Goal: Task Accomplishment & Management: Complete application form

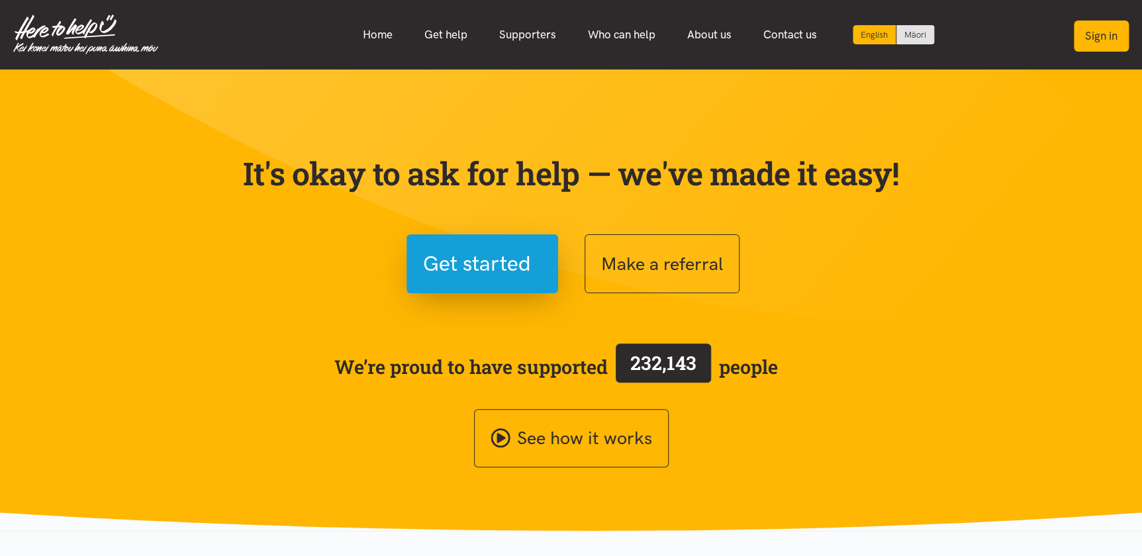
click at [1108, 38] on button "Sign in" at bounding box center [1101, 36] width 55 height 31
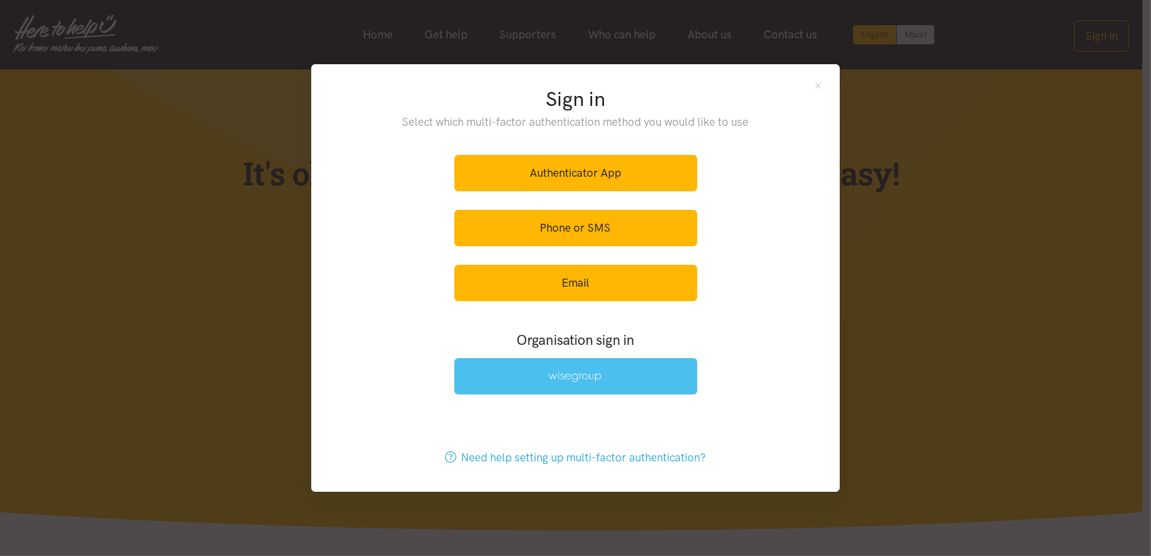
click at [611, 373] on link at bounding box center [575, 376] width 243 height 36
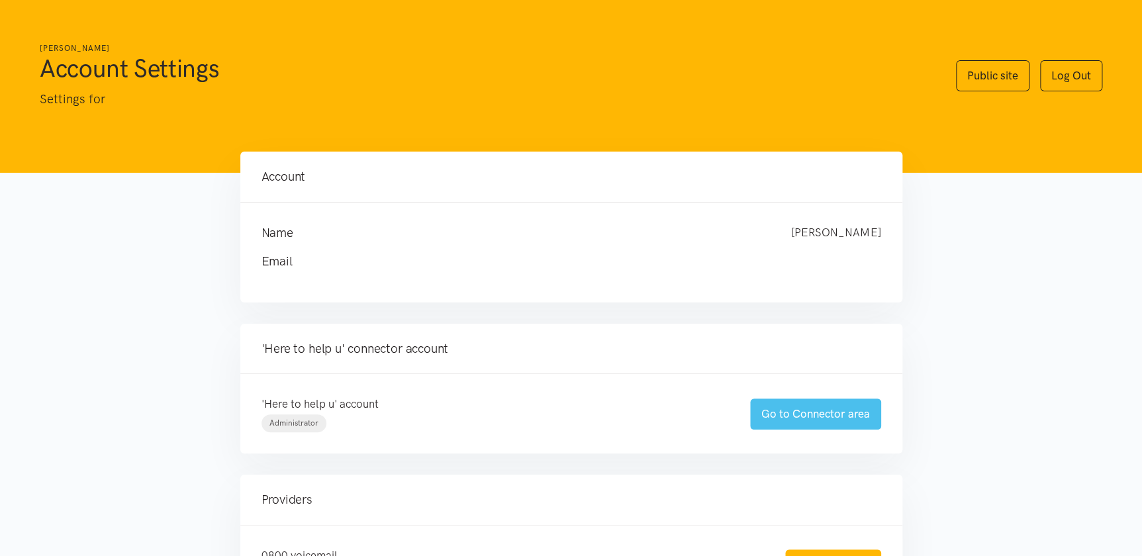
click at [783, 412] on link "Go to Connector area" at bounding box center [815, 414] width 131 height 31
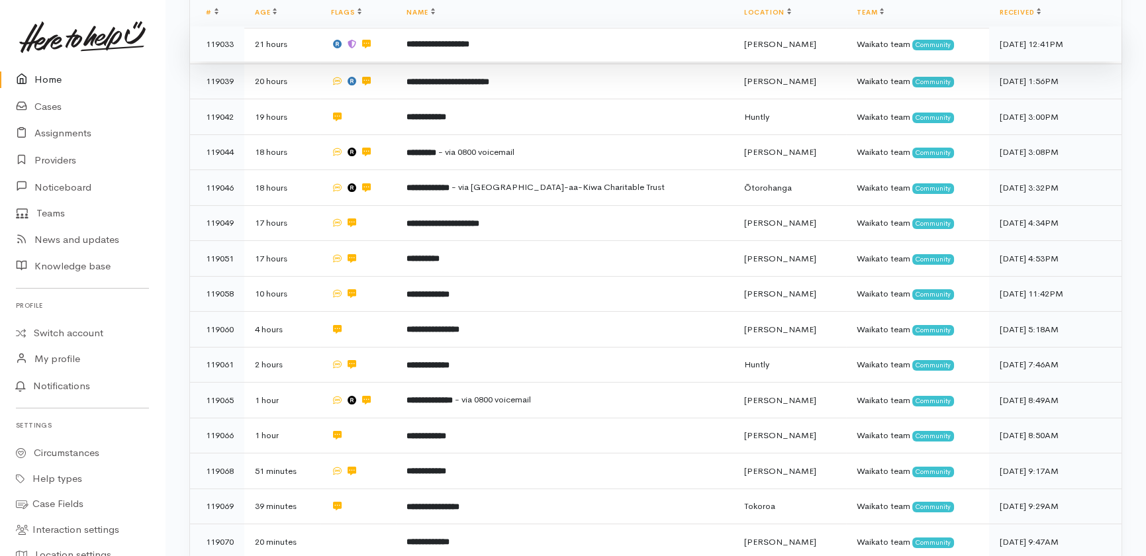
scroll to position [354, 0]
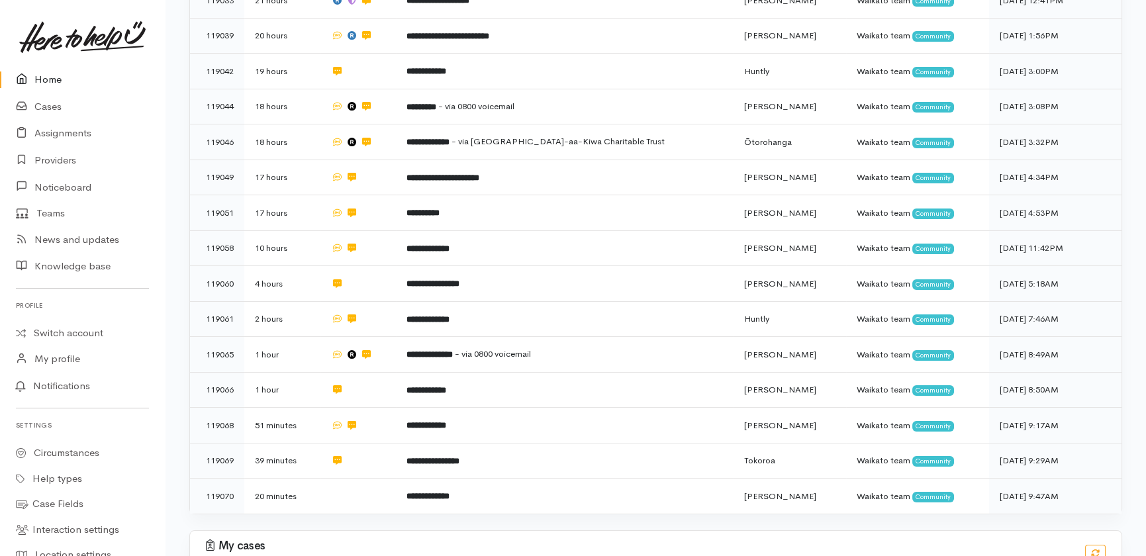
click at [58, 81] on link "Home" at bounding box center [82, 79] width 165 height 27
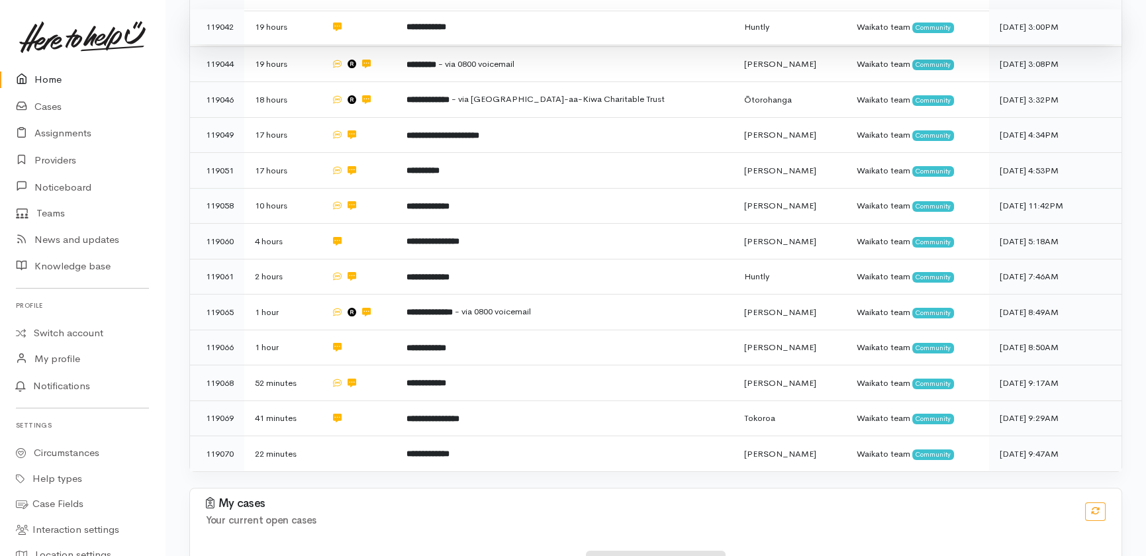
scroll to position [414, 0]
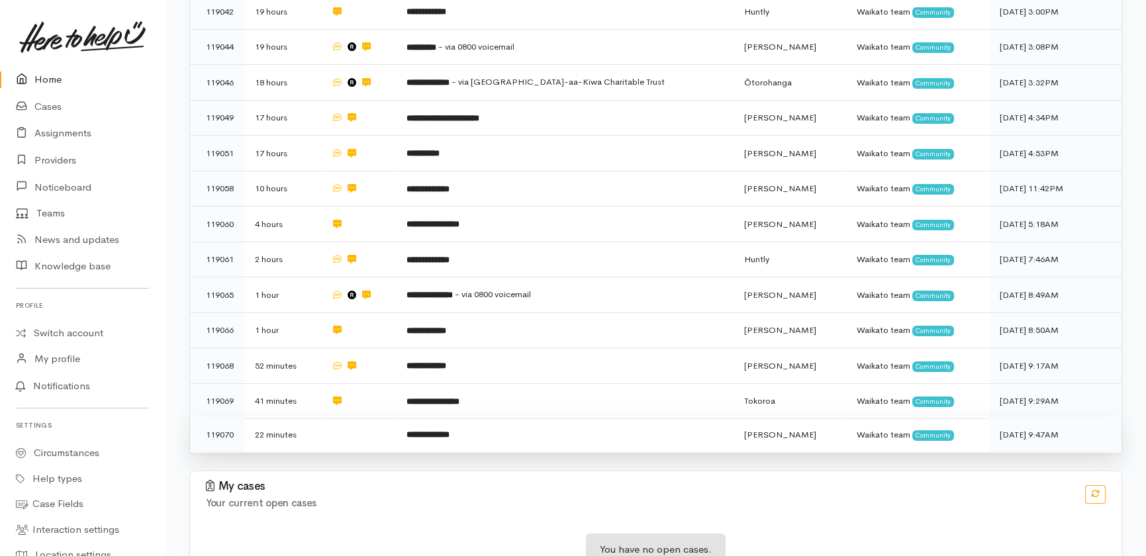
click at [330, 417] on td at bounding box center [358, 434] width 76 height 35
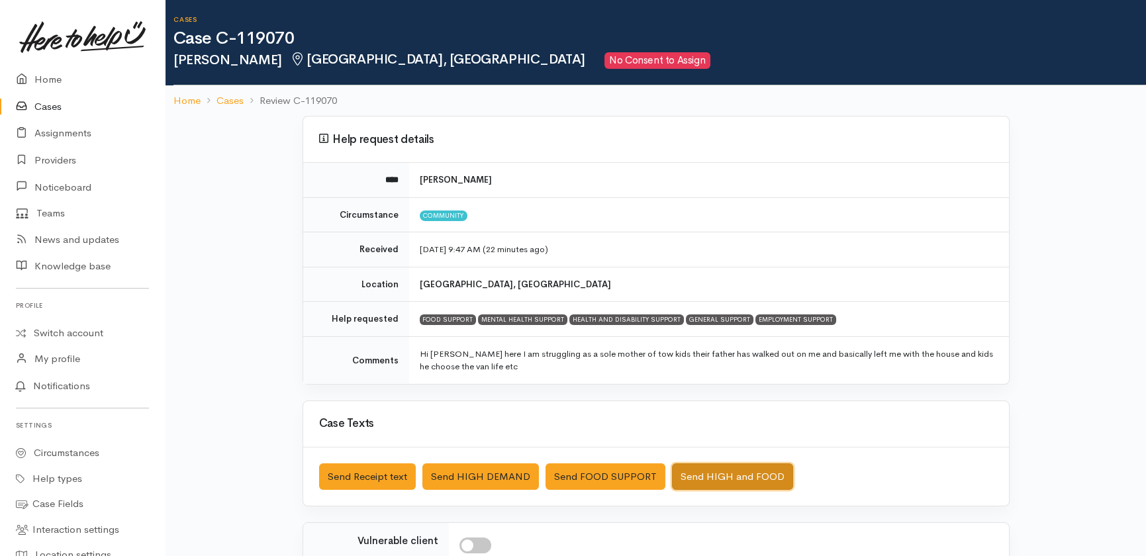
click at [730, 473] on button "Send HIGH and FOOD" at bounding box center [732, 476] width 121 height 27
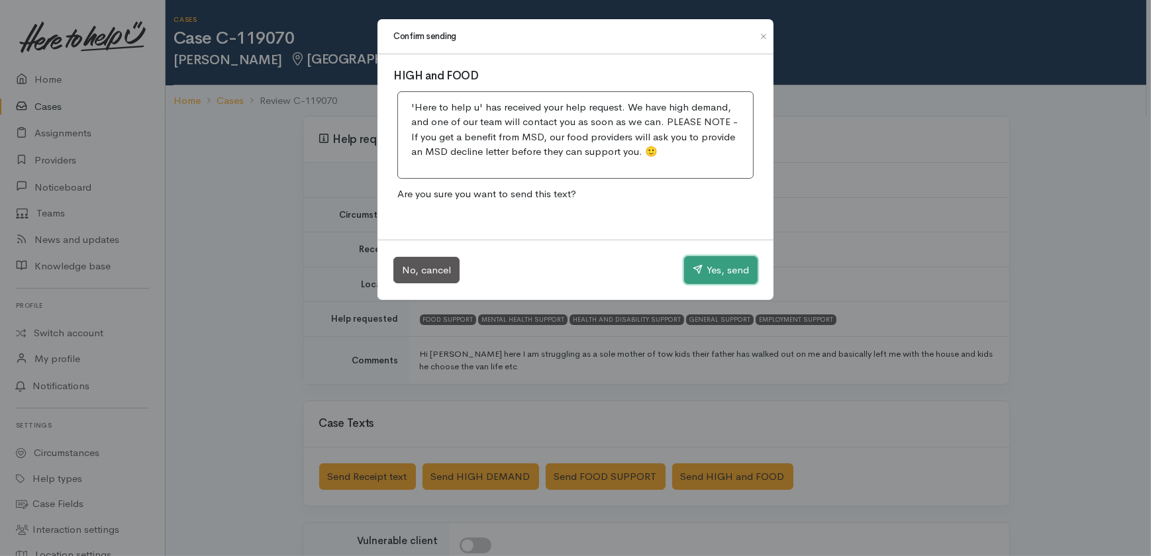
click at [722, 268] on button "Yes, send" at bounding box center [720, 270] width 73 height 28
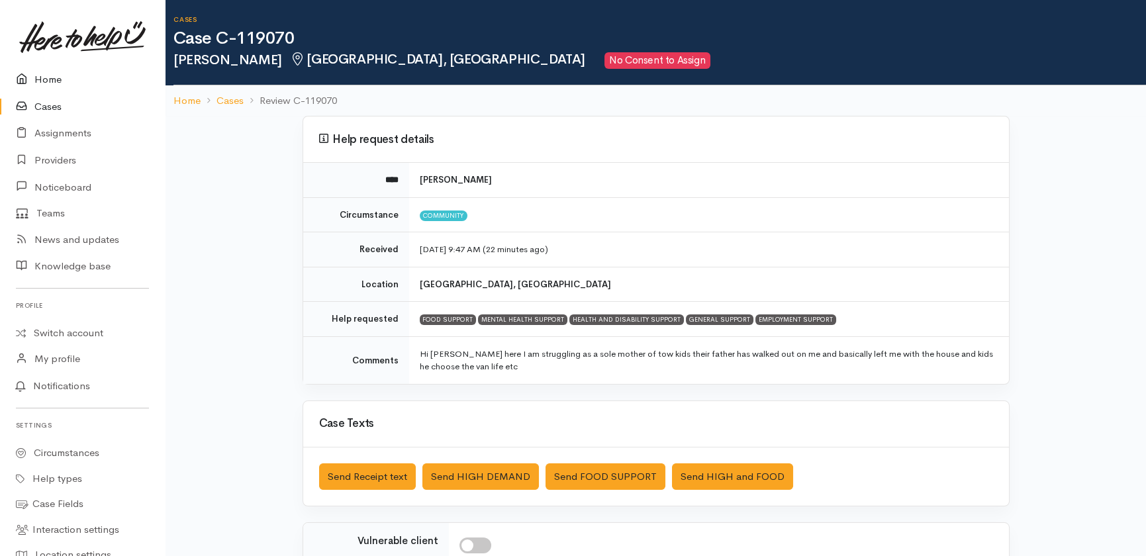
click at [48, 85] on link "Home" at bounding box center [82, 79] width 165 height 27
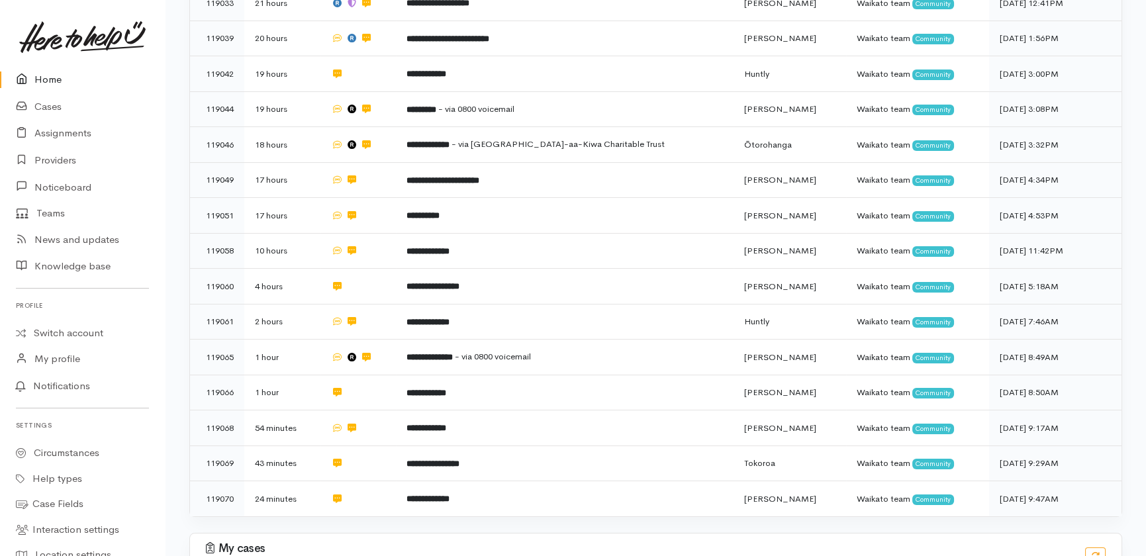
scroll to position [352, 0]
click at [46, 105] on link "Cases" at bounding box center [82, 106] width 165 height 27
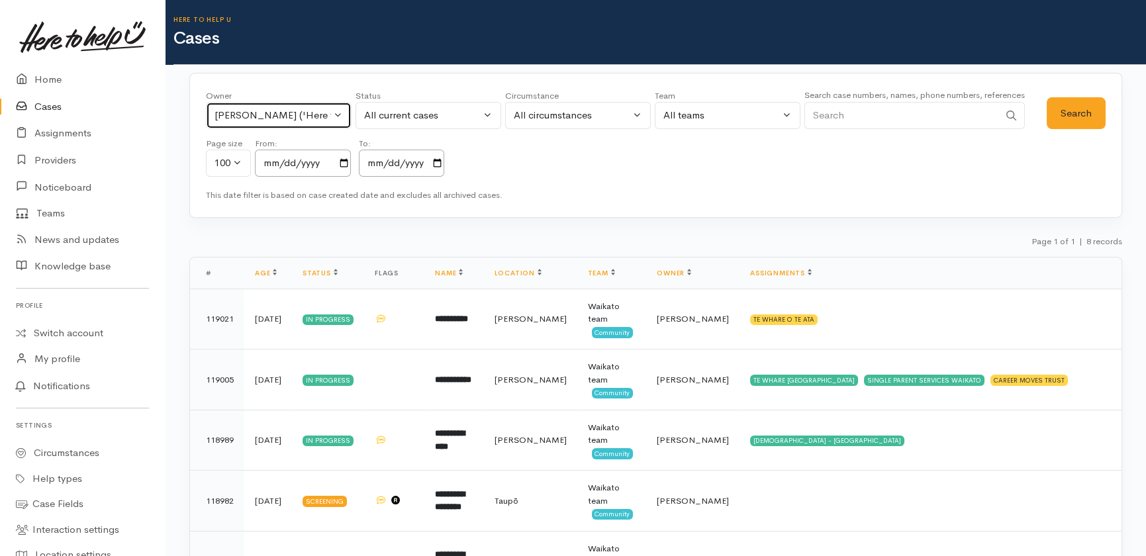
click at [344, 108] on button "Katarina Daly ('Here to help u')" at bounding box center [279, 115] width 146 height 27
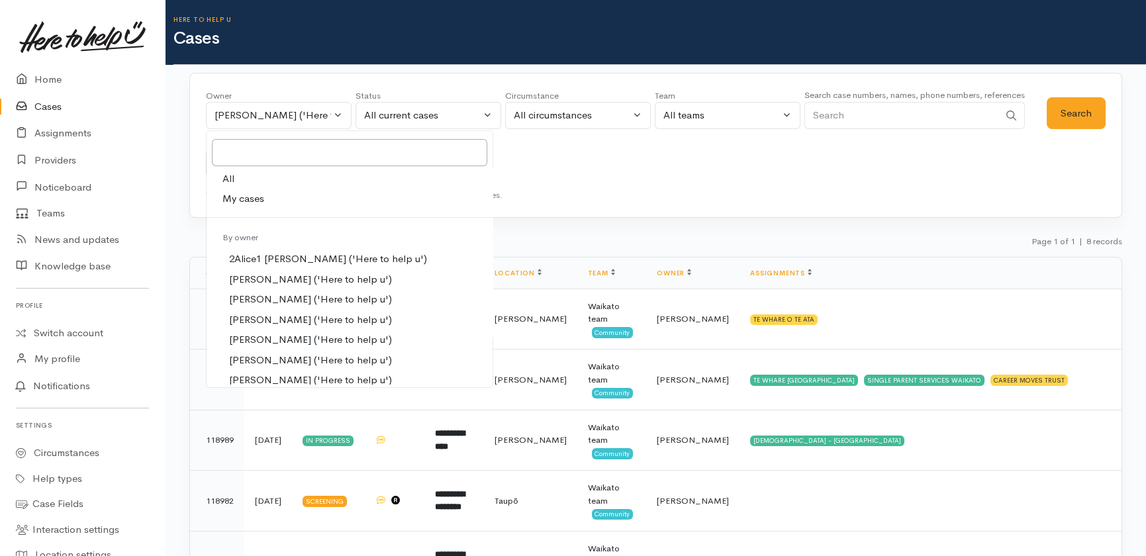
click at [234, 177] on link "All" at bounding box center [350, 179] width 286 height 21
select select "-1"
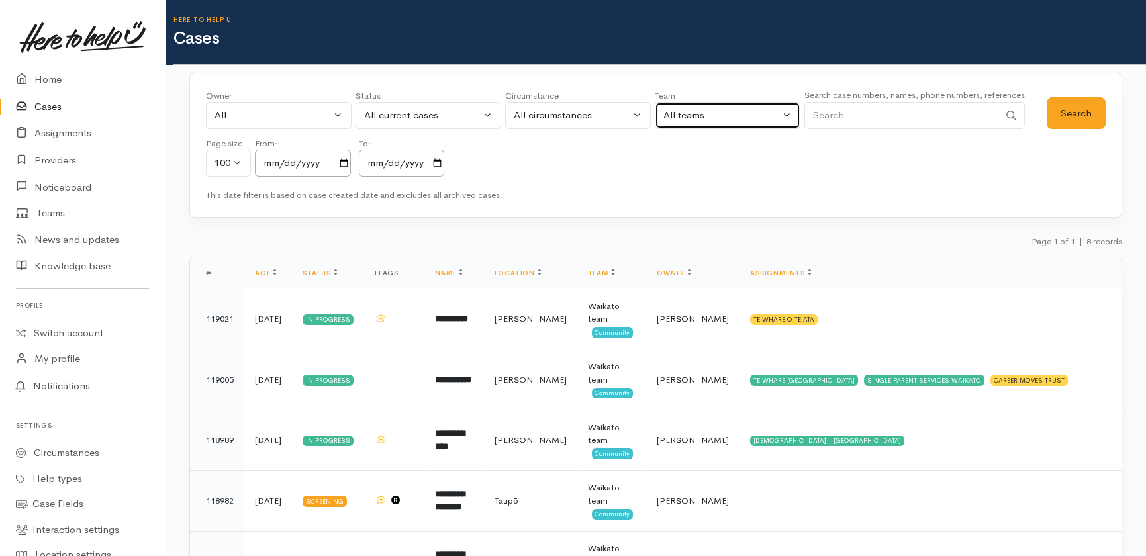
click at [720, 122] on button "All teams" at bounding box center [728, 115] width 146 height 27
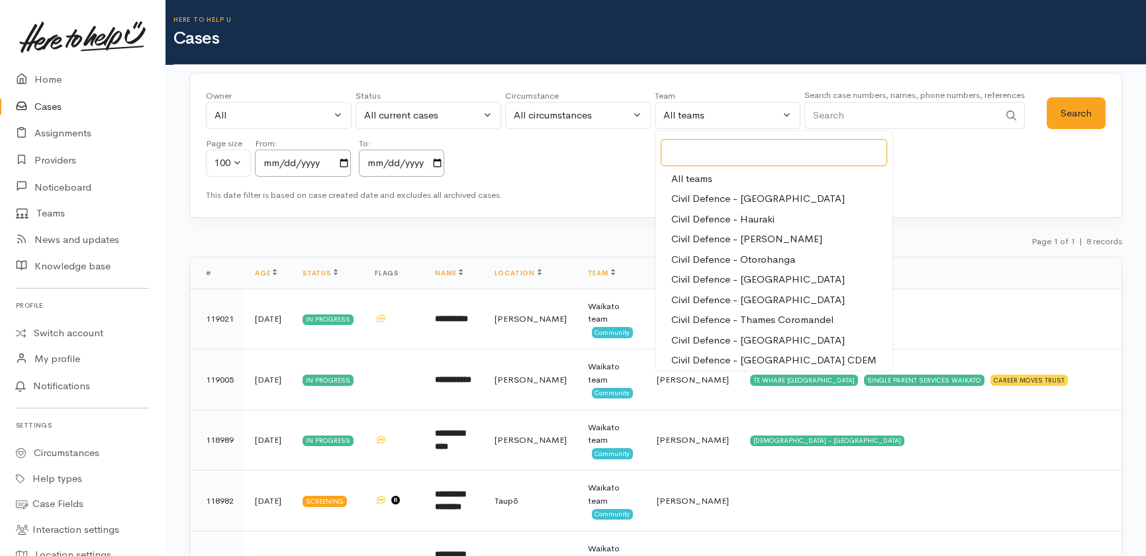
scroll to position [124, 0]
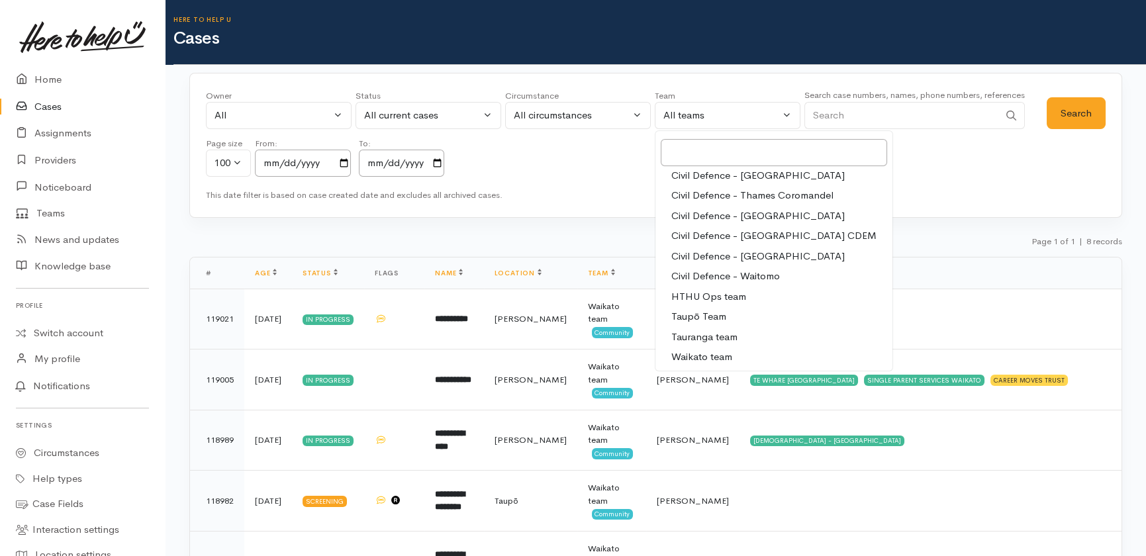
click at [695, 343] on span "Tauranga team" at bounding box center [704, 337] width 66 height 15
select select "3"
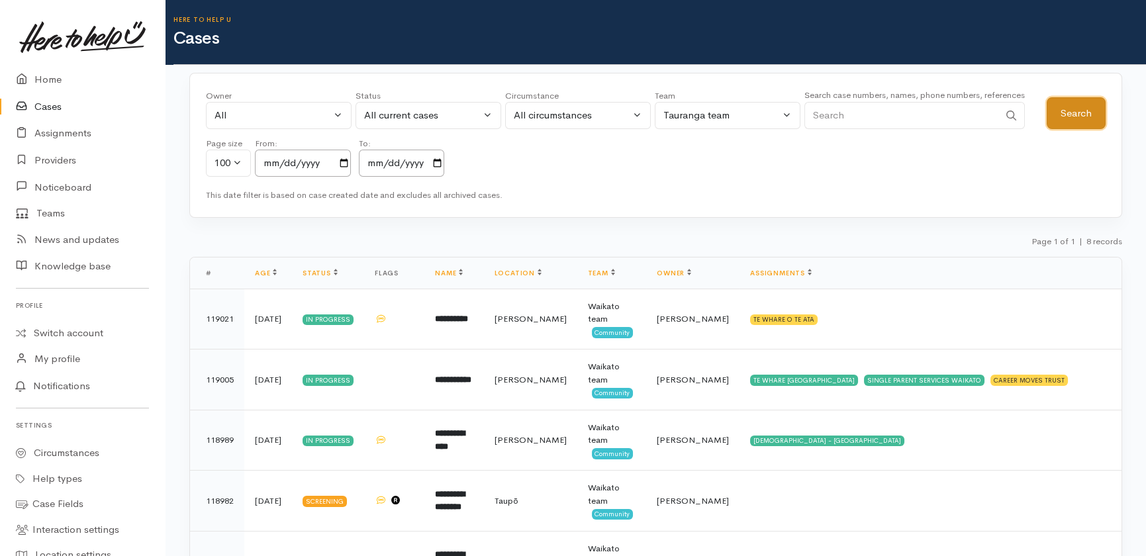
click at [1071, 113] on button "Search" at bounding box center [1076, 113] width 59 height 32
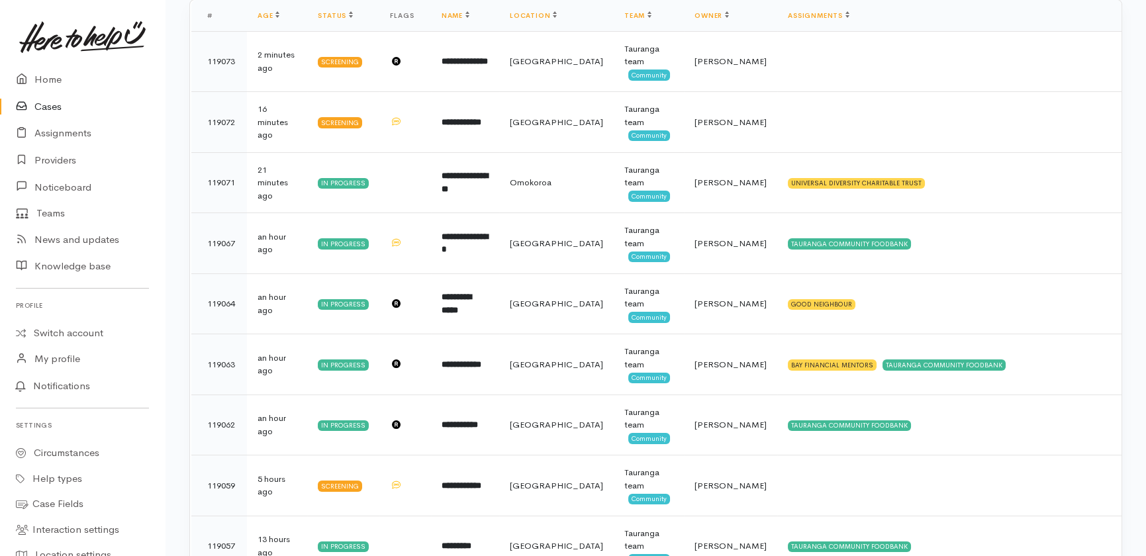
scroll to position [260, 0]
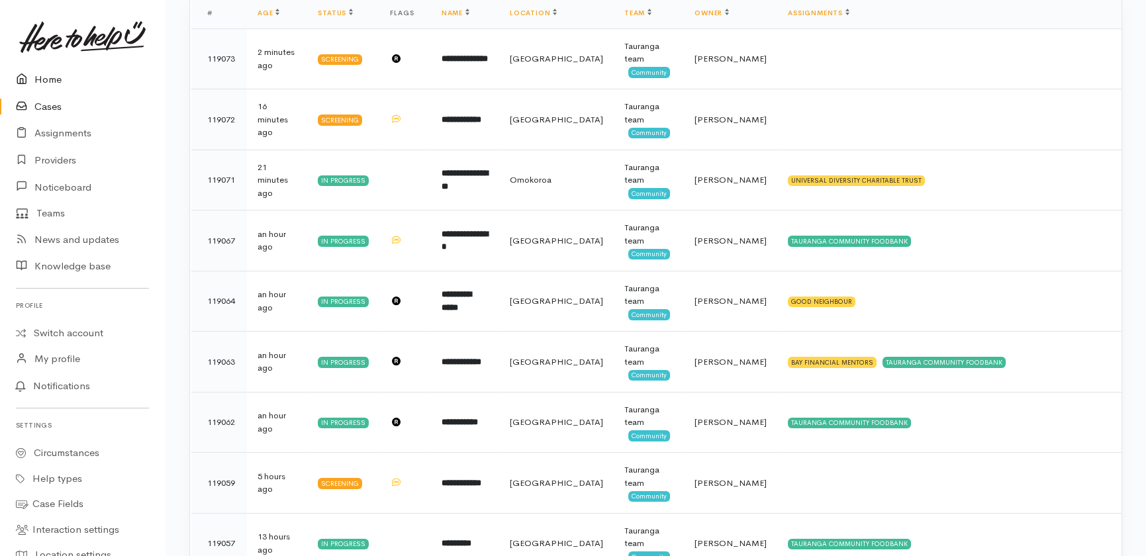
click at [44, 83] on link "Home" at bounding box center [82, 79] width 165 height 27
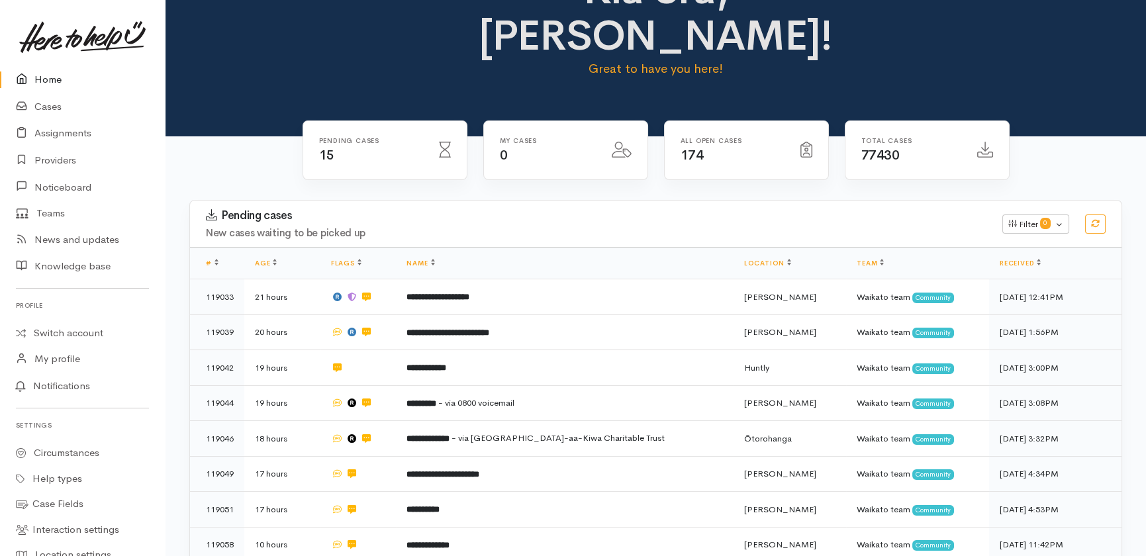
scroll to position [56, 0]
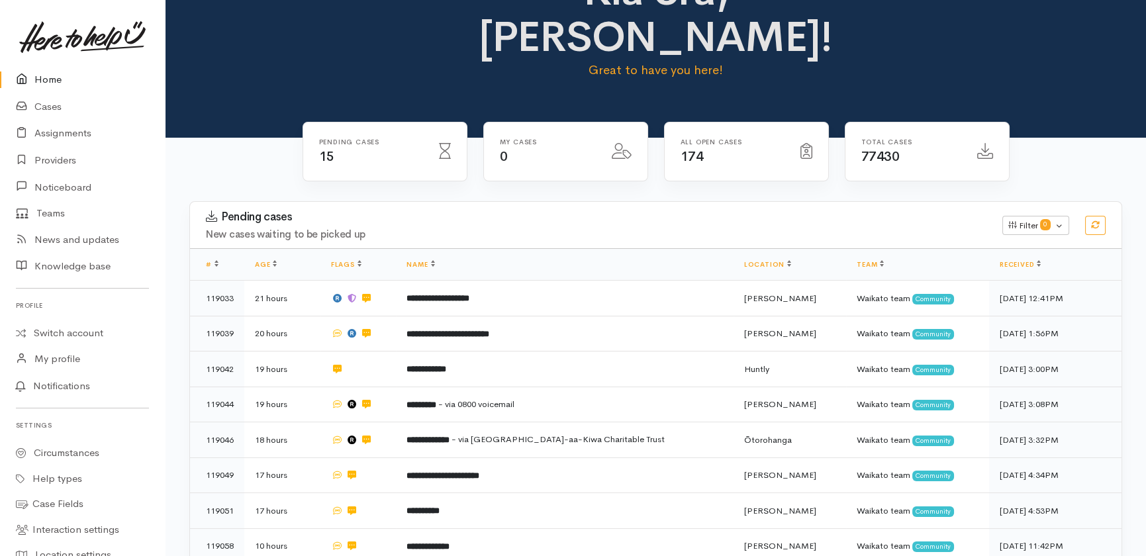
click at [43, 75] on link "Home" at bounding box center [82, 79] width 165 height 27
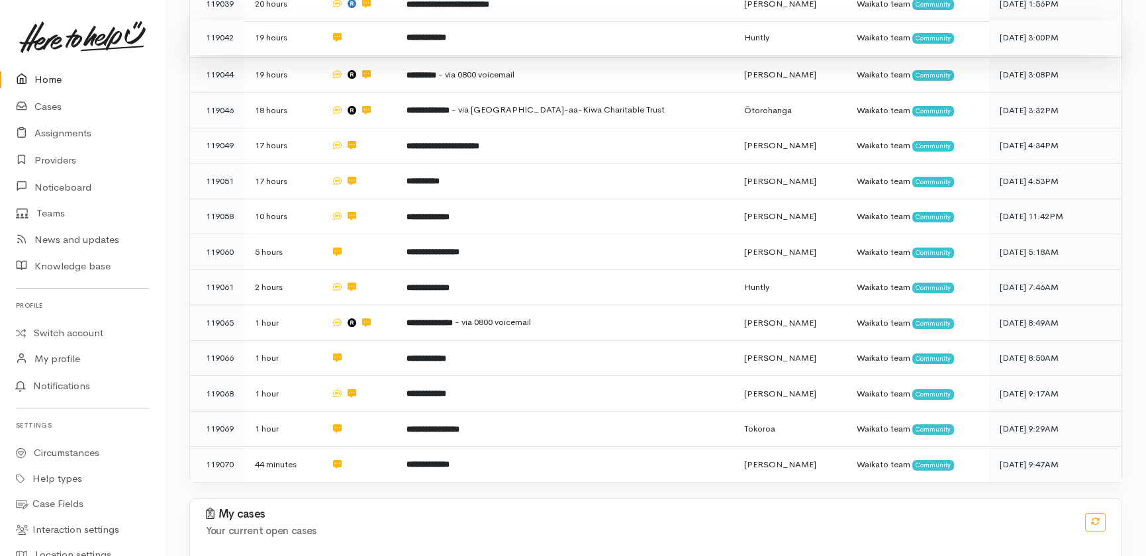
scroll to position [414, 0]
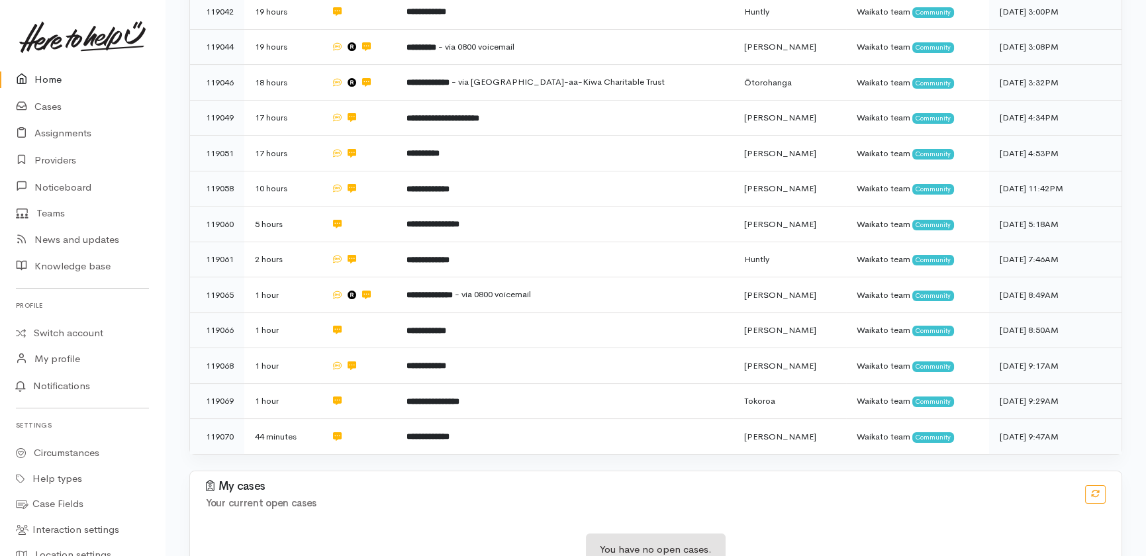
click at [51, 76] on link "Home" at bounding box center [82, 79] width 165 height 27
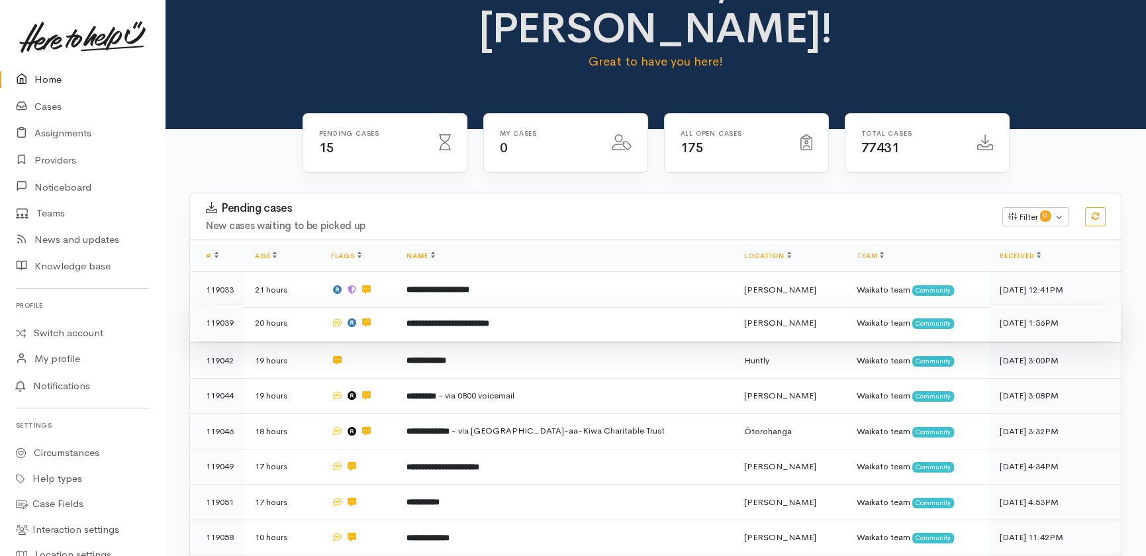
scroll to position [64, 0]
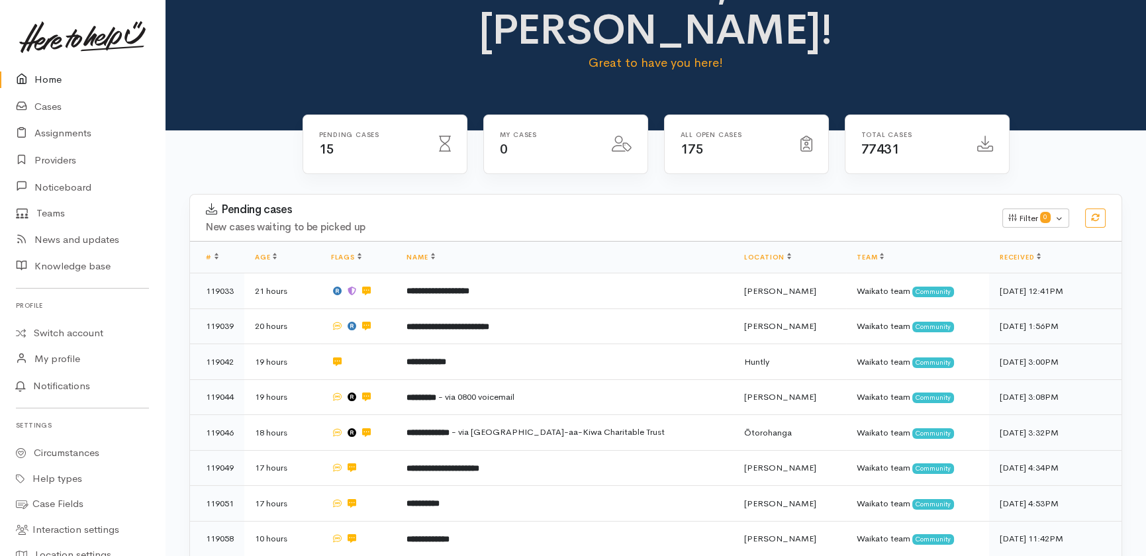
click at [46, 74] on link "Home" at bounding box center [82, 79] width 165 height 27
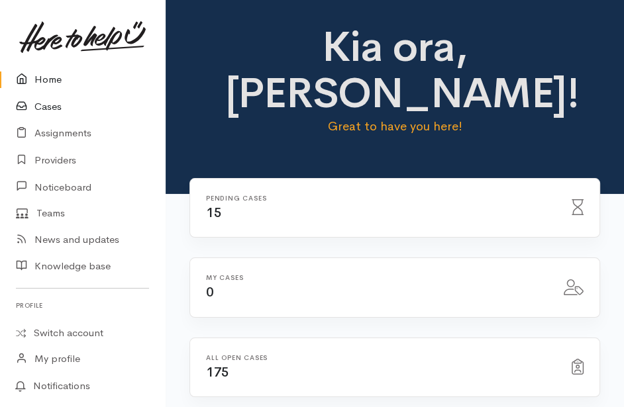
click at [38, 107] on link "Cases" at bounding box center [82, 106] width 165 height 27
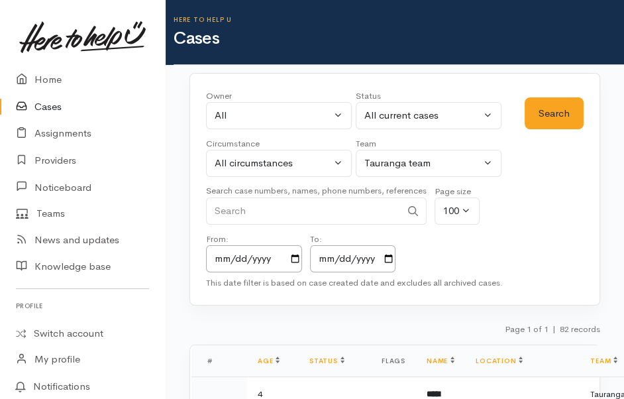
click at [262, 211] on input "Search" at bounding box center [303, 210] width 195 height 27
type input "02108720607"
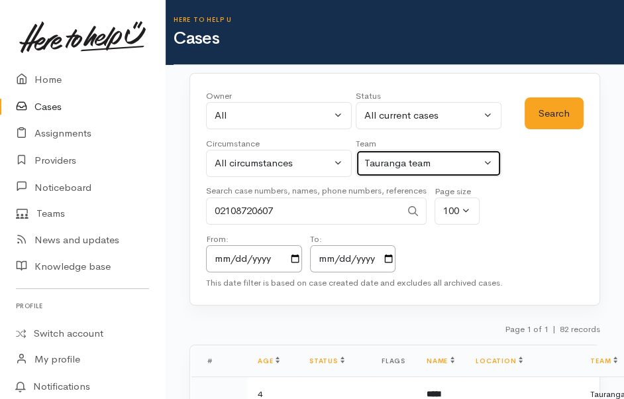
click at [483, 163] on button "Tauranga team" at bounding box center [429, 163] width 146 height 27
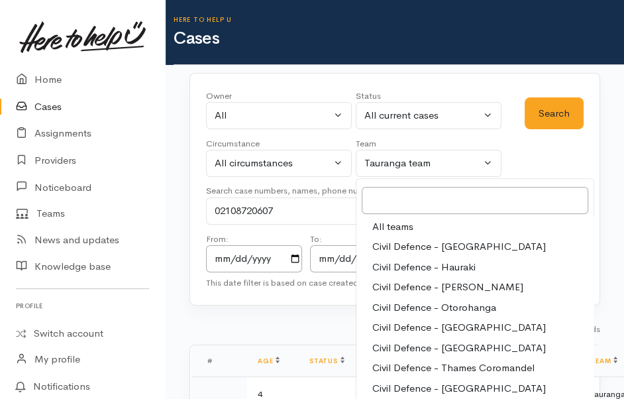
click at [387, 220] on span "All teams" at bounding box center [392, 226] width 41 height 15
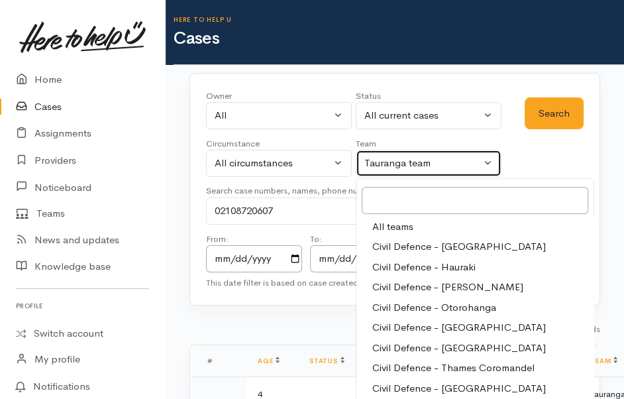
select select "-1"
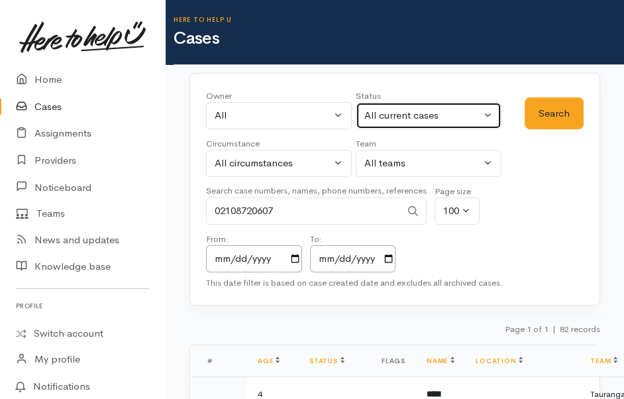
click at [473, 116] on div "All current cases" at bounding box center [422, 115] width 117 height 15
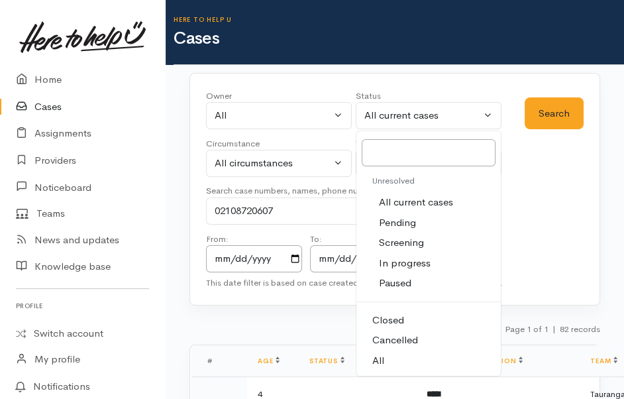
click at [377, 356] on span "All" at bounding box center [378, 360] width 12 height 15
select select "All"
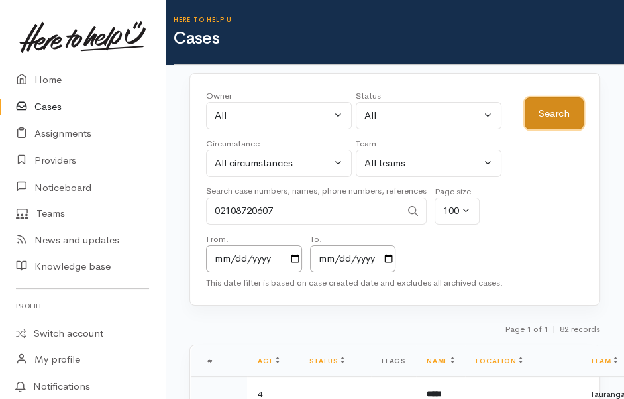
click at [552, 104] on button "Search" at bounding box center [553, 113] width 59 height 32
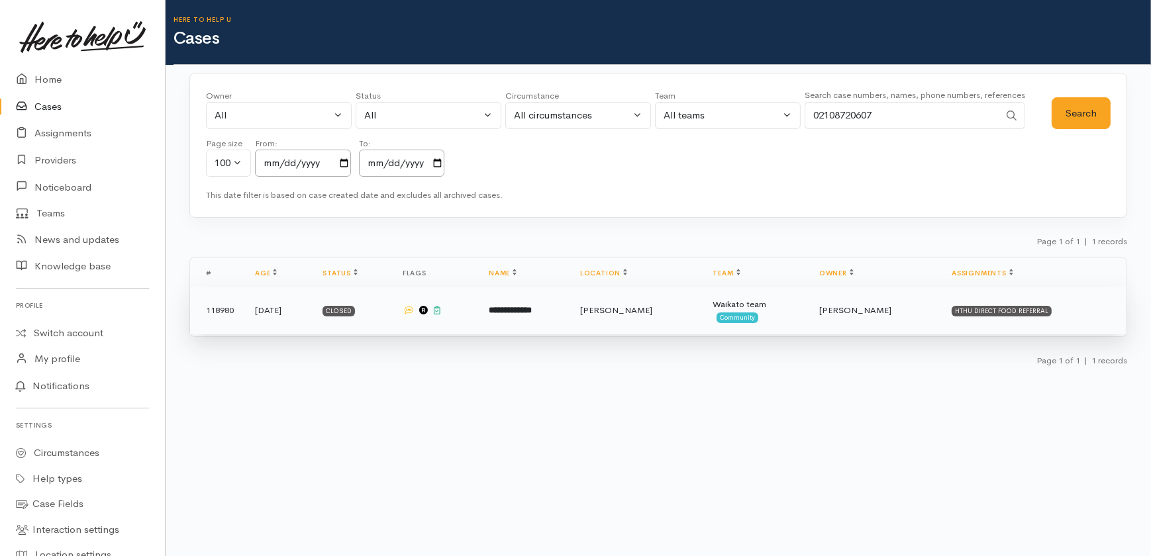
click at [532, 307] on b "**********" at bounding box center [510, 310] width 43 height 9
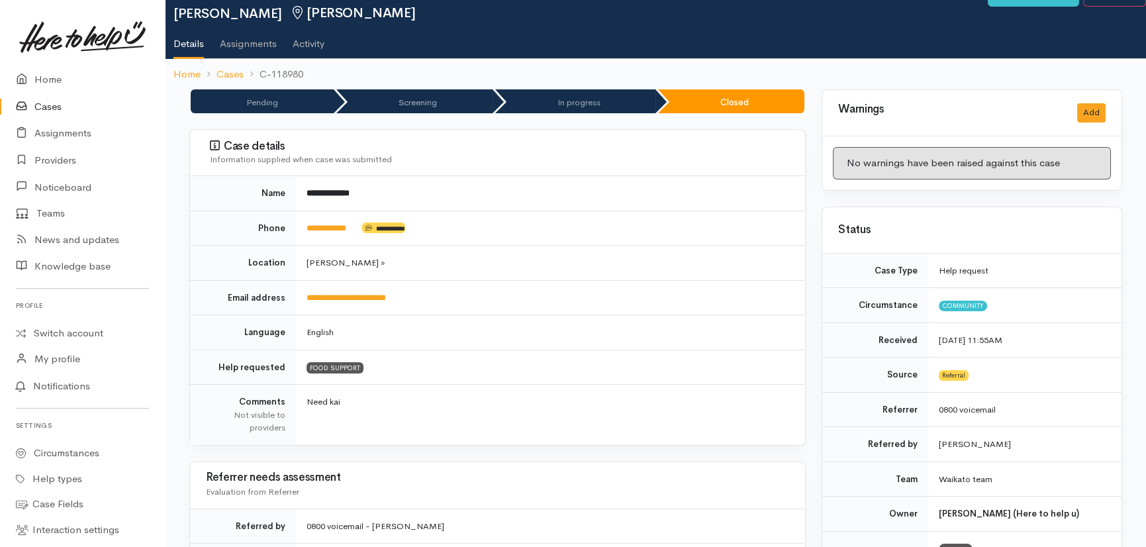
scroll to position [46, 0]
click at [49, 101] on link "Cases" at bounding box center [82, 106] width 165 height 27
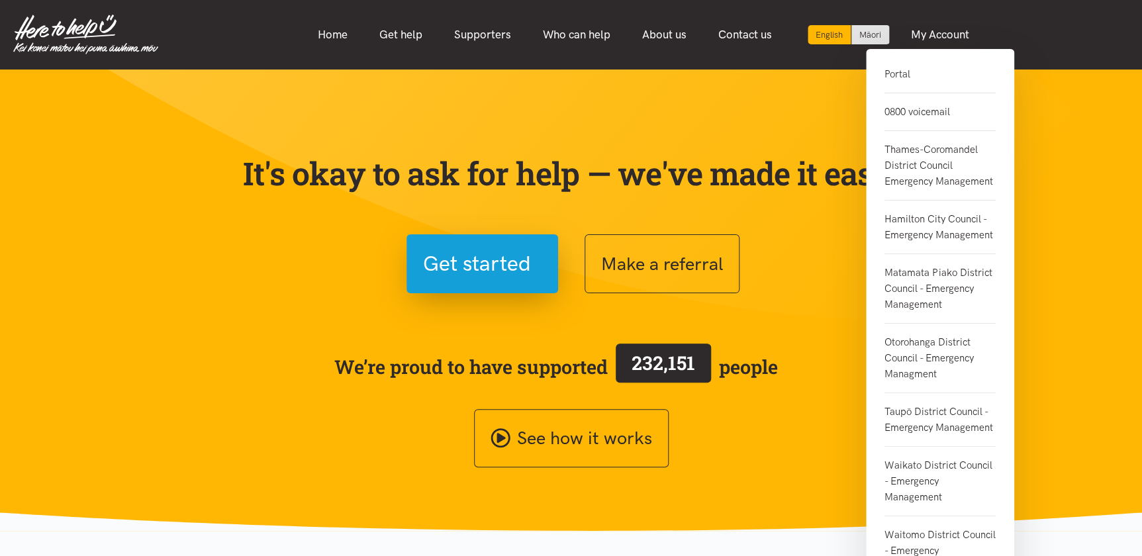
click at [893, 112] on link "0800 voicemail" at bounding box center [940, 112] width 111 height 38
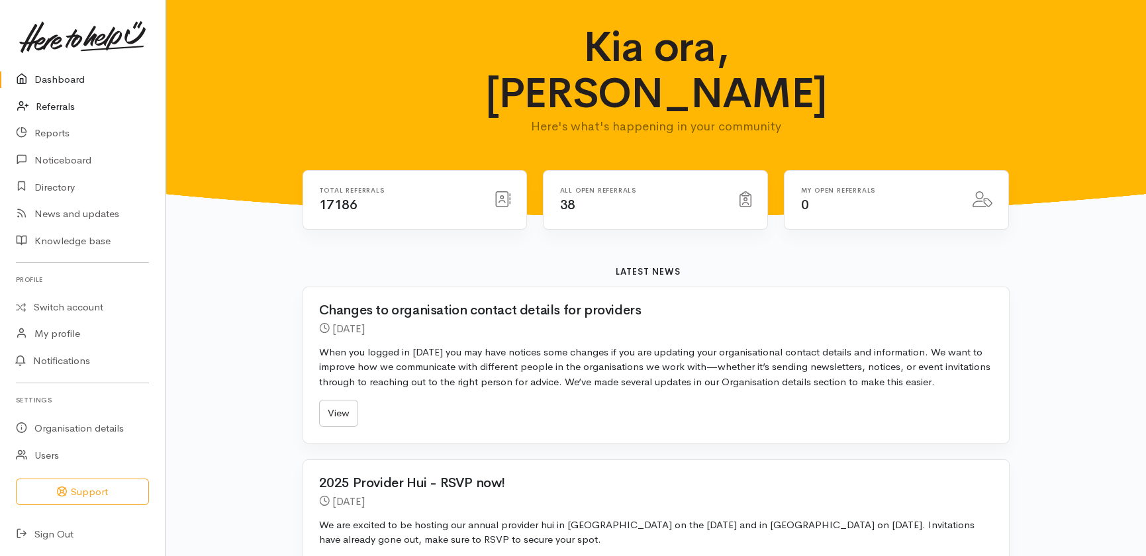
click at [48, 109] on link "Referrals" at bounding box center [82, 106] width 165 height 27
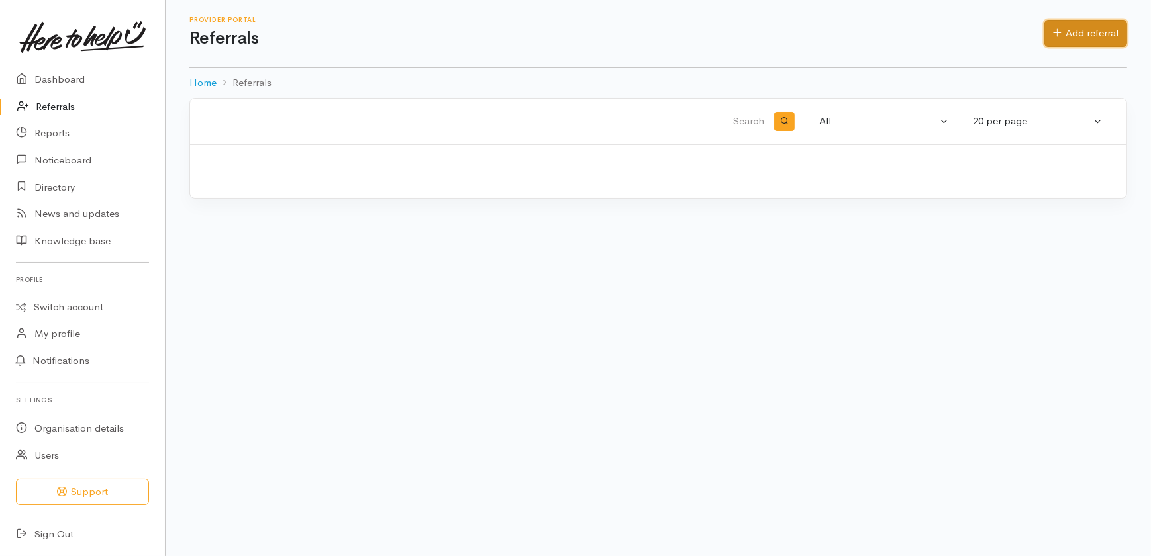
click at [1074, 28] on link "Add referral" at bounding box center [1085, 33] width 83 height 27
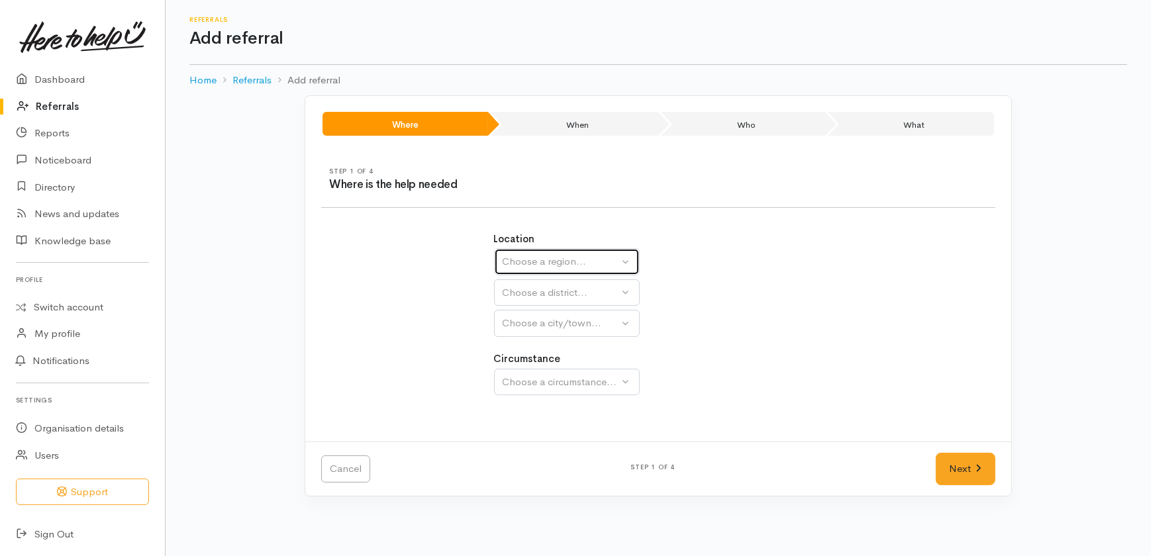
click at [556, 257] on div "Choose a region..." at bounding box center [561, 261] width 117 height 15
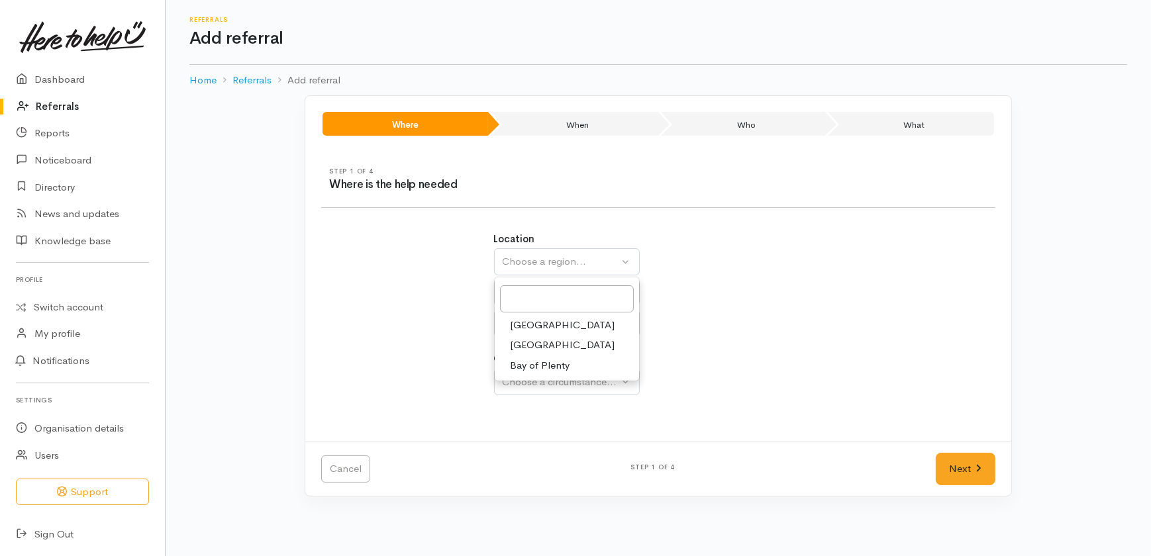
click at [523, 348] on span "[GEOGRAPHIC_DATA]" at bounding box center [562, 345] width 105 height 15
select select "3"
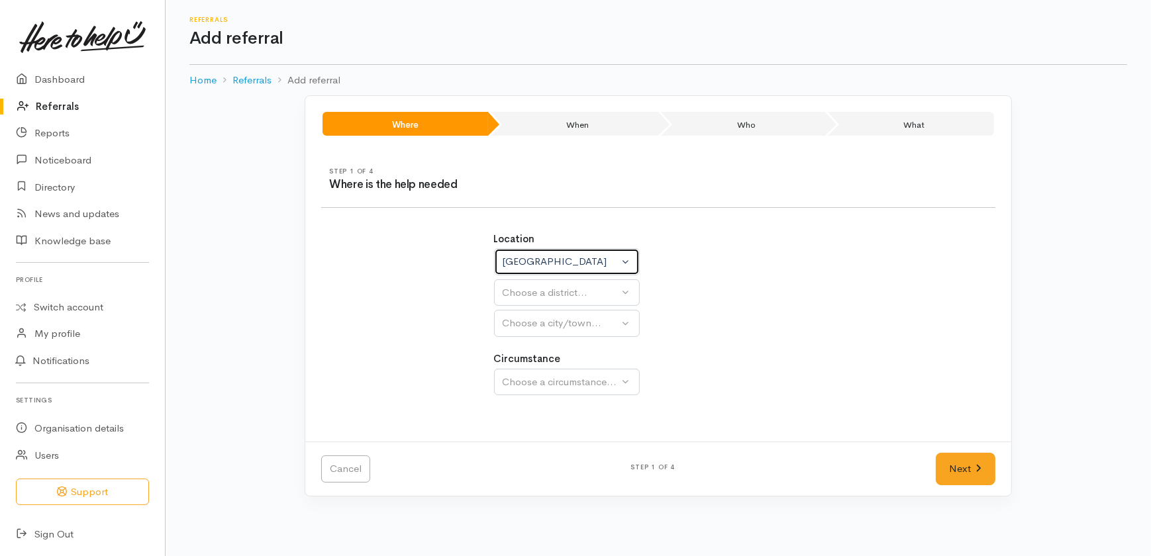
select select
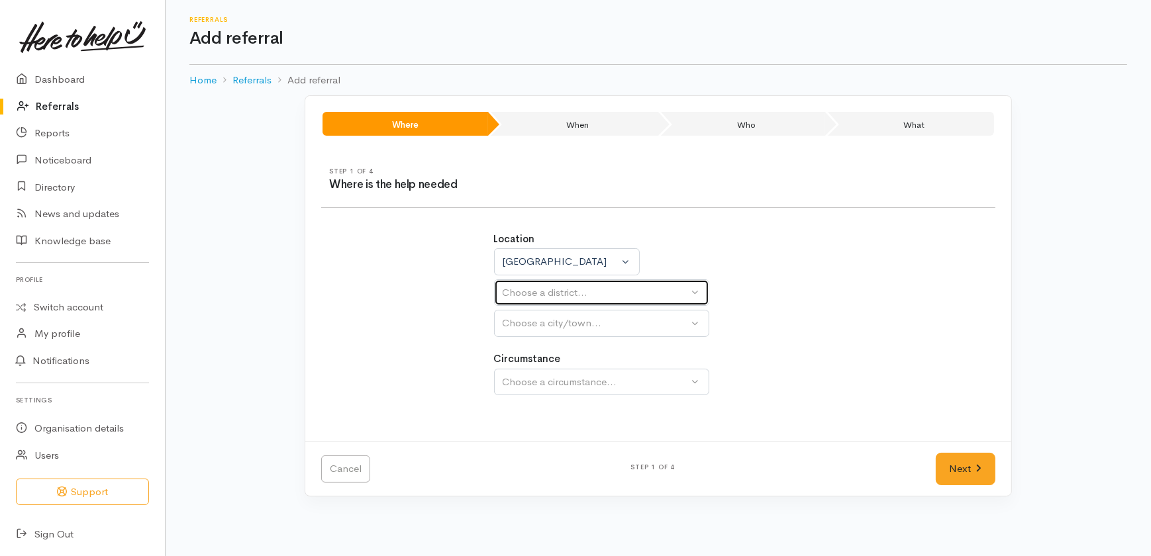
click at [575, 292] on div "Choose a district..." at bounding box center [596, 292] width 186 height 15
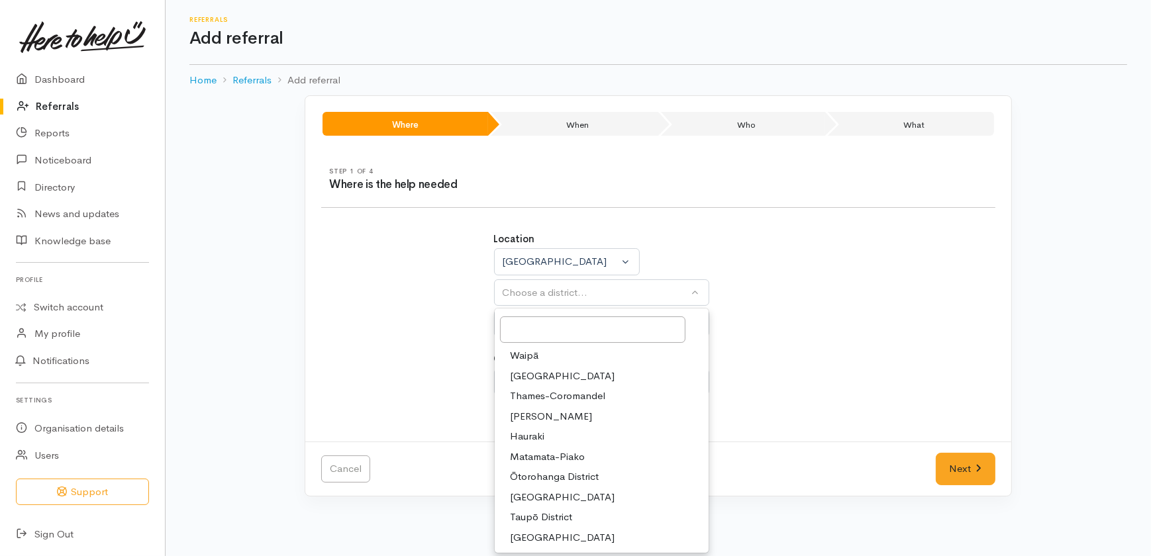
click at [537, 417] on span "Hamilton" at bounding box center [551, 416] width 82 height 15
select select "4"
select select
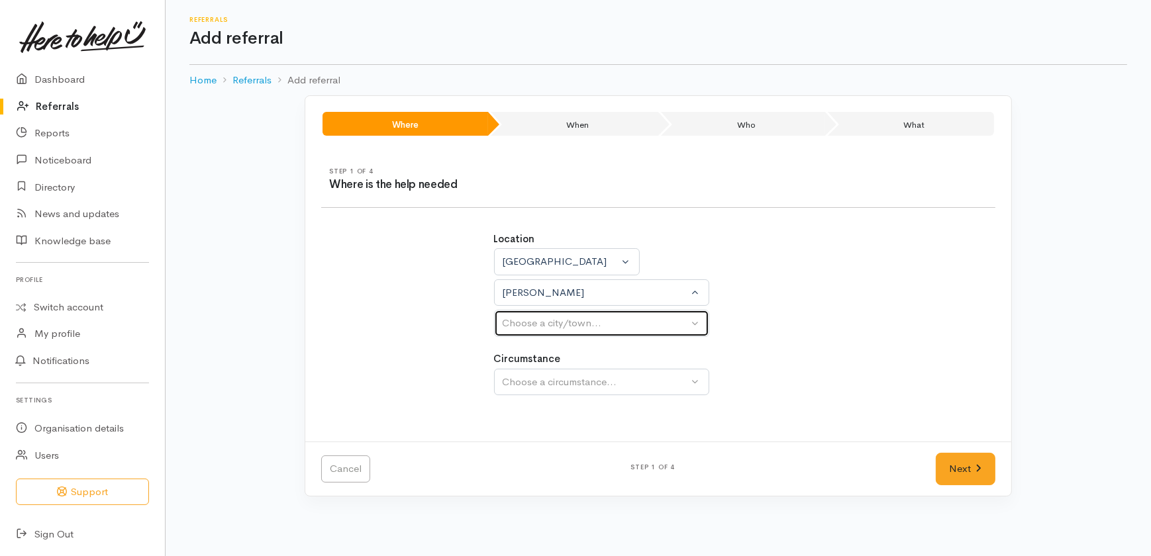
click at [540, 324] on div "Choose a city/town..." at bounding box center [596, 323] width 186 height 15
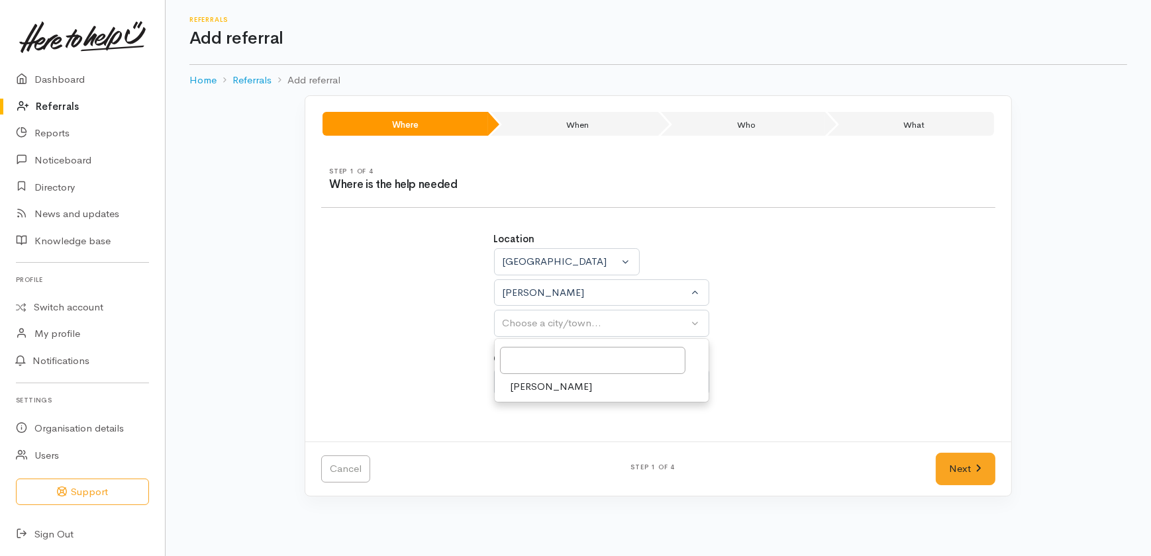
click at [529, 391] on span "Hamilton" at bounding box center [551, 386] width 82 height 15
select select "1"
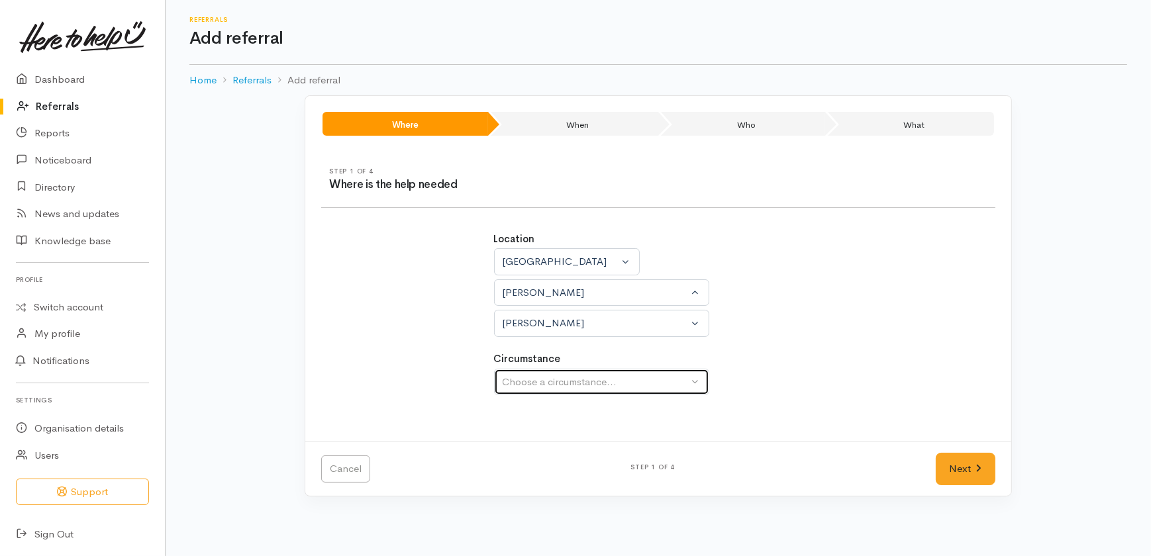
click at [545, 383] on div "Choose a circumstance..." at bounding box center [596, 382] width 186 height 15
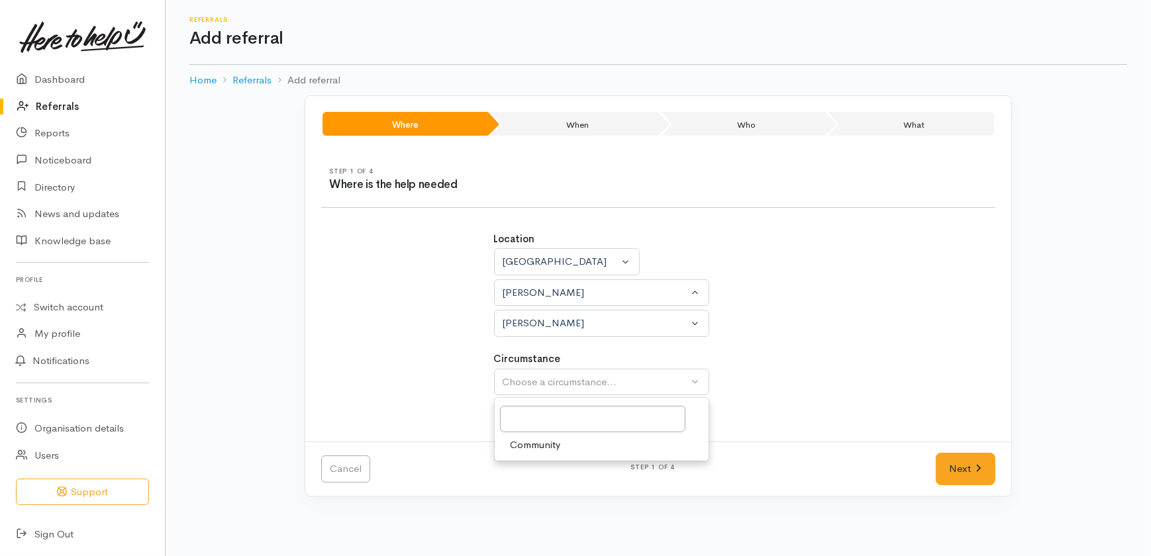
click at [531, 448] on span "Community" at bounding box center [535, 445] width 50 height 15
select select "2"
click at [957, 455] on link "Next" at bounding box center [966, 469] width 60 height 32
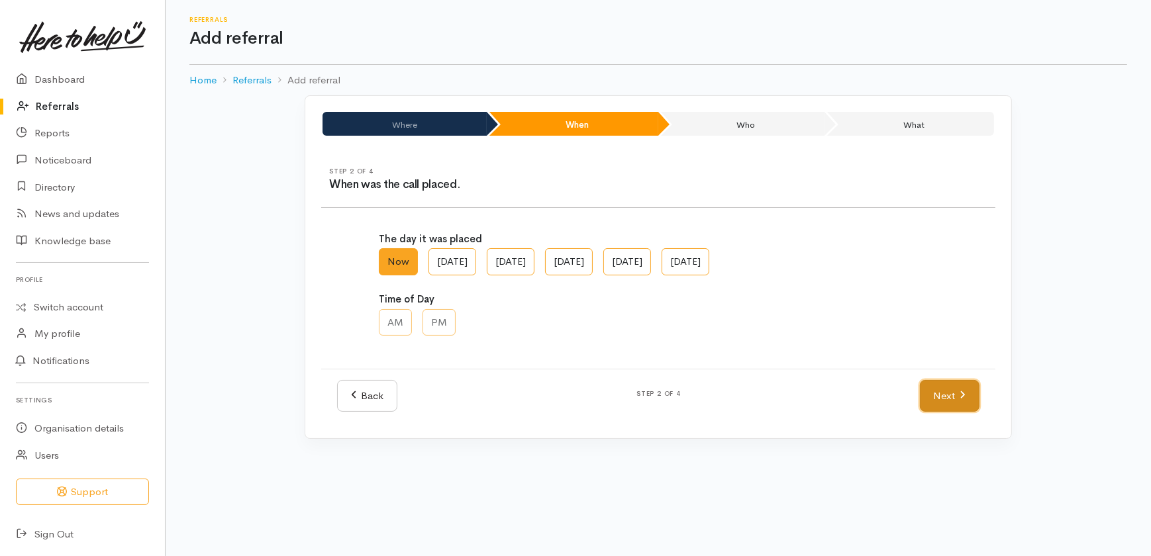
click at [936, 399] on link "Next" at bounding box center [950, 396] width 60 height 32
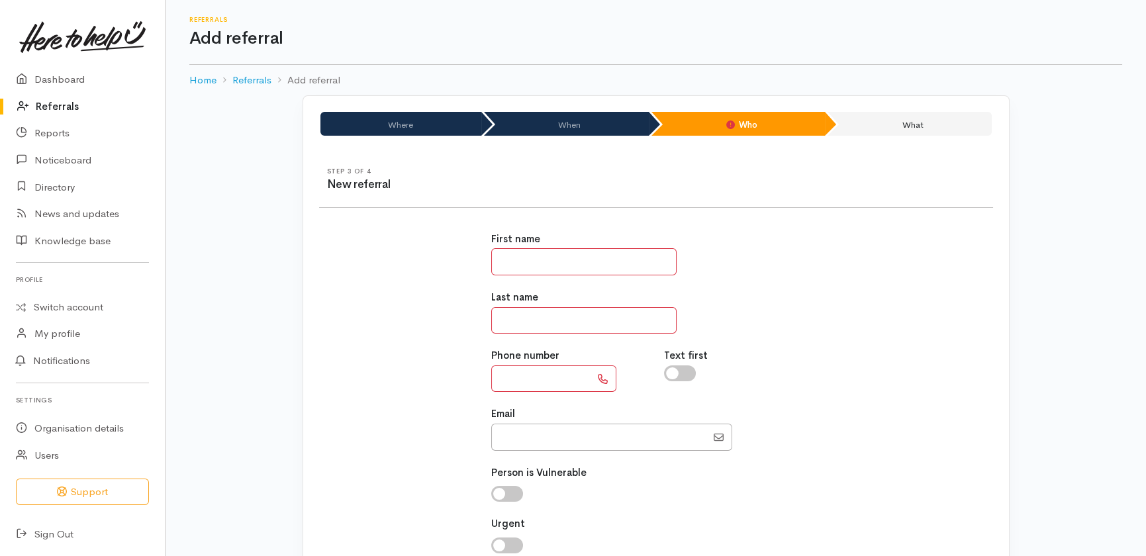
click at [556, 254] on input "text" at bounding box center [583, 261] width 185 height 27
type input "*****"
type input "*********"
drag, startPoint x: 551, startPoint y: 252, endPoint x: 444, endPoint y: 254, distance: 106.6
click at [444, 254] on div "First name ***** Last name ********* Phone number Text first Email" at bounding box center [656, 424] width 690 height 416
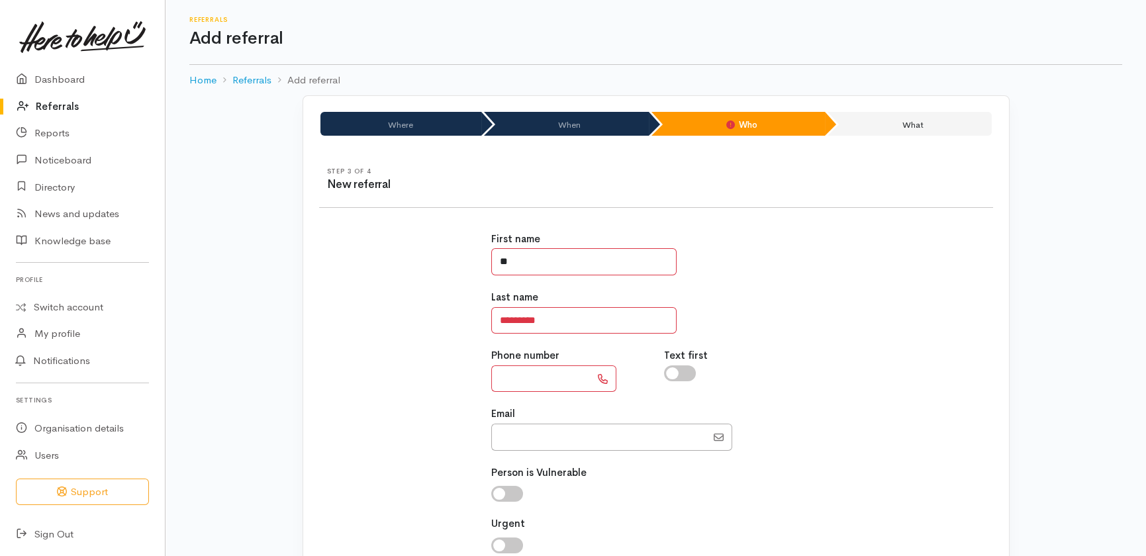
type input "**"
click at [525, 380] on input "text" at bounding box center [540, 378] width 99 height 27
click at [519, 381] on input "text" at bounding box center [540, 378] width 99 height 27
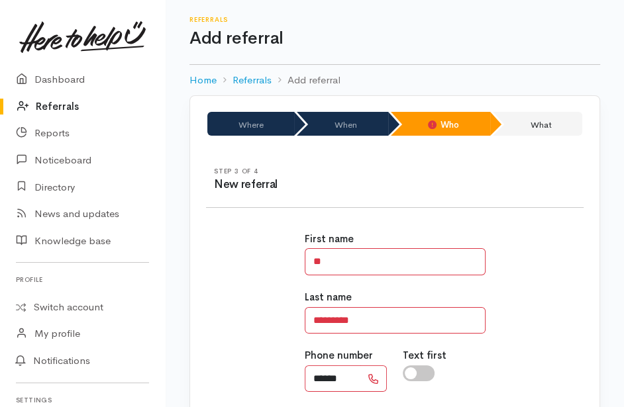
click at [350, 380] on input "******" at bounding box center [333, 378] width 57 height 27
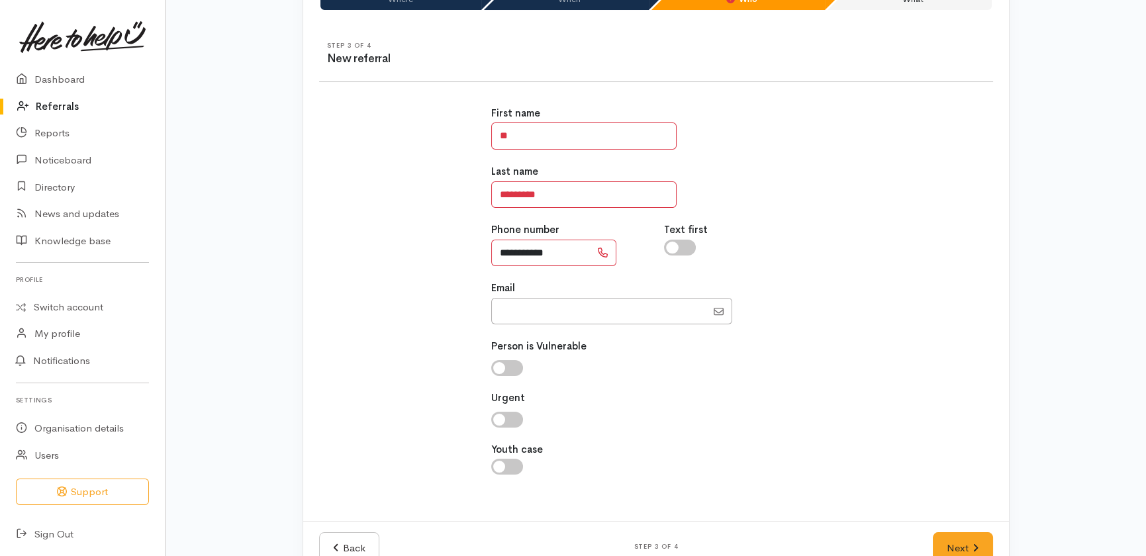
scroll to position [160, 0]
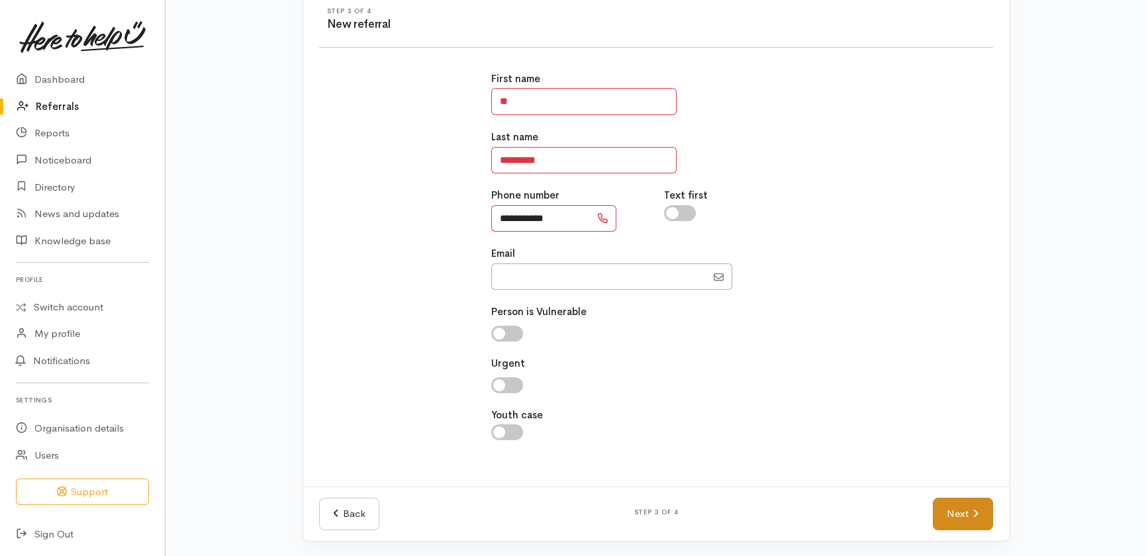
type input "**********"
click at [962, 509] on link "Next" at bounding box center [963, 514] width 60 height 32
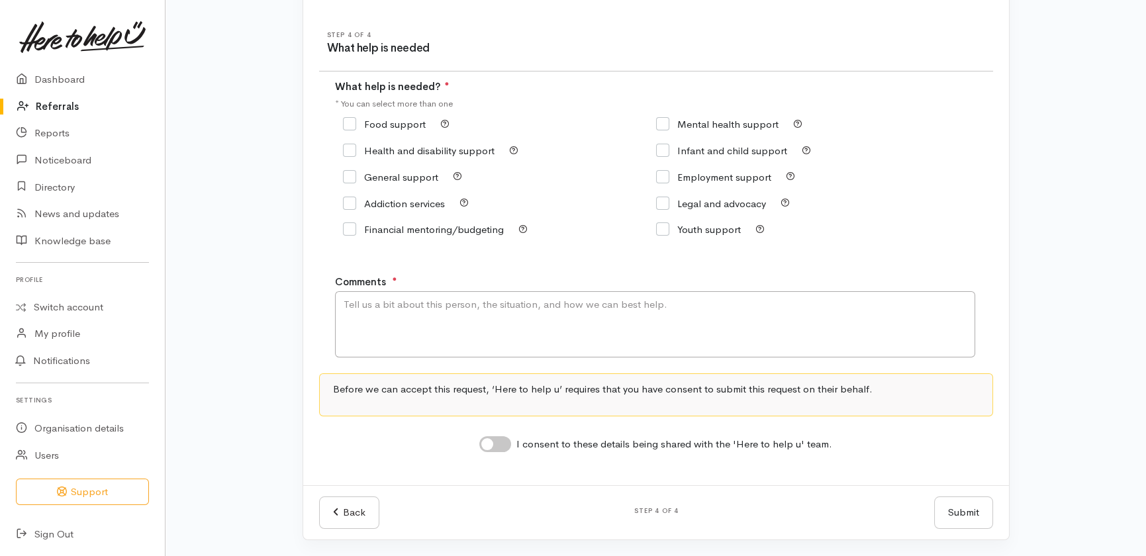
scroll to position [135, 0]
click at [349, 121] on input "Food support" at bounding box center [384, 126] width 83 height 10
checkbox input "true"
click at [430, 333] on textarea "Comments" at bounding box center [655, 326] width 640 height 66
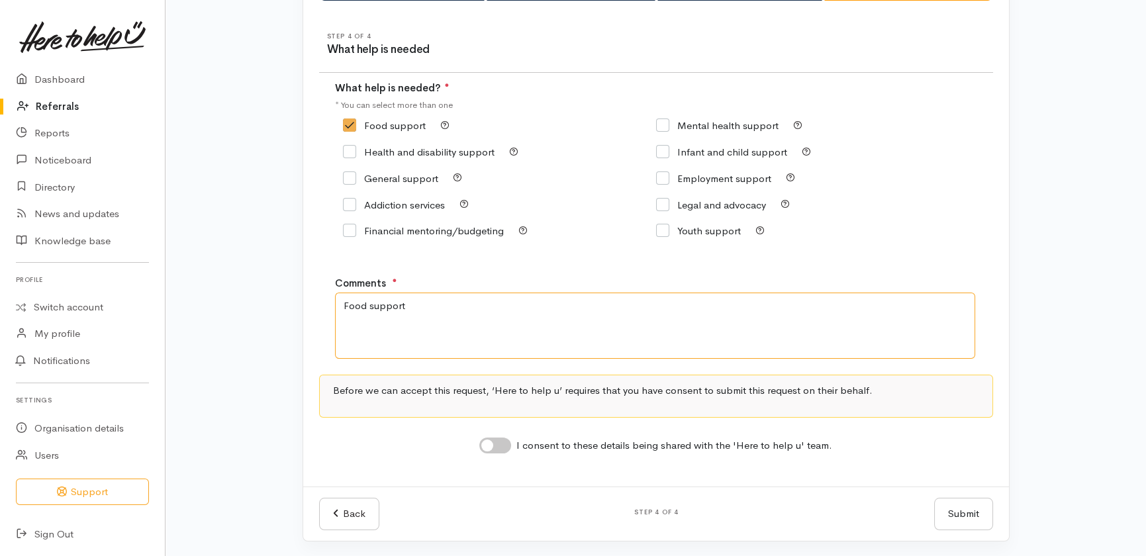
type textarea "Food support"
click at [500, 444] on input "I consent to these details being shared with the 'Here to help u' team." at bounding box center [495, 446] width 32 height 16
checkbox input "true"
click at [955, 510] on button "Submit" at bounding box center [963, 514] width 59 height 32
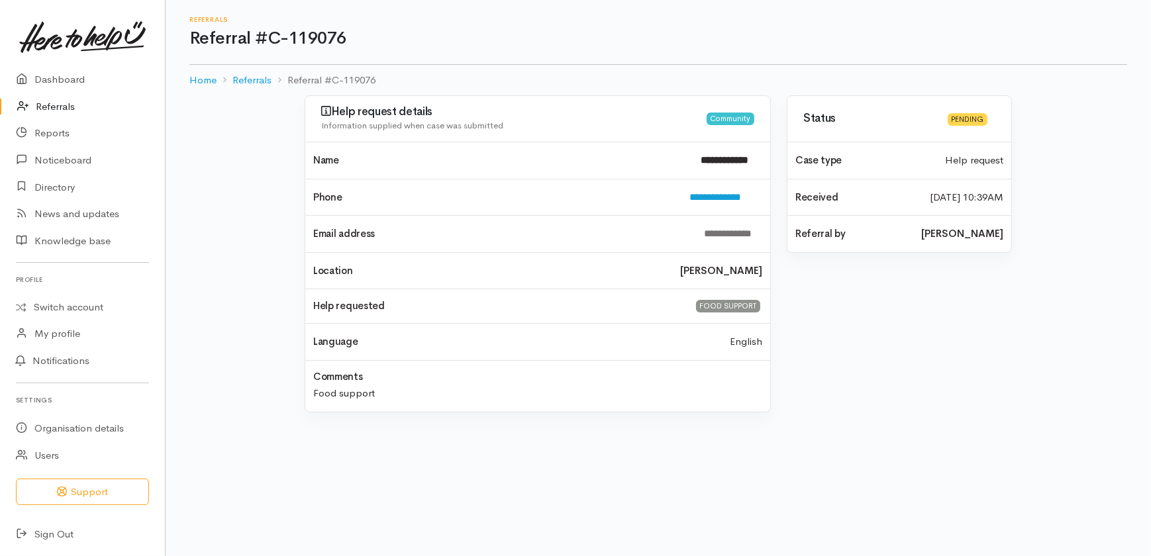
click at [54, 107] on link "Referrals" at bounding box center [82, 106] width 165 height 27
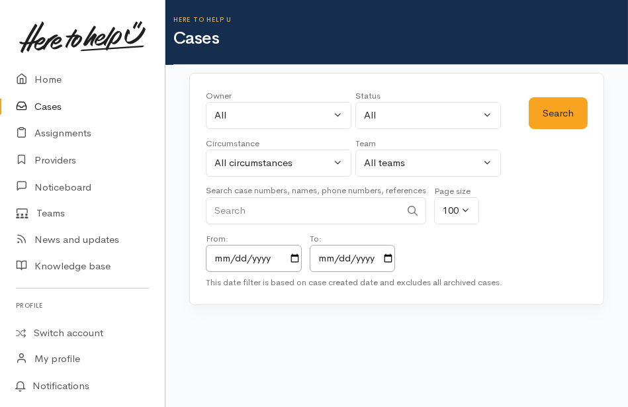
click at [274, 213] on input "Search" at bounding box center [303, 210] width 195 height 27
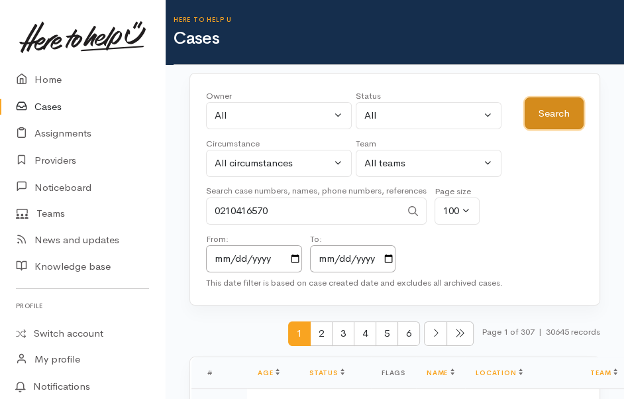
click at [550, 107] on button "Search" at bounding box center [553, 113] width 59 height 32
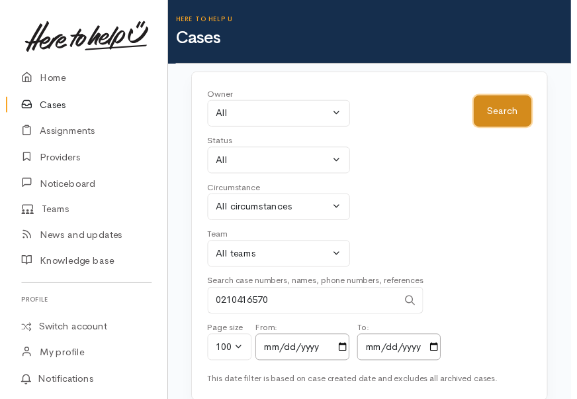
scroll to position [64, 0]
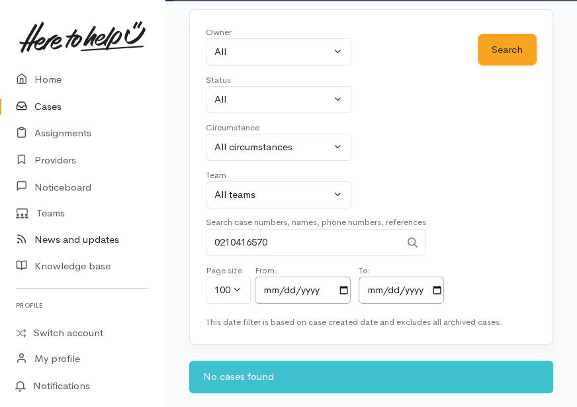
drag, startPoint x: 293, startPoint y: 244, endPoint x: 155, endPoint y: 234, distance: 138.1
click at [155, 234] on body "Support Feedback I've got something to say" at bounding box center [288, 172] width 577 height 473
type input "0211538553"
click at [511, 51] on button "Search" at bounding box center [507, 50] width 59 height 32
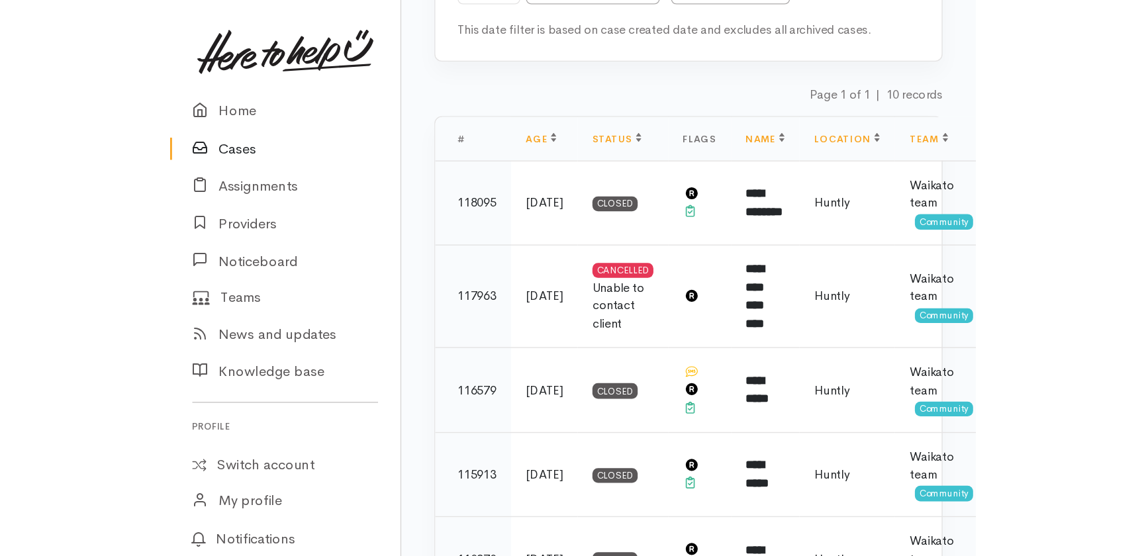
scroll to position [173, 0]
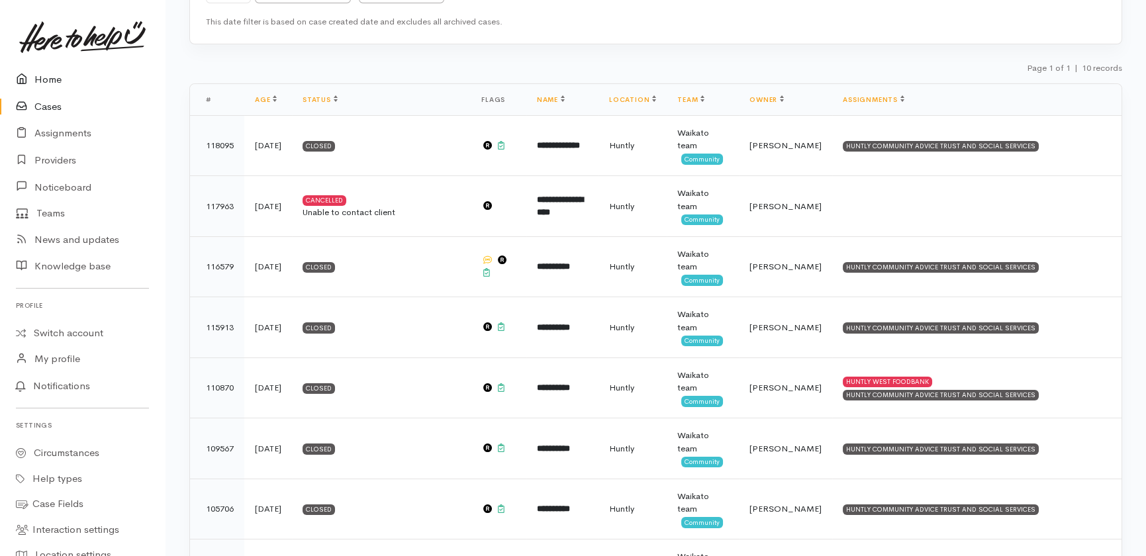
click at [45, 80] on link "Home" at bounding box center [82, 79] width 165 height 27
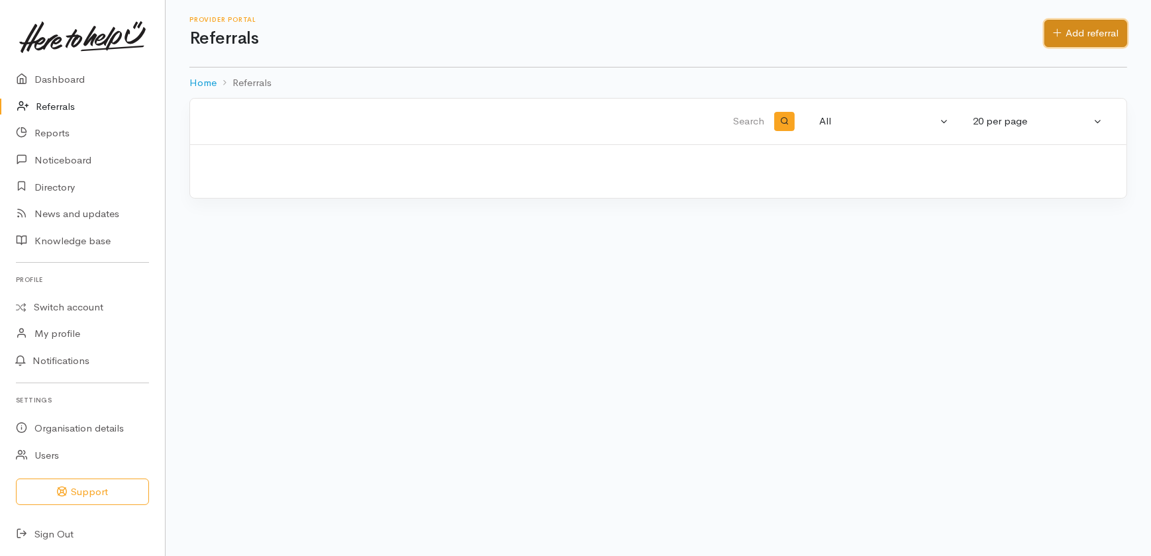
click at [1092, 36] on link "Add referral" at bounding box center [1085, 33] width 83 height 27
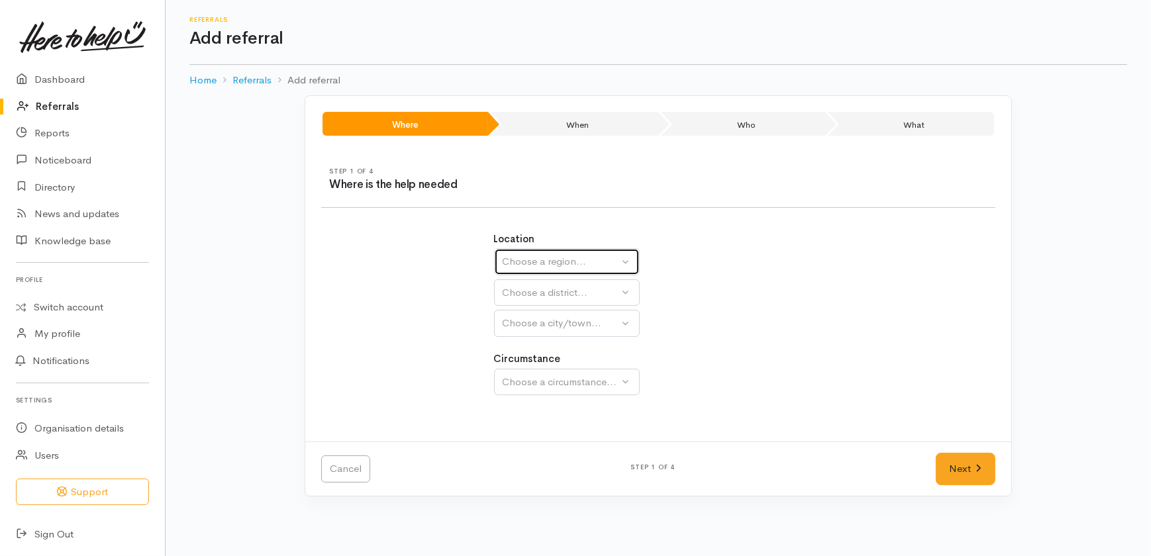
click at [552, 260] on div "Choose a region..." at bounding box center [561, 261] width 117 height 15
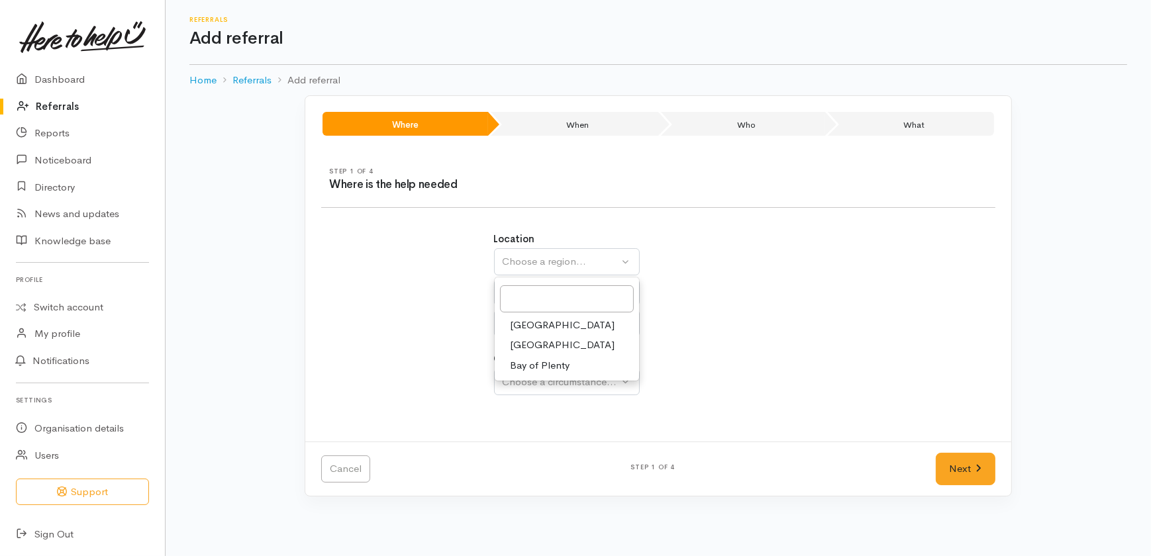
click at [530, 350] on span "Waikato" at bounding box center [562, 345] width 105 height 15
select select "3"
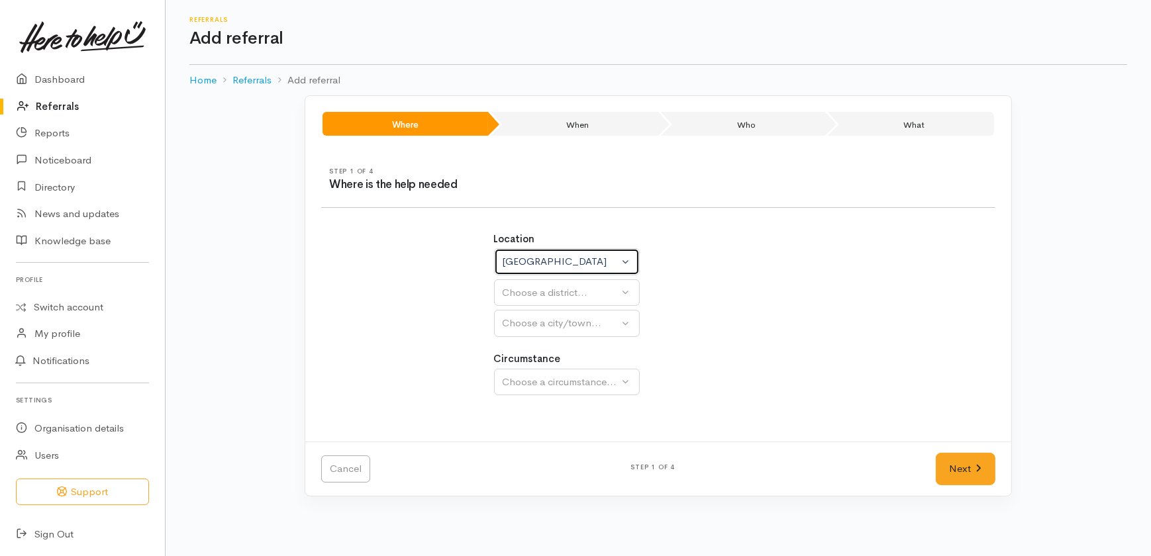
select select
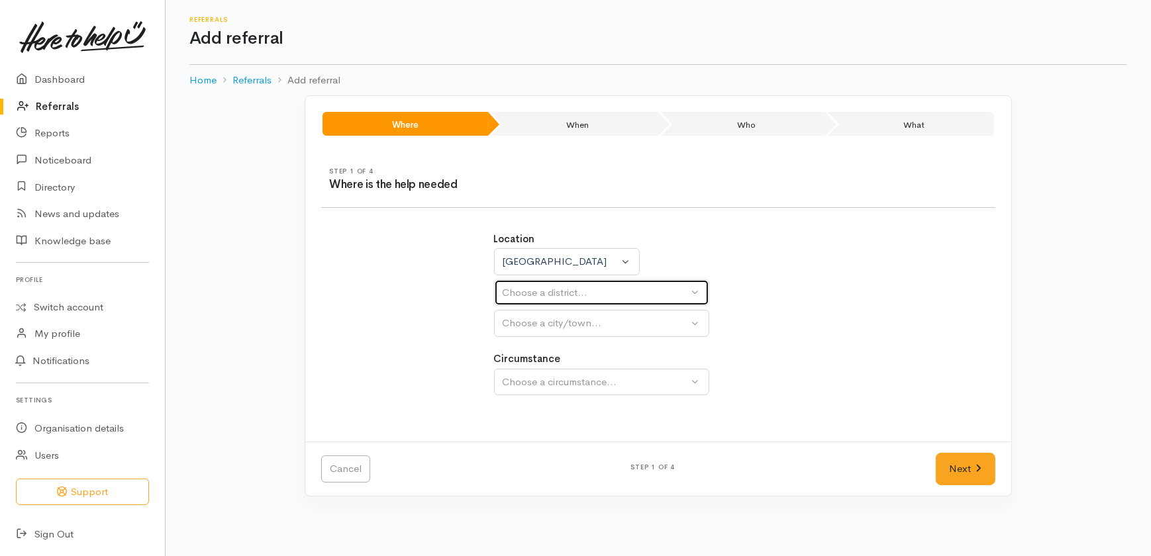
click at [542, 293] on div "Choose a district..." at bounding box center [596, 292] width 186 height 15
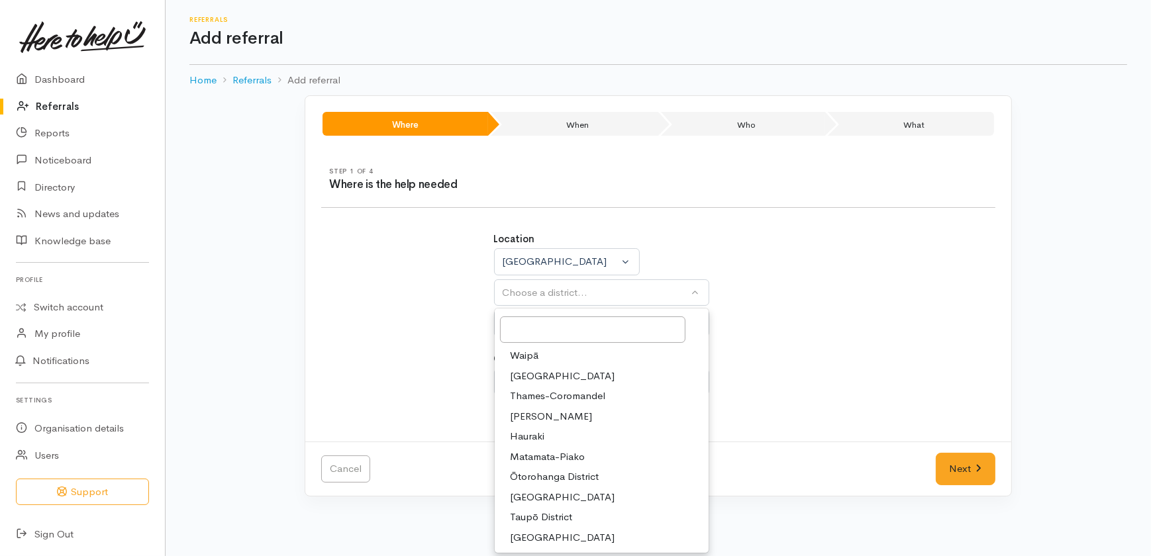
click at [520, 411] on span "Hamilton" at bounding box center [551, 416] width 82 height 15
select select "4"
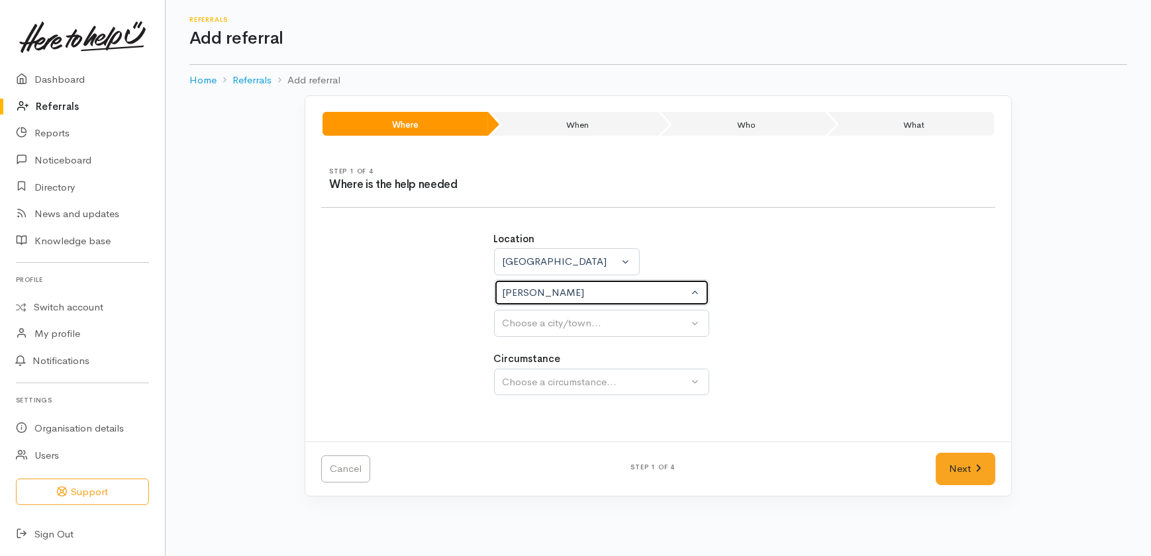
select select
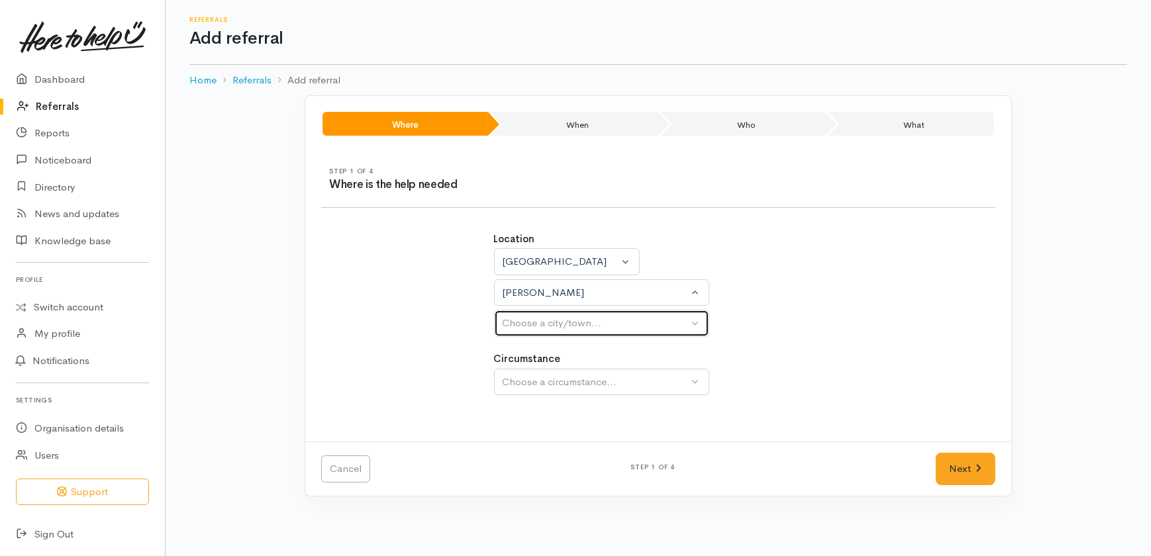
click at [535, 329] on div "Choose a city/town..." at bounding box center [596, 323] width 186 height 15
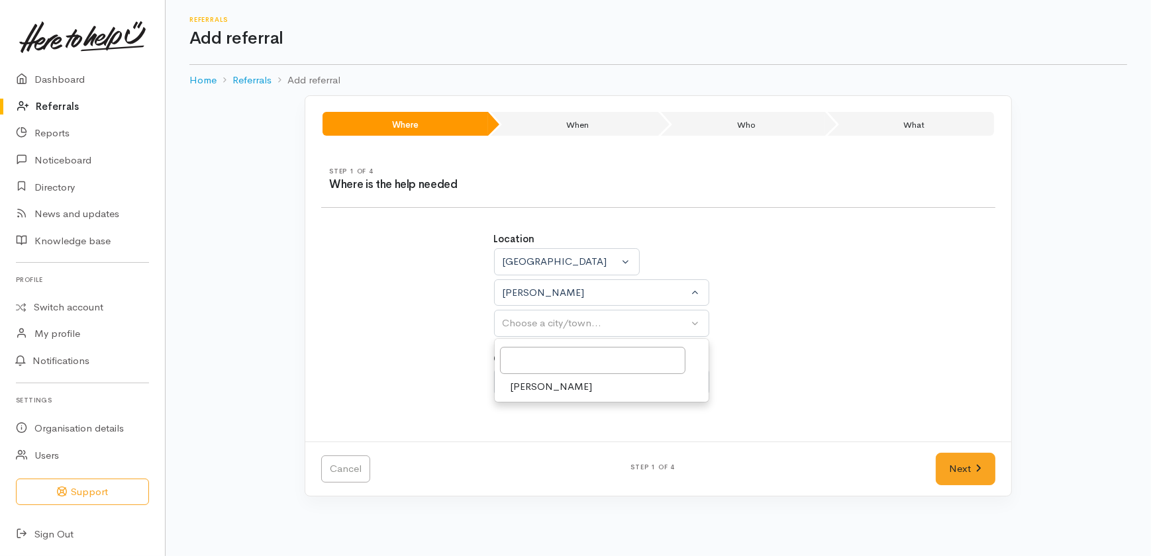
click at [525, 389] on span "Hamilton" at bounding box center [551, 386] width 82 height 15
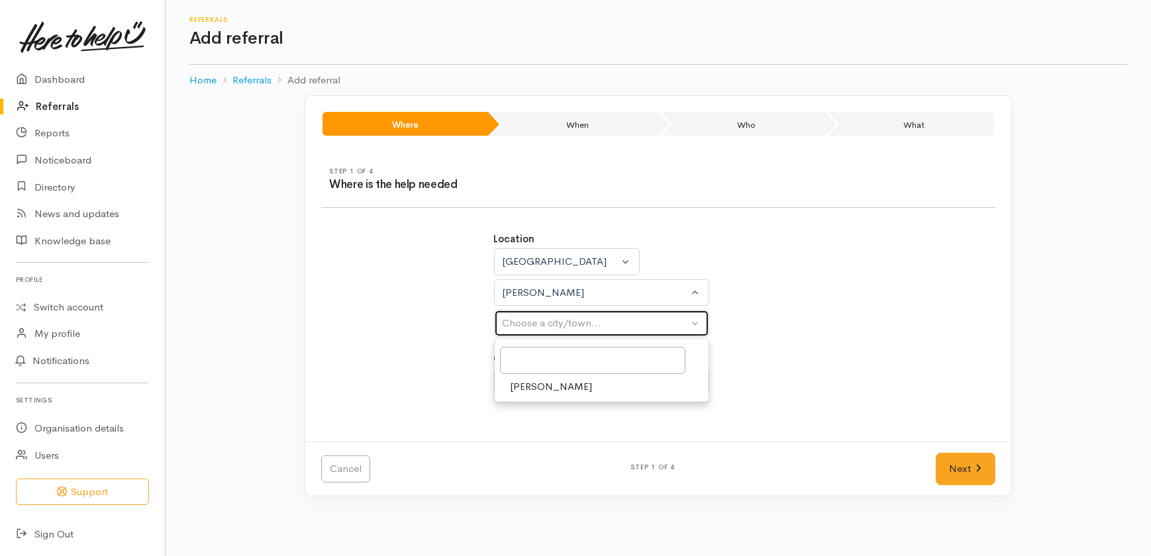
select select "1"
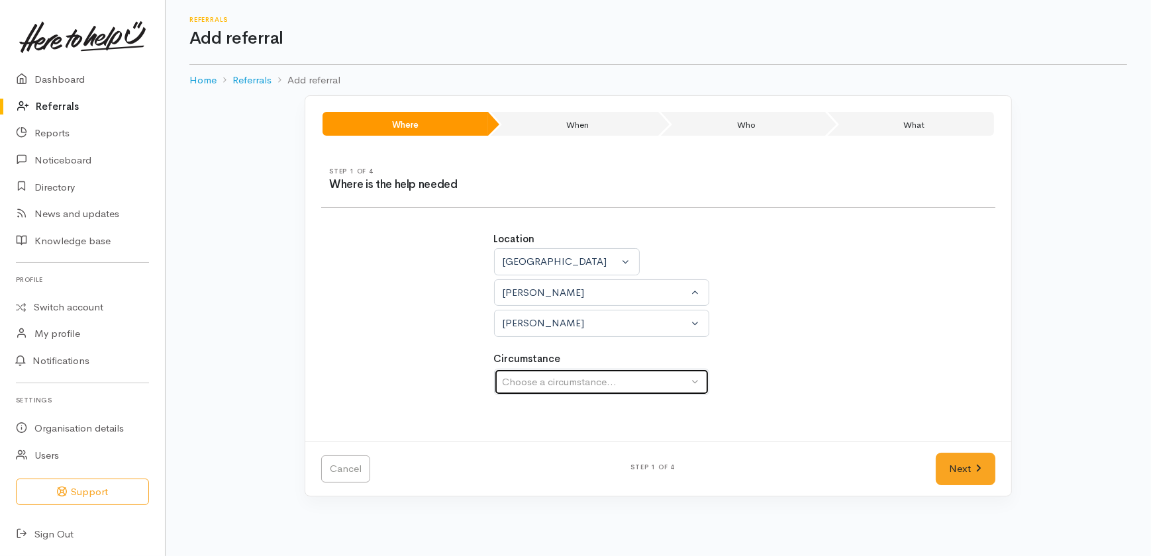
click at [527, 380] on div "Choose a circumstance..." at bounding box center [596, 382] width 186 height 15
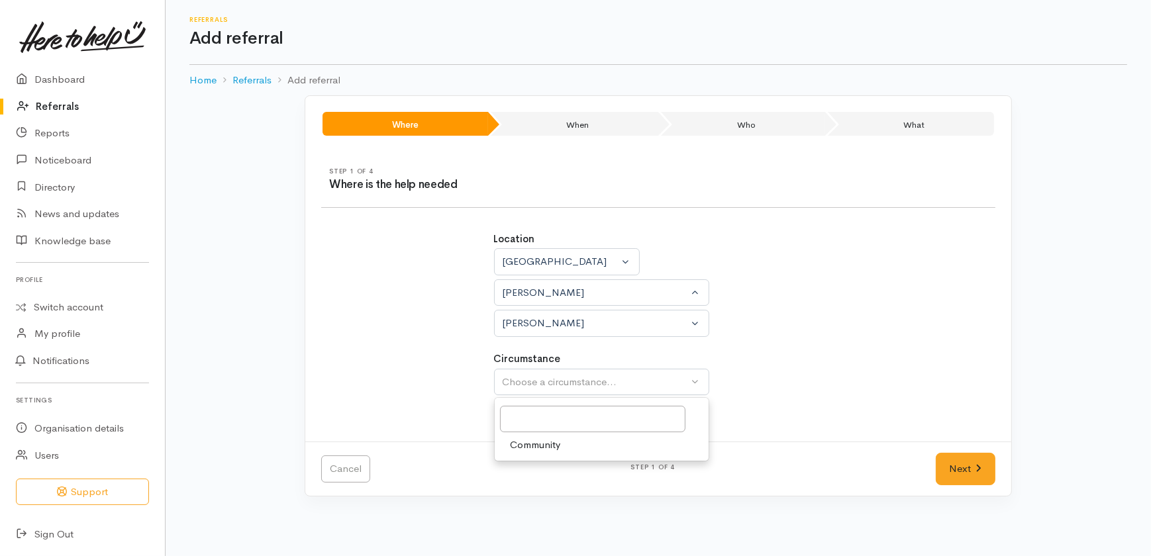
click at [528, 451] on span "Community" at bounding box center [535, 445] width 50 height 15
select select "2"
click at [955, 463] on link "Next" at bounding box center [966, 469] width 60 height 32
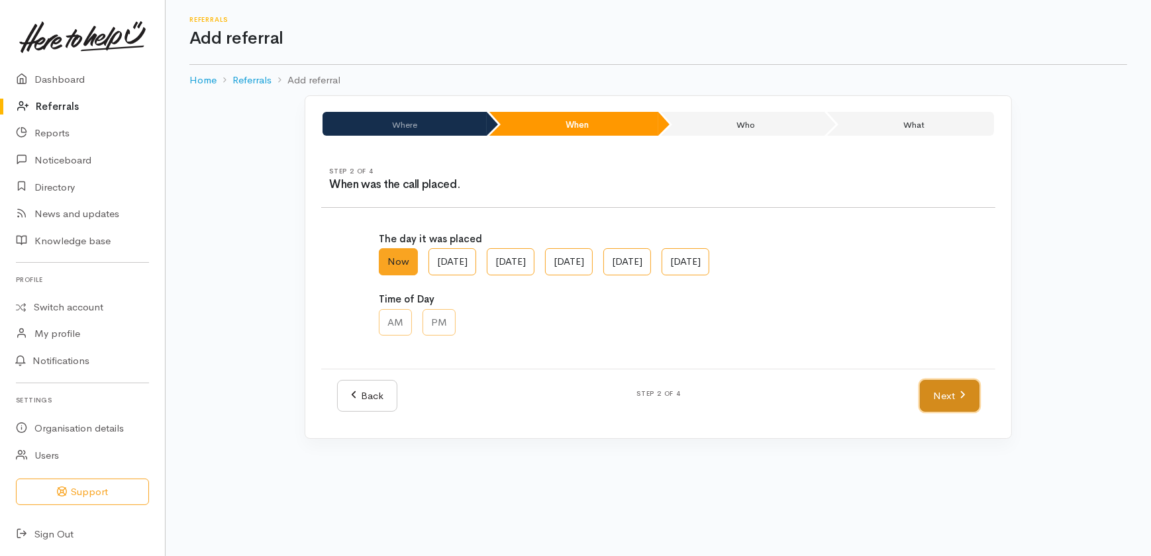
click at [953, 380] on link "Next" at bounding box center [950, 396] width 60 height 32
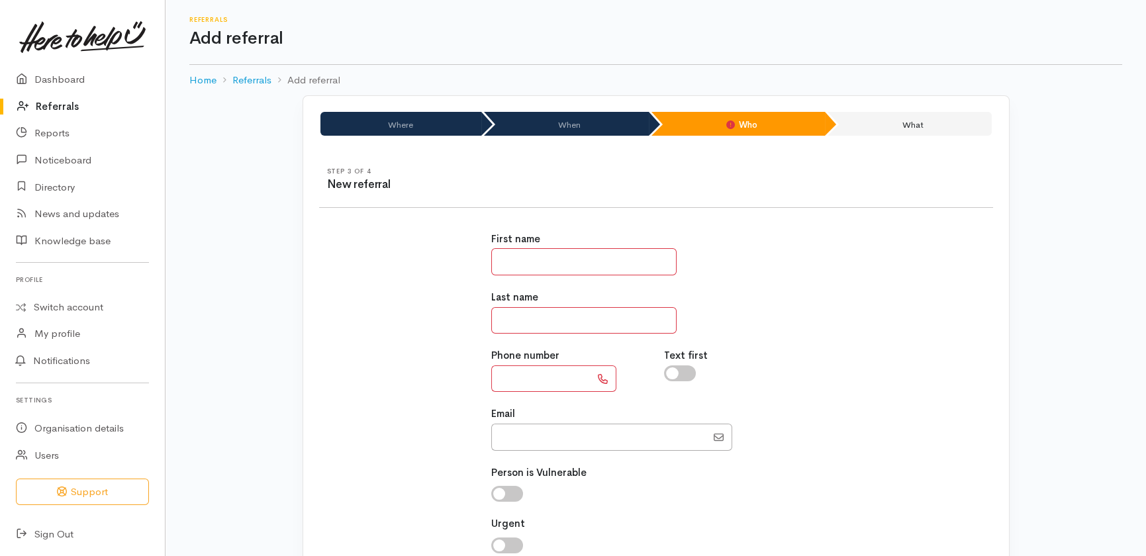
click at [579, 258] on input "text" at bounding box center [583, 261] width 185 height 27
type input "******"
type input "********"
click at [538, 375] on input "text" at bounding box center [540, 378] width 99 height 27
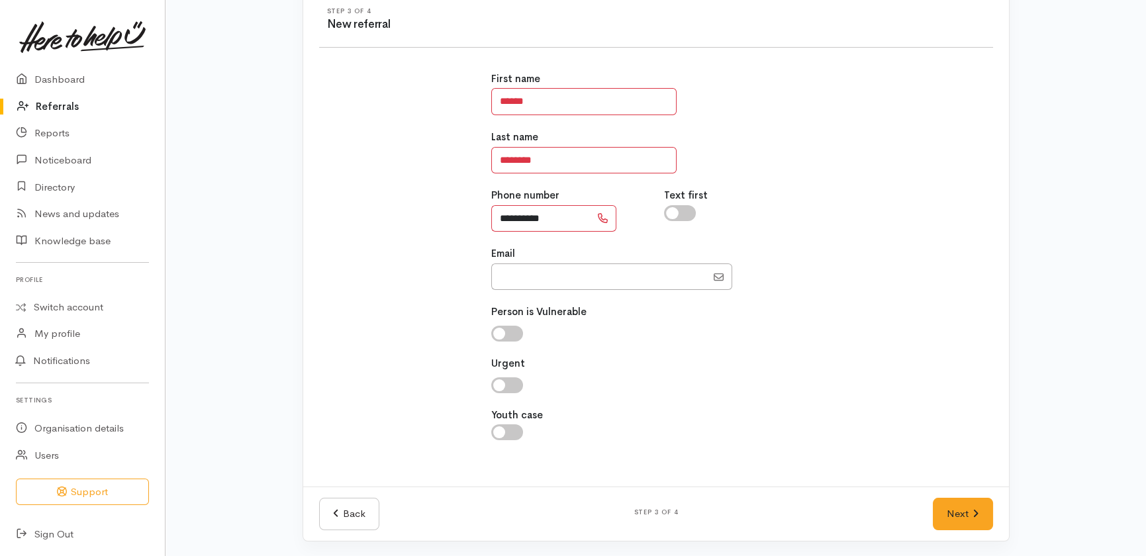
type input "**********"
click at [964, 514] on link "Next" at bounding box center [963, 514] width 60 height 32
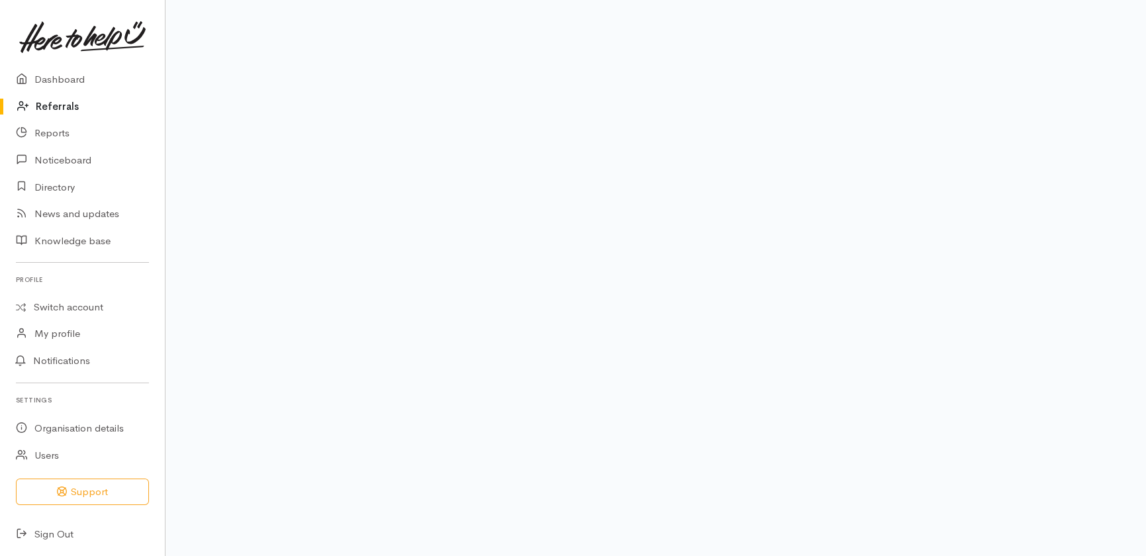
scroll to position [135, 0]
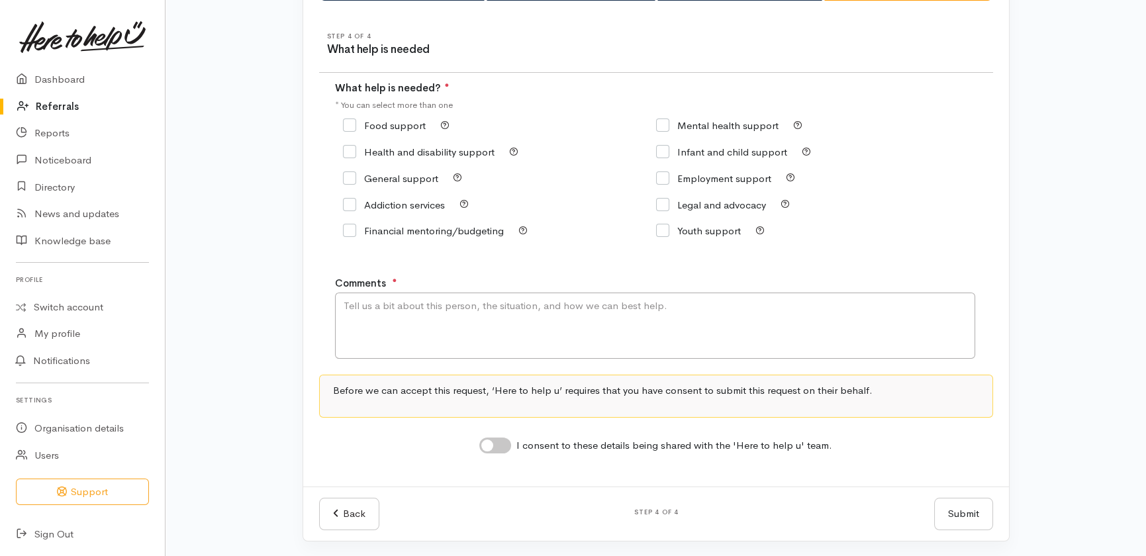
click at [350, 124] on input "Food support" at bounding box center [384, 126] width 83 height 10
checkbox input "true"
click at [436, 326] on textarea "Comments" at bounding box center [655, 326] width 640 height 66
type textarea "Food support please."
click at [502, 444] on input "I consent to these details being shared with the 'Here to help u' team." at bounding box center [495, 446] width 32 height 16
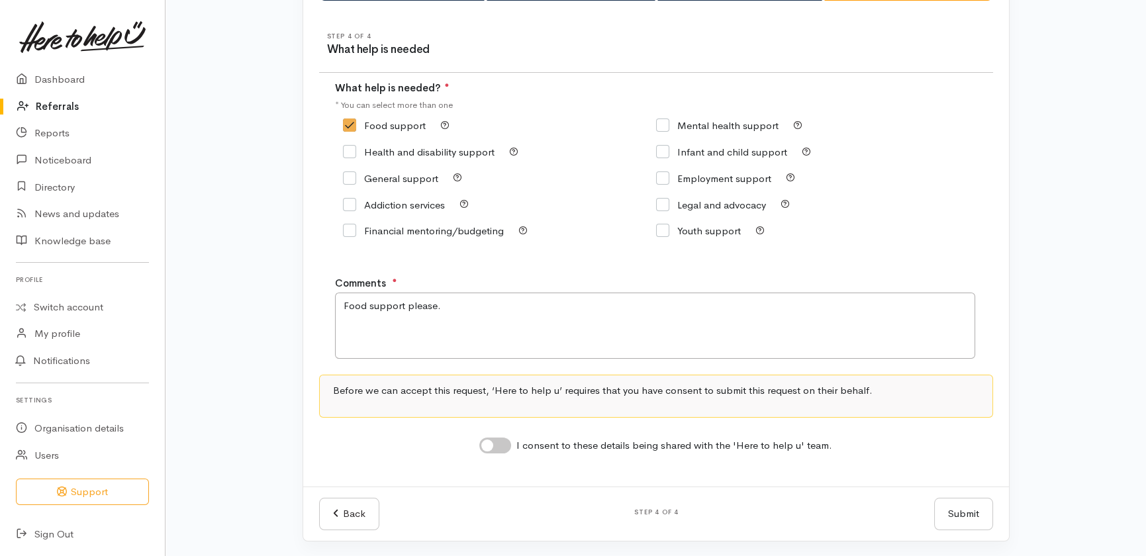
checkbox input "true"
click at [959, 508] on button "Submit" at bounding box center [963, 514] width 59 height 32
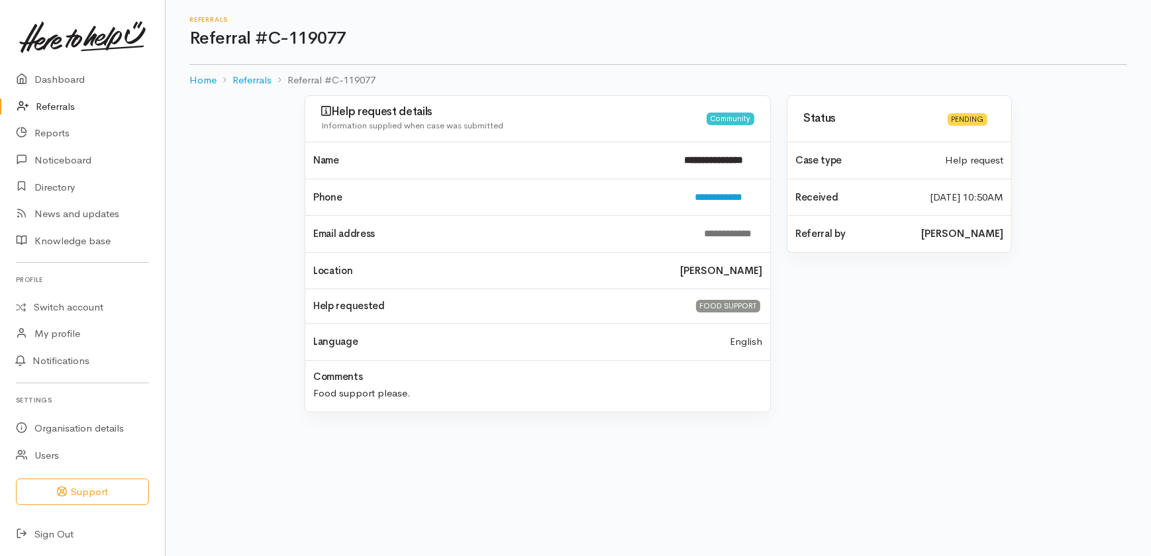
click at [47, 103] on link "Referrals" at bounding box center [82, 106] width 165 height 27
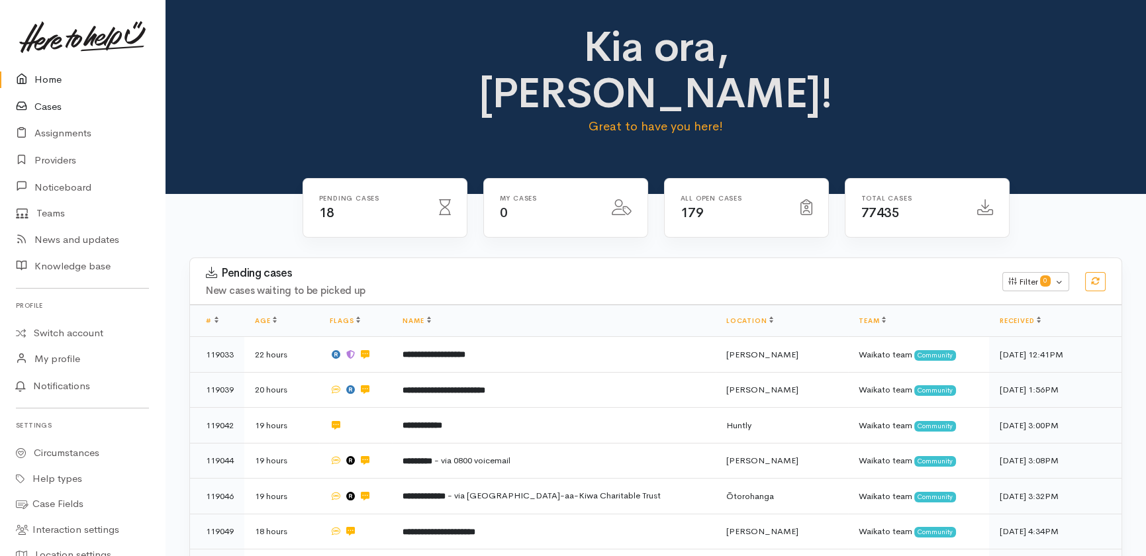
click at [51, 105] on link "Cases" at bounding box center [82, 106] width 165 height 27
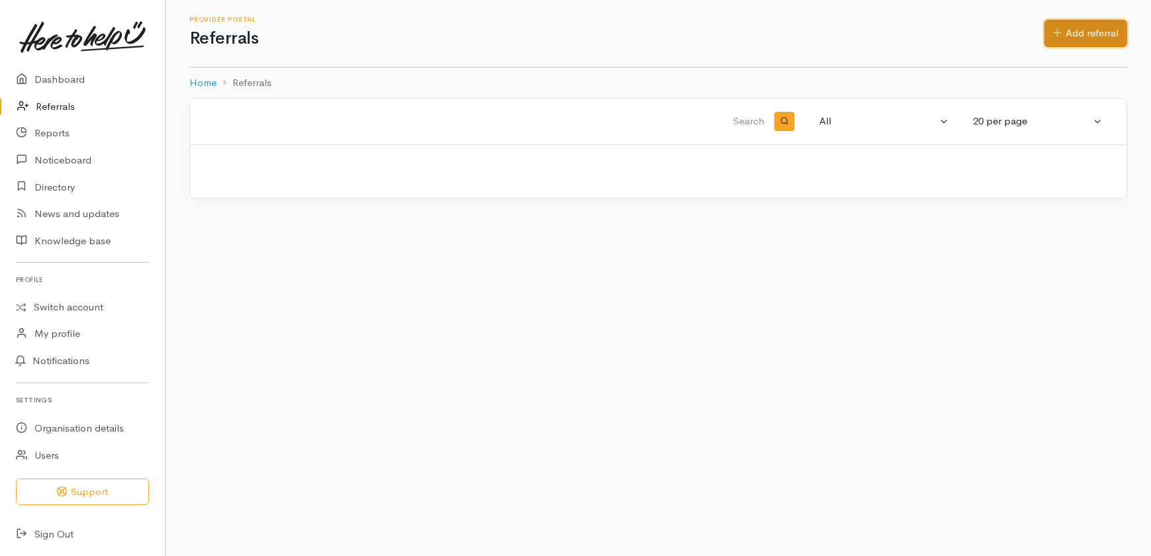
click at [1074, 33] on link "Add referral" at bounding box center [1085, 33] width 83 height 27
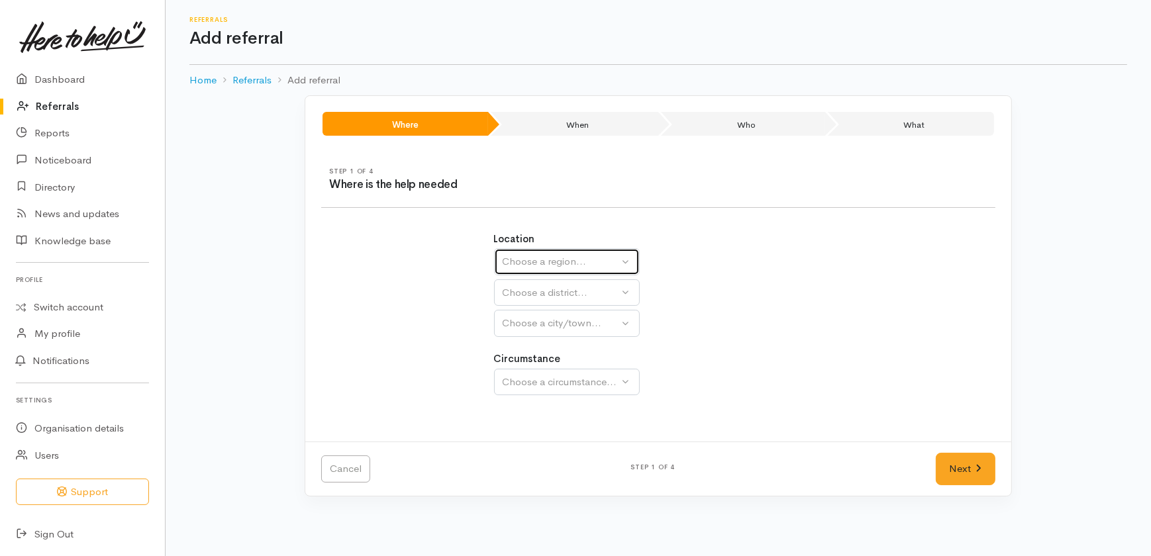
click at [556, 255] on div "Choose a region..." at bounding box center [561, 261] width 117 height 15
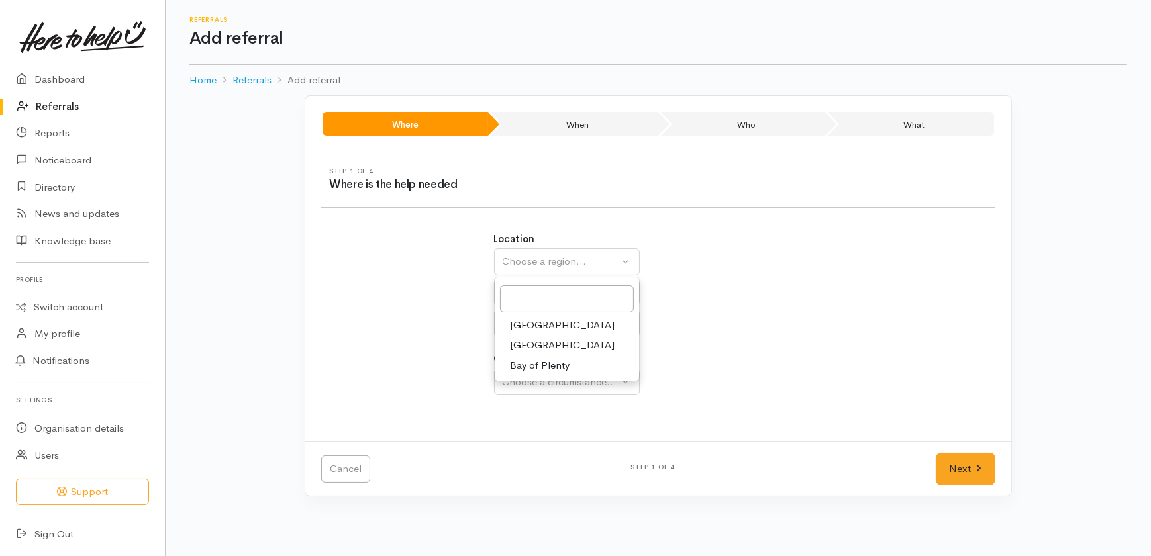
click at [523, 344] on span "Waikato" at bounding box center [562, 345] width 105 height 15
select select "3"
select select
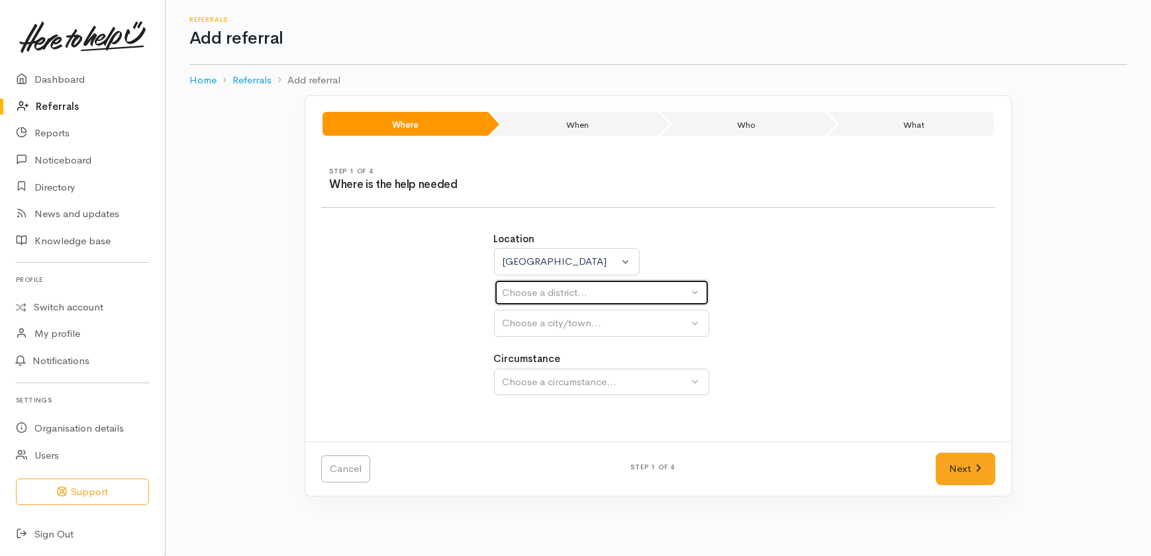
click at [534, 284] on button "Choose a district..." at bounding box center [601, 292] width 215 height 27
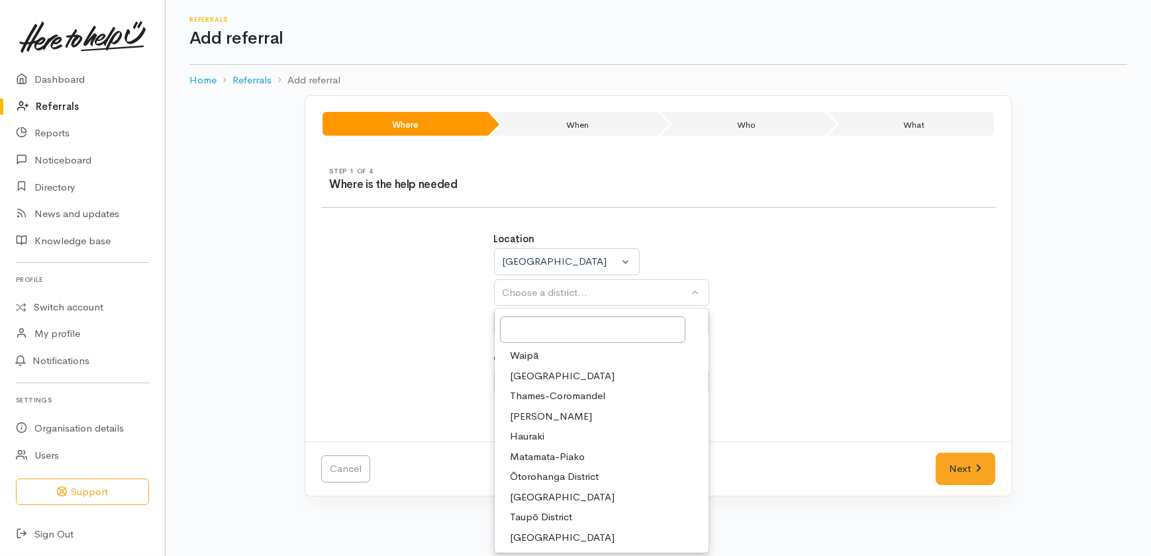
click at [548, 373] on span "Waikato District" at bounding box center [562, 376] width 105 height 15
select select "2"
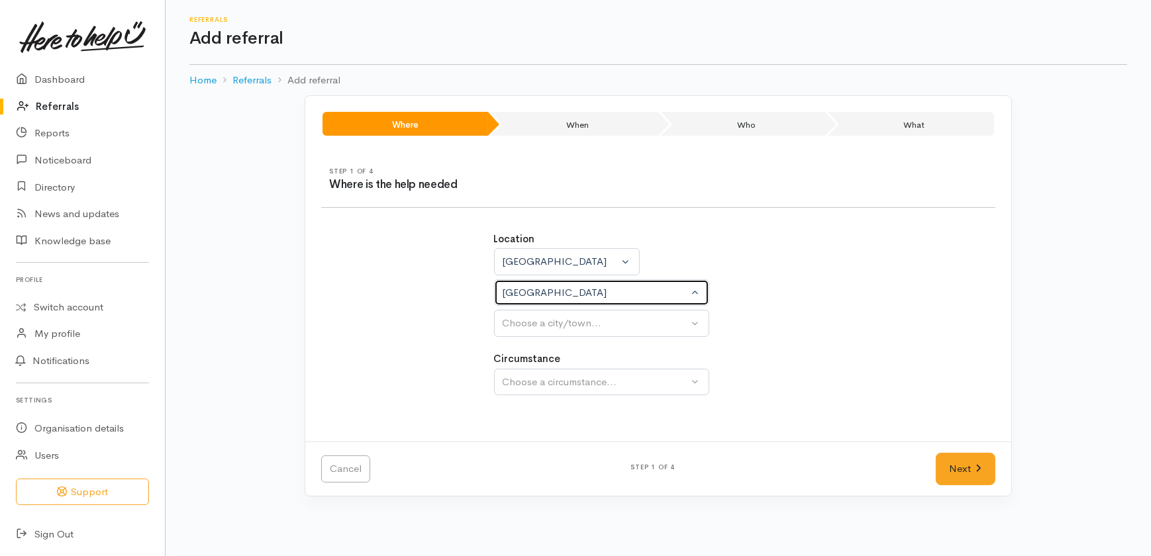
select select
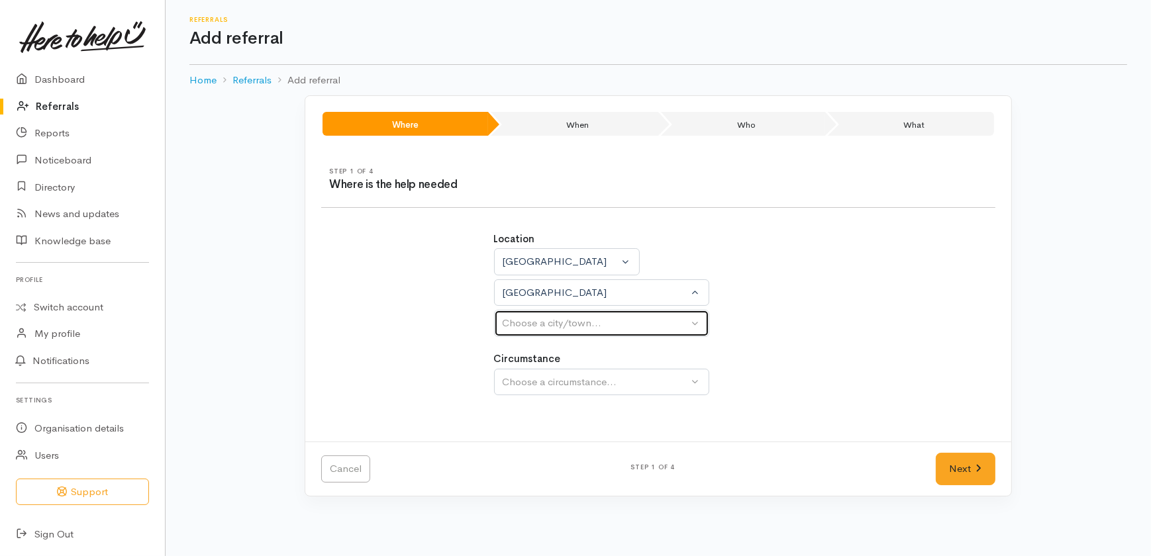
click at [530, 325] on div "Choose a city/town..." at bounding box center [596, 323] width 186 height 15
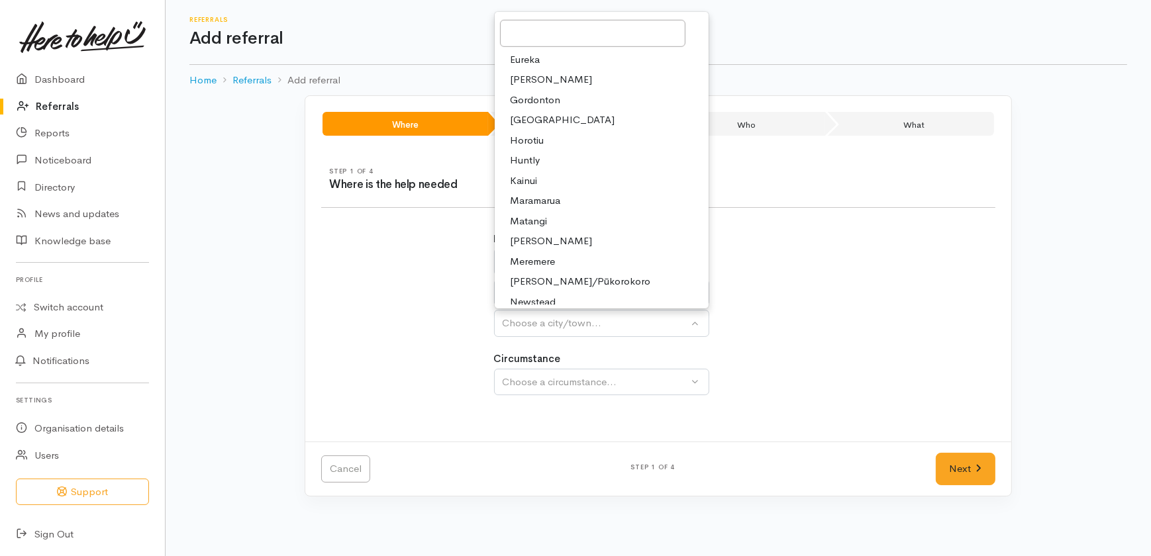
click at [520, 162] on span "Huntly" at bounding box center [525, 160] width 30 height 15
select select "110"
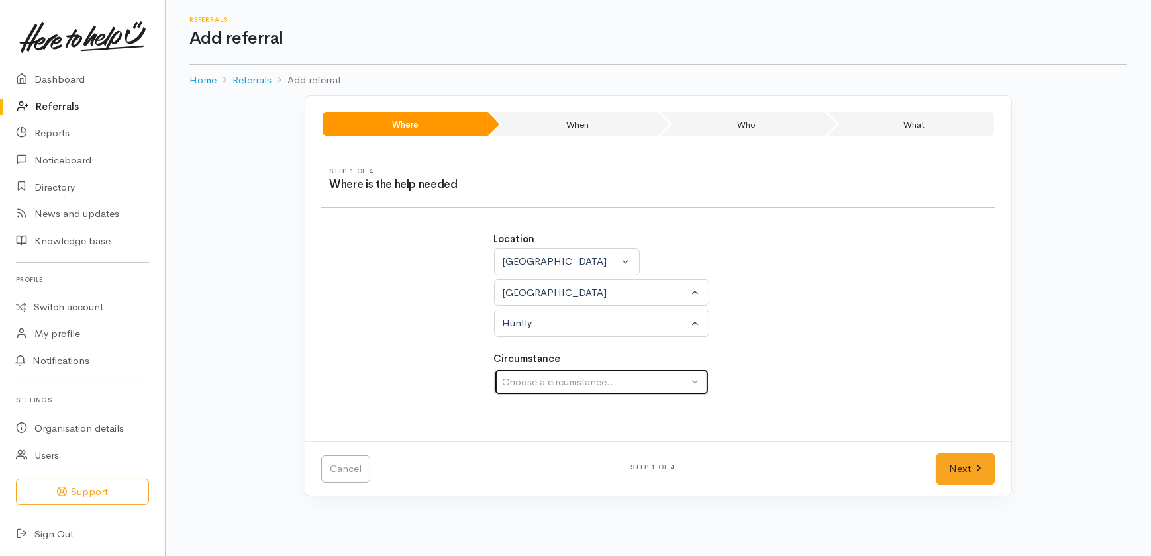
click at [528, 383] on div "Choose a circumstance..." at bounding box center [596, 382] width 186 height 15
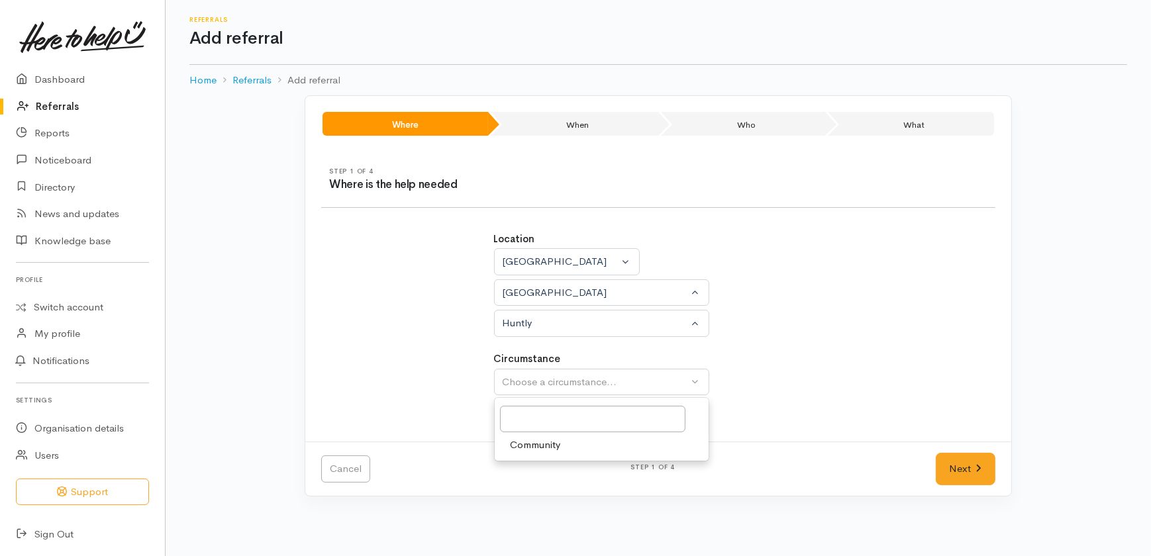
click at [542, 444] on span "Community" at bounding box center [535, 445] width 50 height 15
select select "2"
click at [963, 468] on link "Next" at bounding box center [966, 469] width 60 height 32
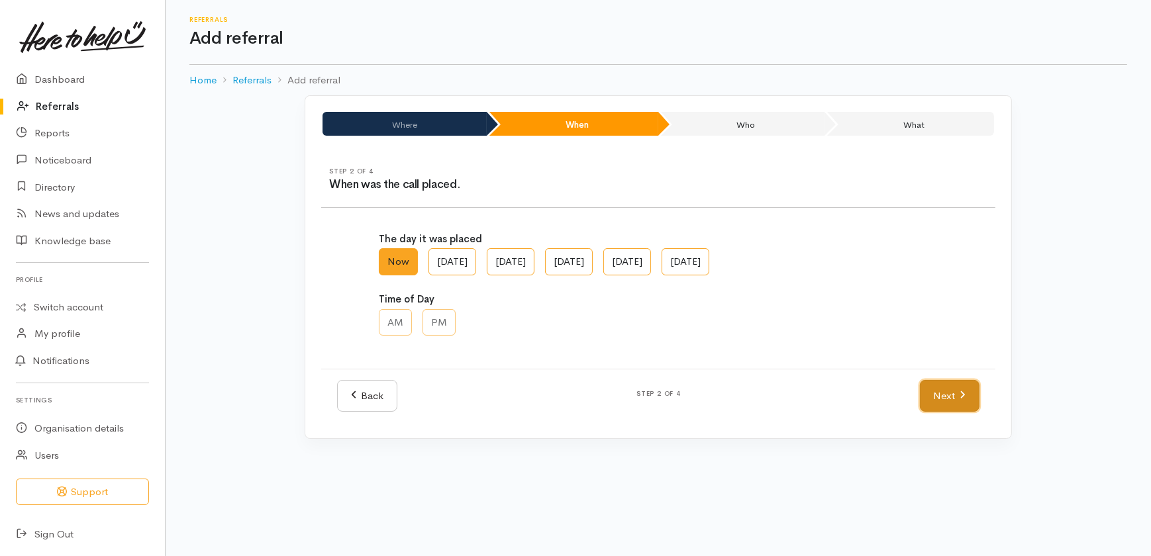
click at [940, 389] on link "Next" at bounding box center [950, 396] width 60 height 32
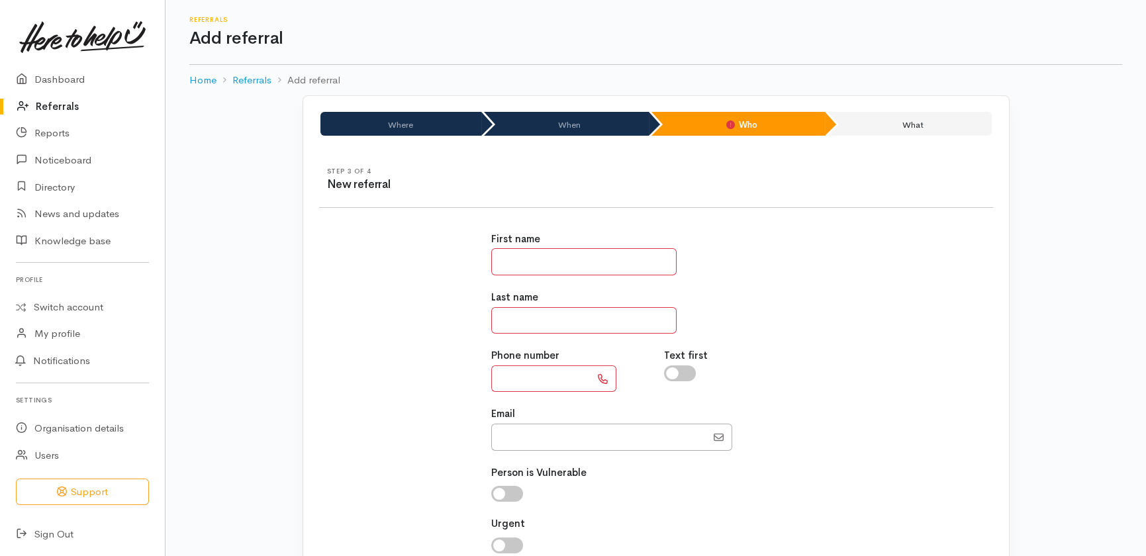
click at [548, 263] on input "text" at bounding box center [583, 261] width 185 height 27
type input "**"
click at [504, 322] on input "text" at bounding box center [583, 320] width 185 height 27
type input "**"
click at [499, 367] on input "text" at bounding box center [540, 378] width 99 height 27
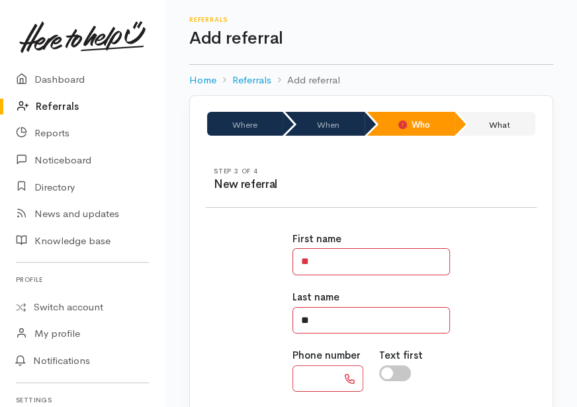
drag, startPoint x: 330, startPoint y: 316, endPoint x: 311, endPoint y: 315, distance: 19.9
click at [311, 315] on input "**" at bounding box center [372, 320] width 158 height 27
click at [328, 377] on input "text" at bounding box center [315, 378] width 45 height 27
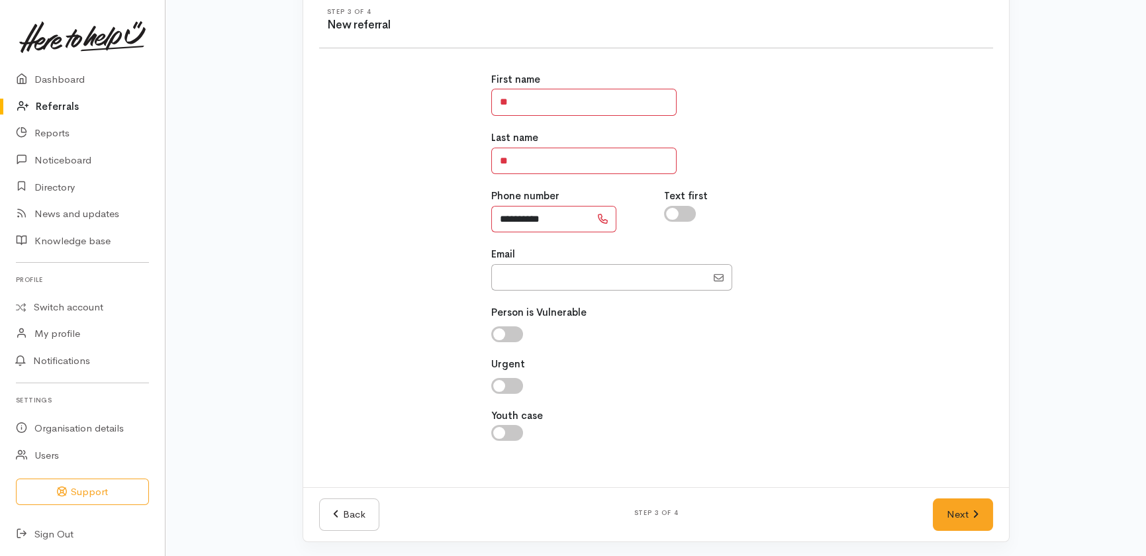
scroll to position [160, 0]
type input "**********"
click at [971, 514] on link "Next" at bounding box center [963, 514] width 60 height 32
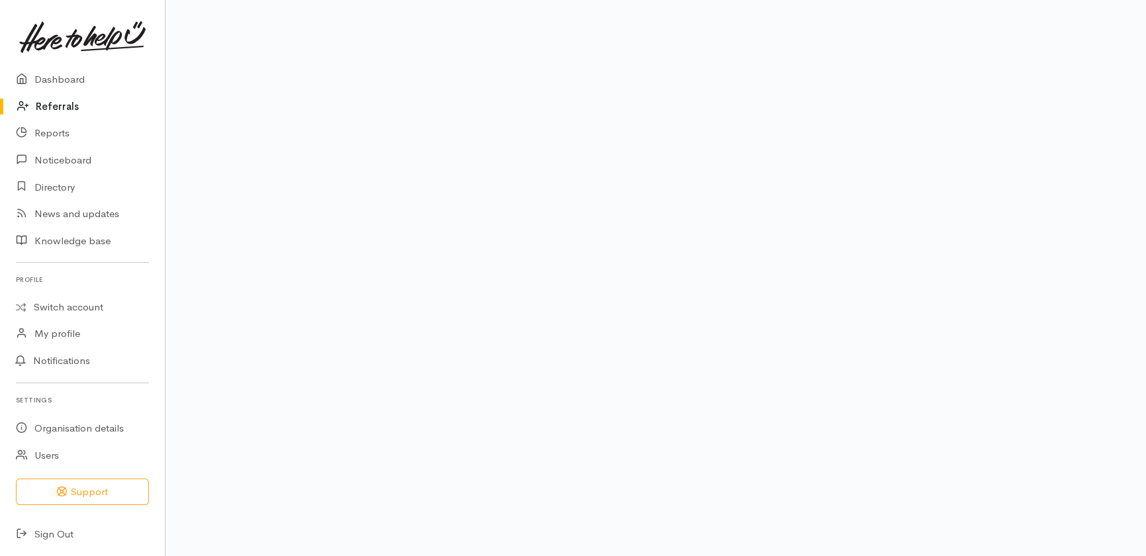
scroll to position [135, 0]
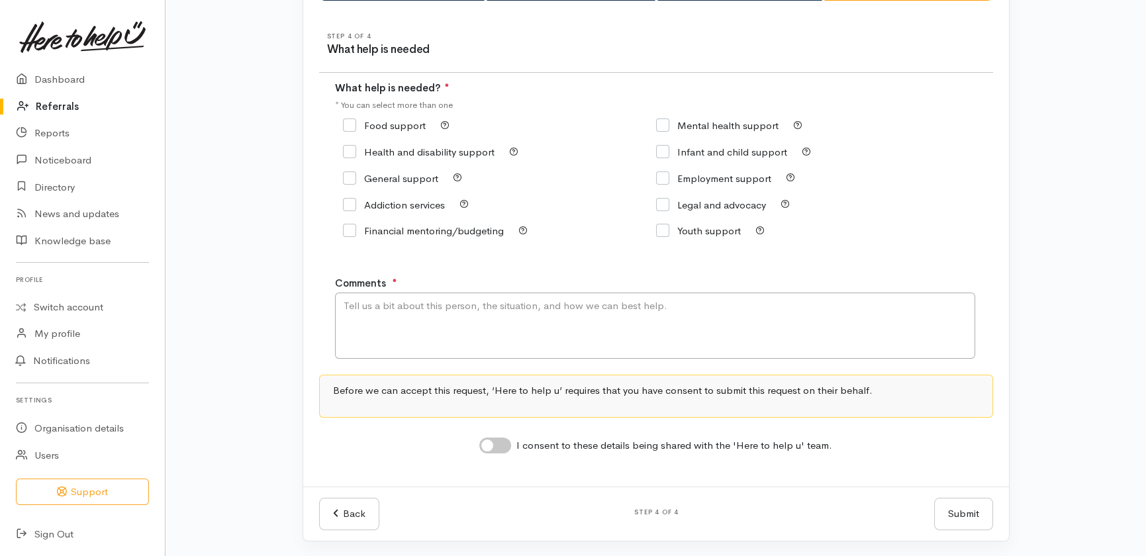
click at [344, 119] on icon at bounding box center [349, 125] width 13 height 13
click at [348, 128] on input "Food support" at bounding box center [384, 126] width 83 height 10
checkbox input "true"
click at [440, 328] on textarea "Comments" at bounding box center [655, 326] width 640 height 66
type textarea "Food support please - no name left but number links to [PERSON_NAME]"
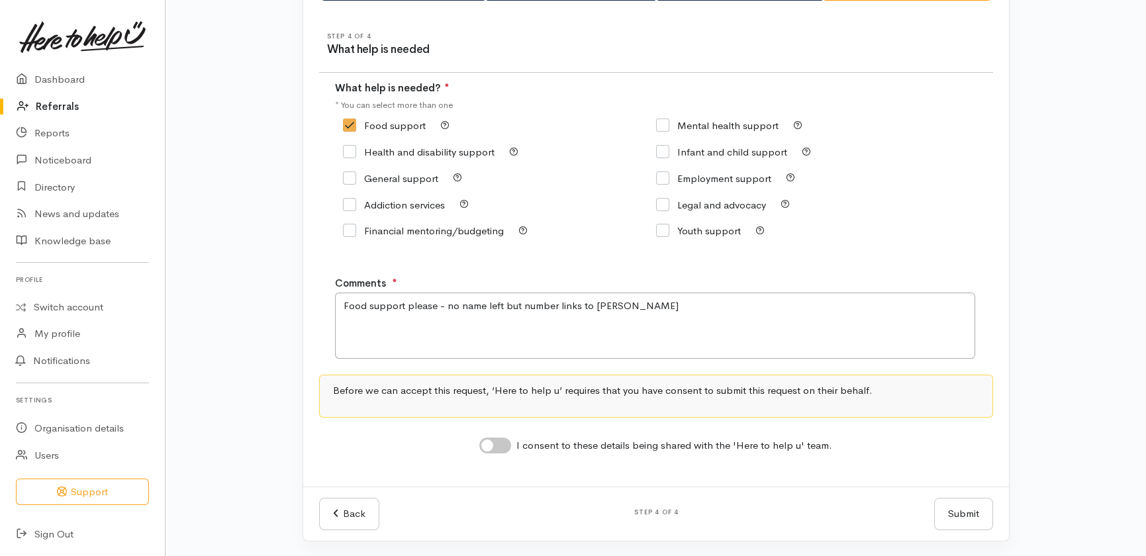
click at [506, 446] on input "I consent to these details being shared with the 'Here to help u' team." at bounding box center [495, 446] width 32 height 16
checkbox input "true"
click at [967, 515] on button "Submit" at bounding box center [963, 514] width 59 height 32
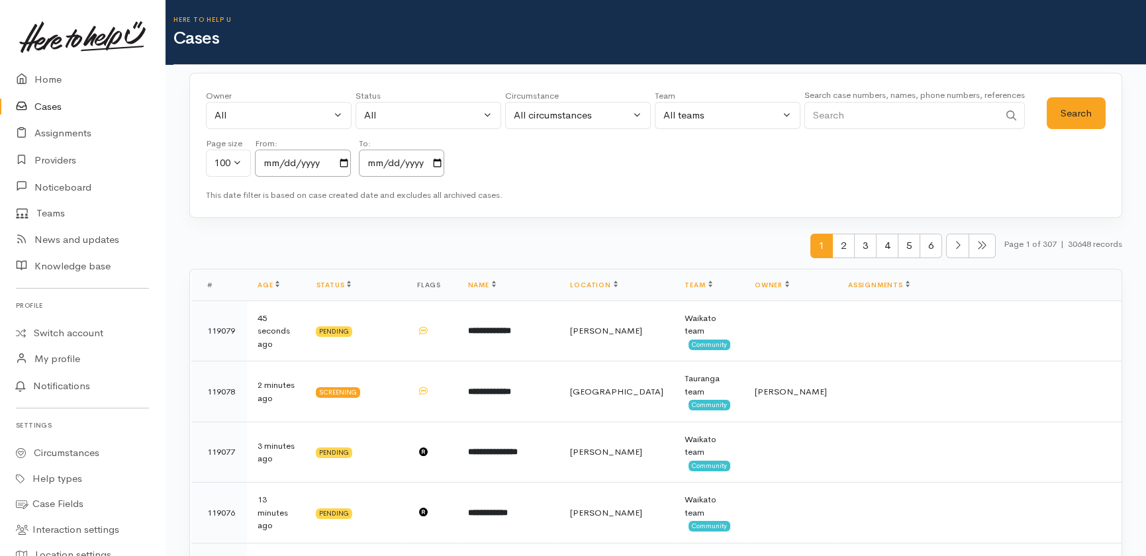
click at [920, 118] on input "Search" at bounding box center [901, 115] width 195 height 27
click at [1080, 108] on button "Search" at bounding box center [1076, 113] width 59 height 32
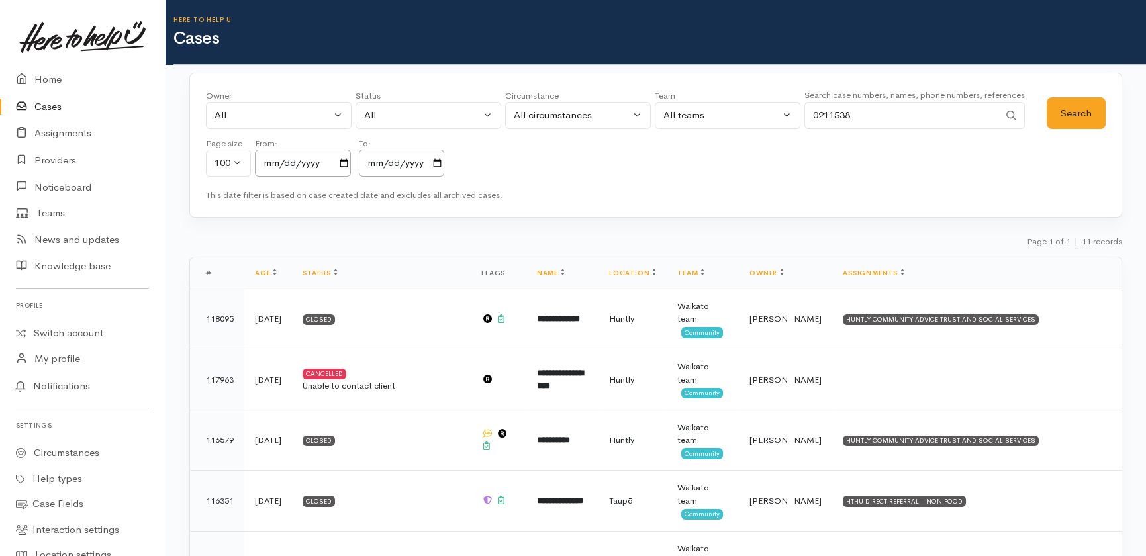
drag, startPoint x: 872, startPoint y: 118, endPoint x: 782, endPoint y: 120, distance: 90.1
click at [782, 120] on div "Owner All My cases 2Alice1 [PERSON_NAME] ('Here to help u') [PERSON_NAME] ('Her…" at bounding box center [626, 136] width 841 height 95
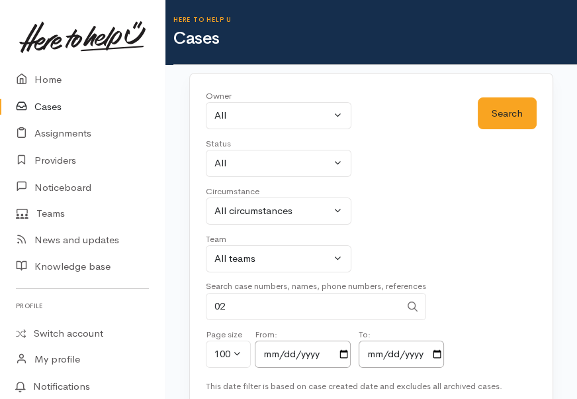
click at [248, 301] on input "02" at bounding box center [303, 306] width 195 height 27
type input "0211538553"
click at [509, 108] on button "Search" at bounding box center [507, 113] width 59 height 32
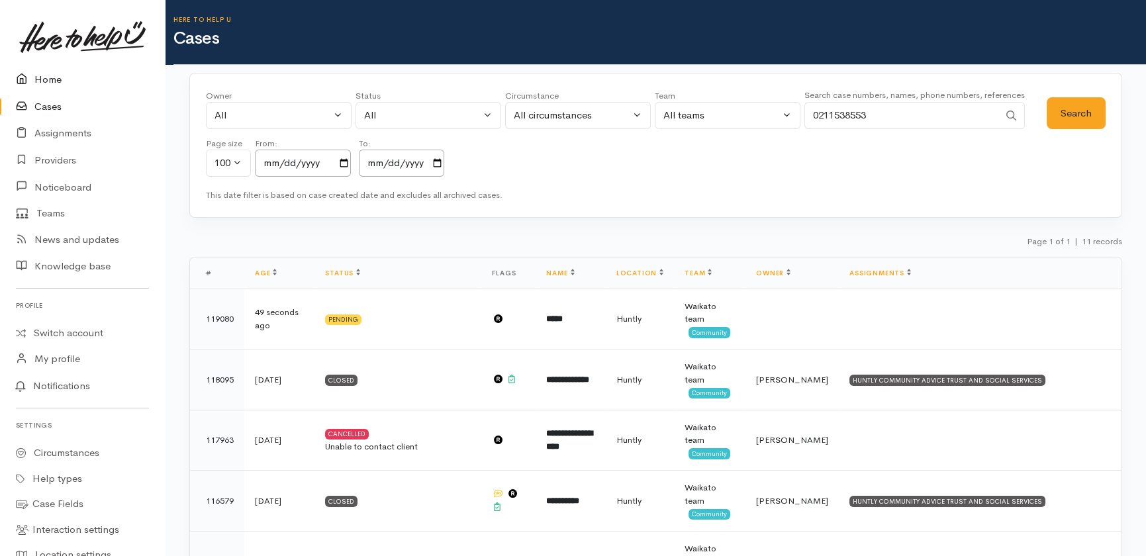
click at [49, 81] on link "Home" at bounding box center [82, 79] width 165 height 27
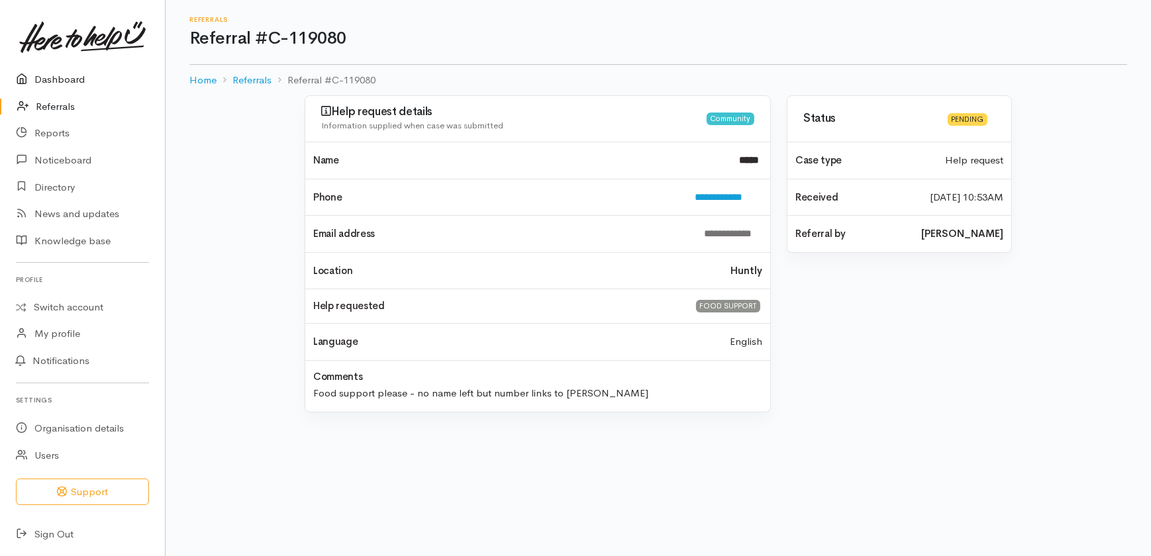
click at [72, 81] on link "Dashboard" at bounding box center [82, 79] width 165 height 27
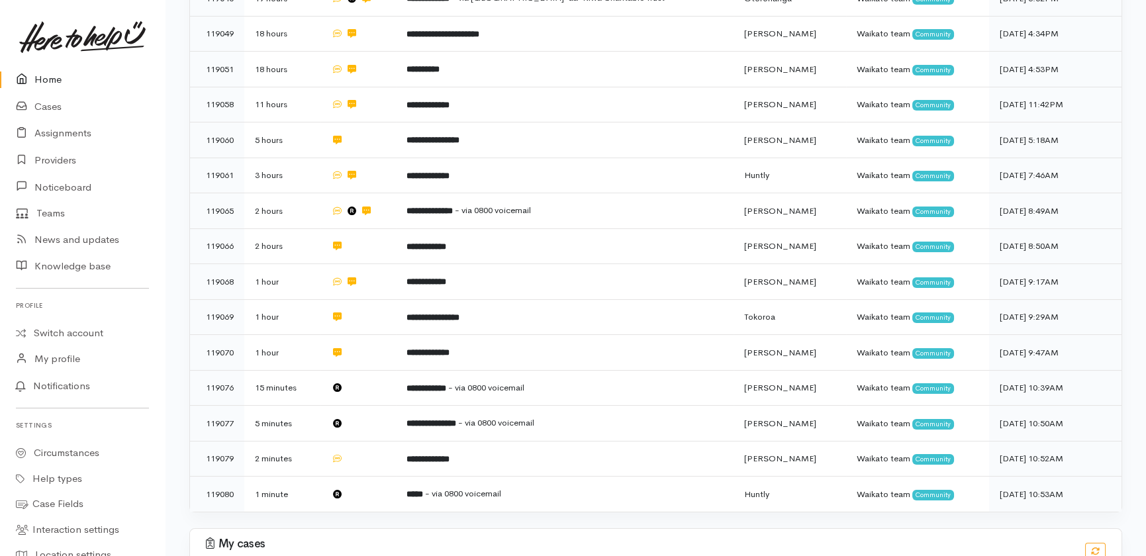
scroll to position [552, 0]
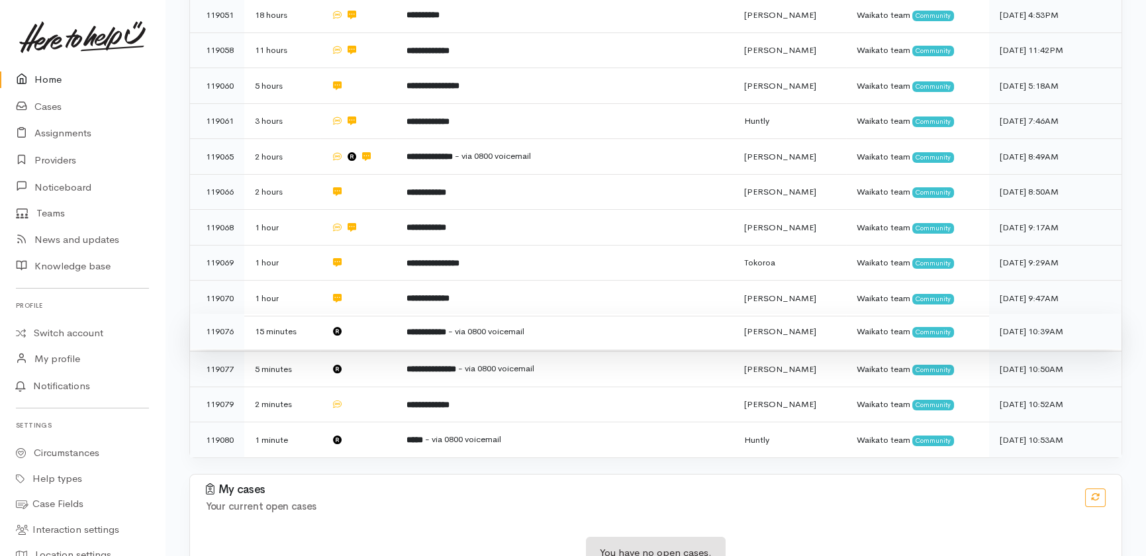
click at [379, 314] on td at bounding box center [358, 332] width 76 height 36
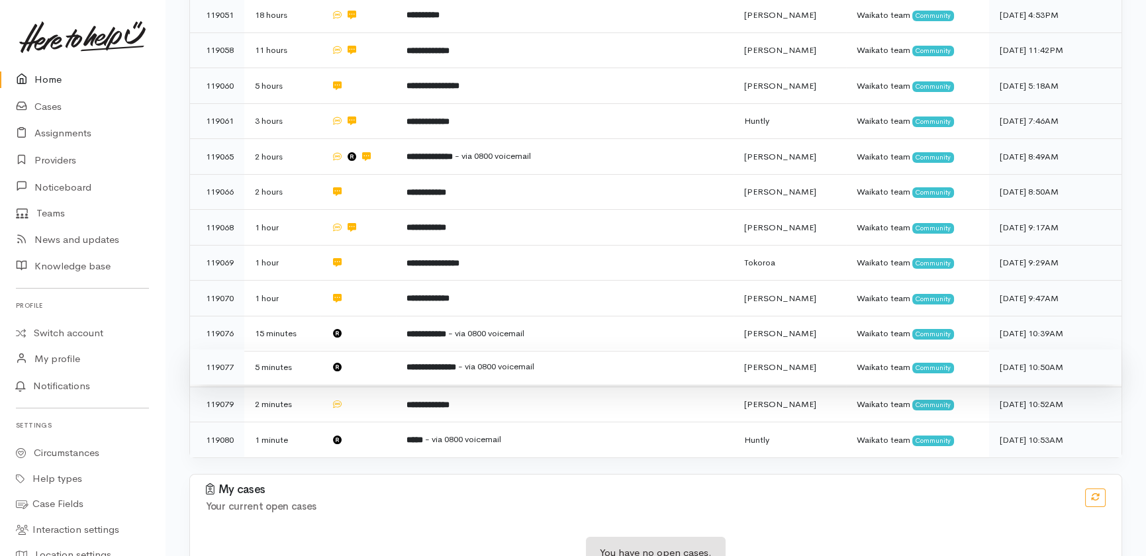
click at [382, 350] on td at bounding box center [358, 368] width 76 height 36
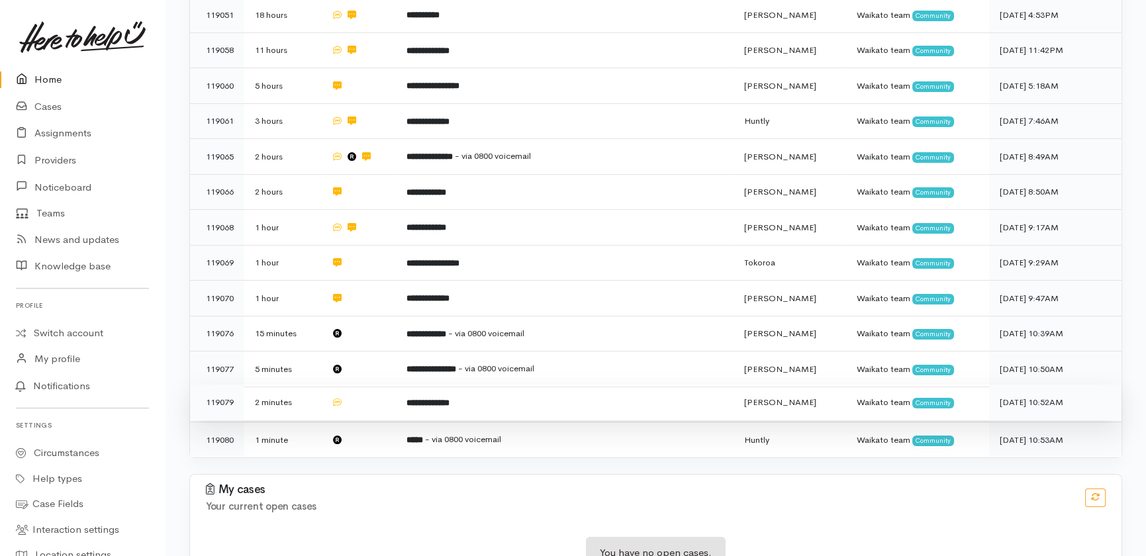
click at [385, 385] on td at bounding box center [358, 403] width 76 height 36
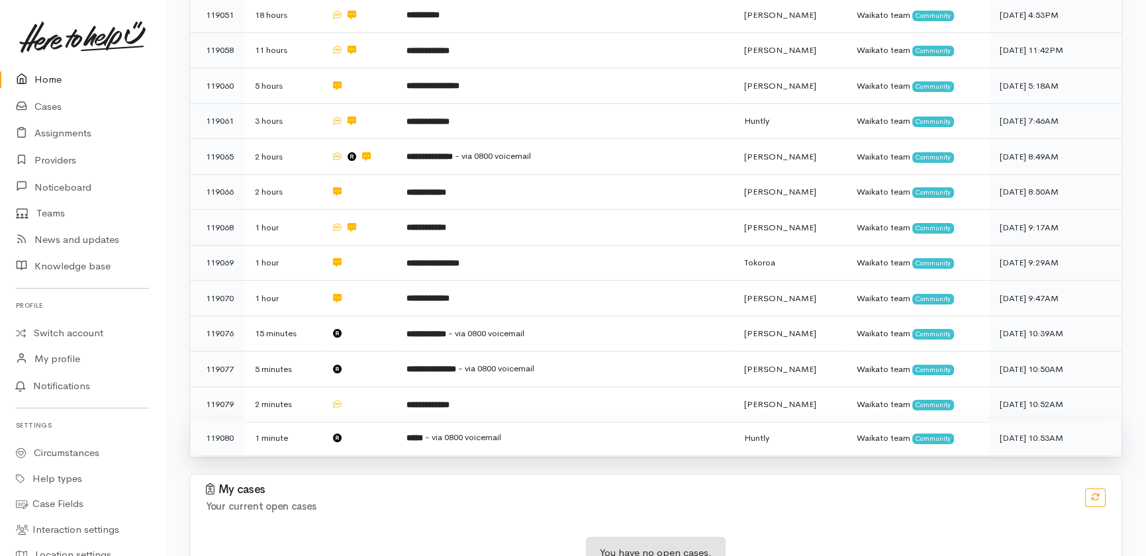
click at [389, 420] on td at bounding box center [358, 437] width 76 height 35
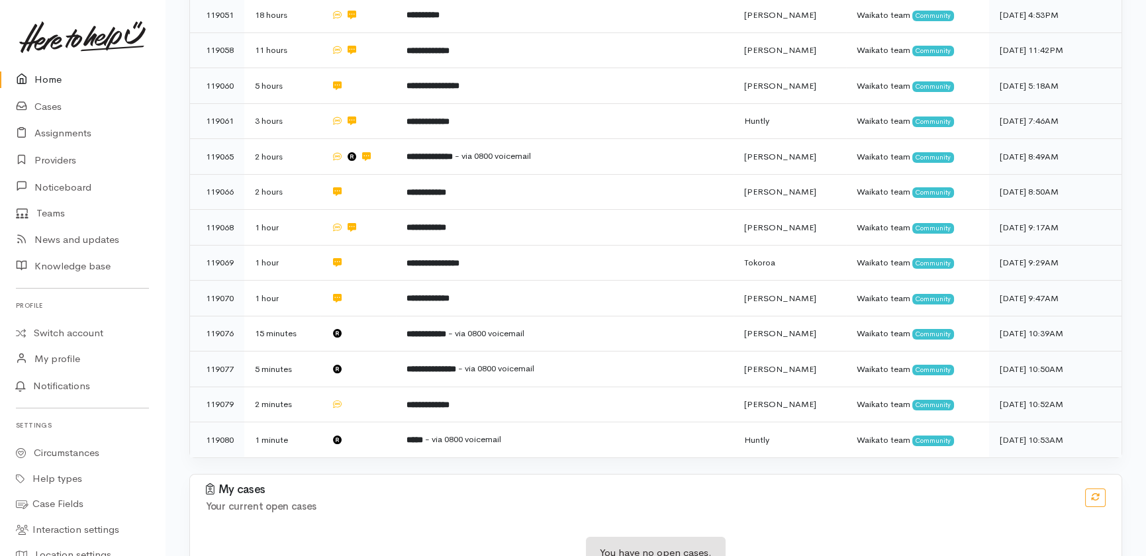
click at [47, 72] on link "Home" at bounding box center [82, 79] width 165 height 27
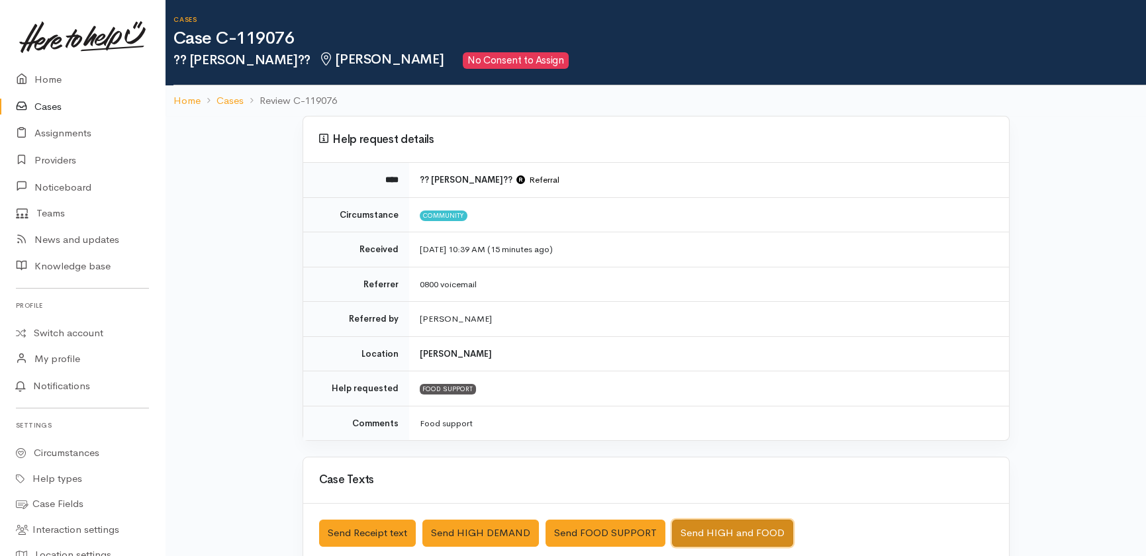
click at [730, 531] on button "Send HIGH and FOOD" at bounding box center [732, 533] width 121 height 27
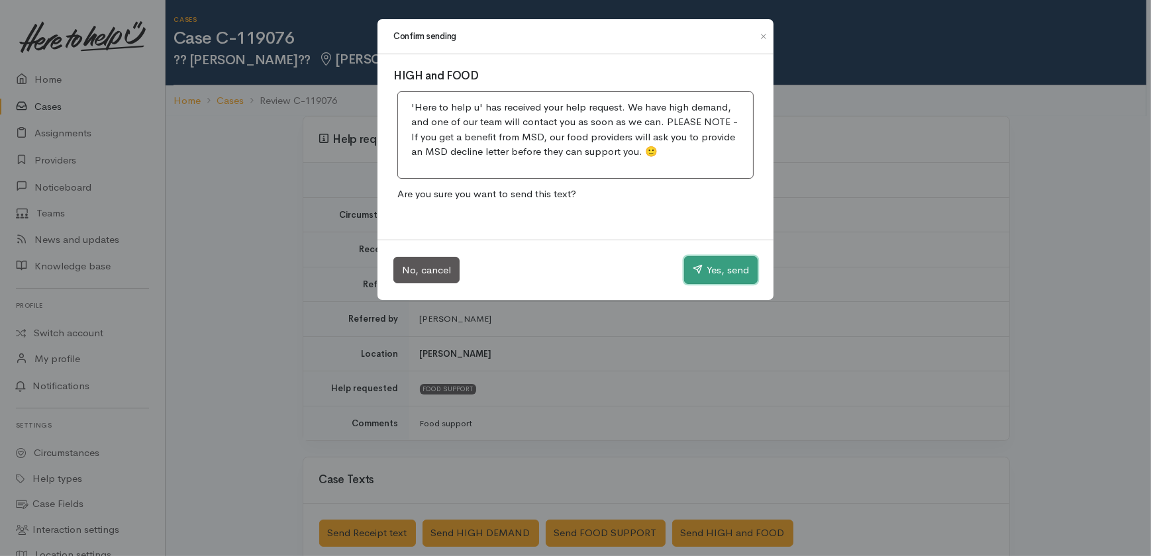
click at [721, 273] on button "Yes, send" at bounding box center [720, 270] width 73 height 28
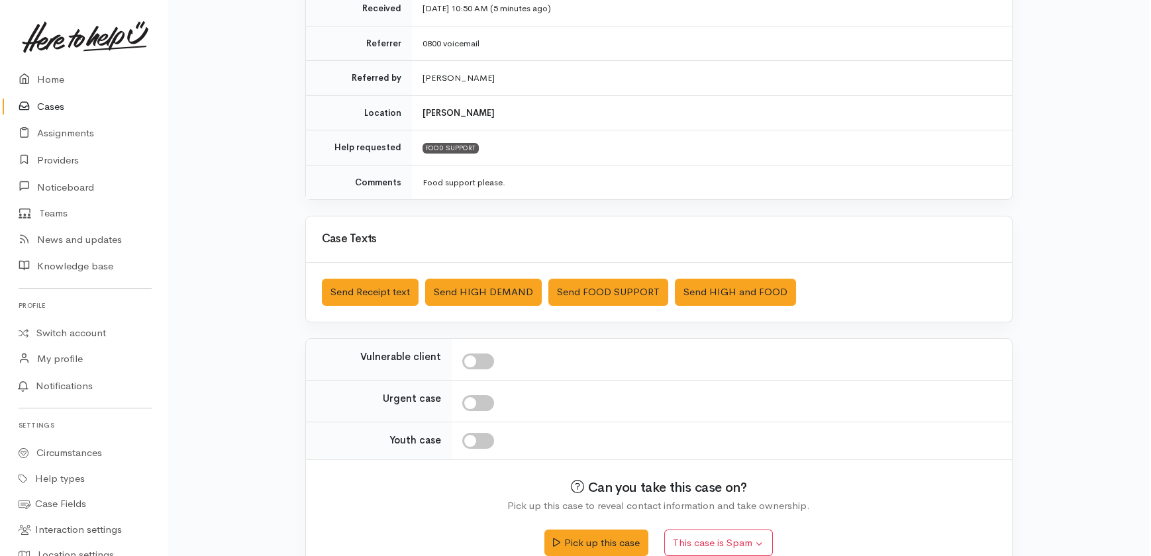
scroll to position [264, 0]
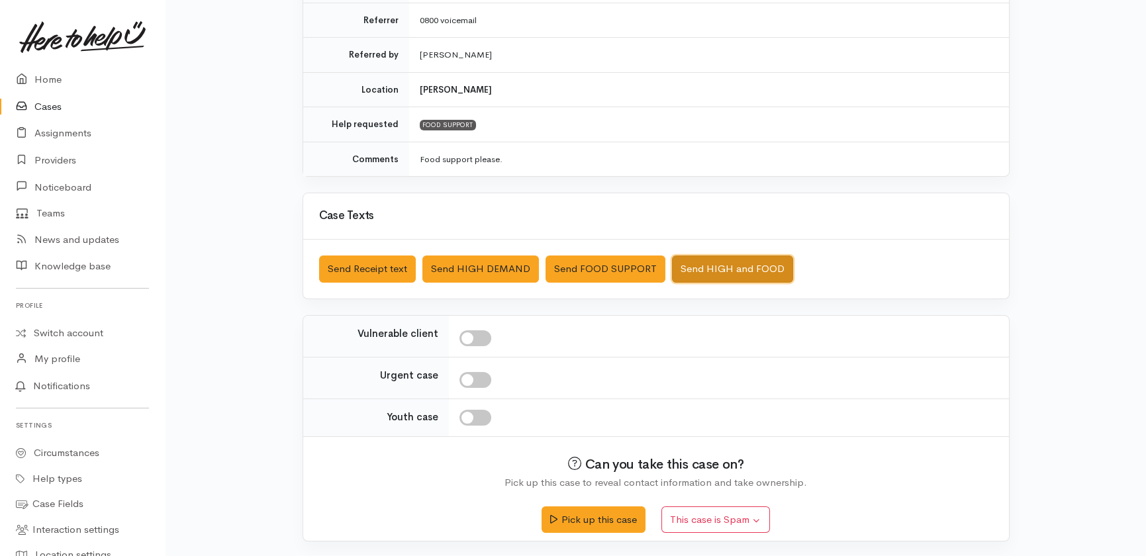
click at [732, 264] on button "Send HIGH and FOOD" at bounding box center [732, 269] width 121 height 27
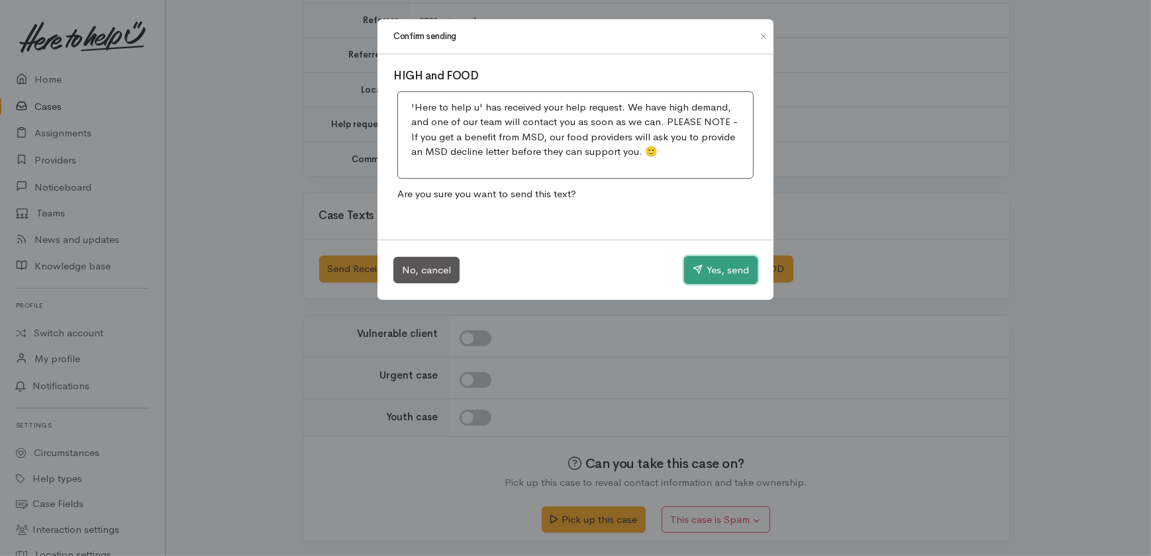
click at [730, 271] on button "Yes, send" at bounding box center [720, 270] width 73 height 28
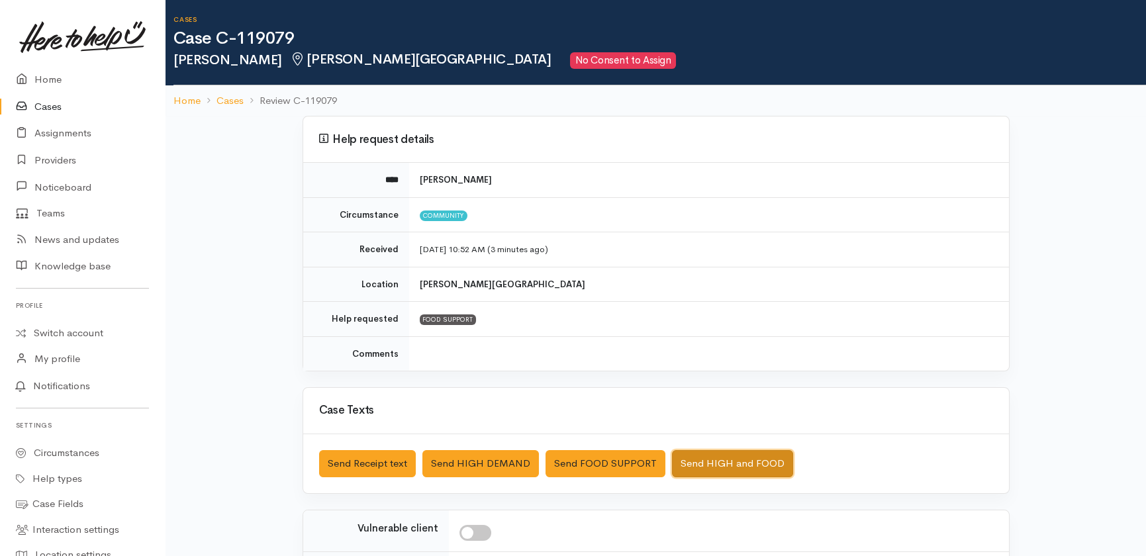
click at [726, 466] on button "Send HIGH and FOOD" at bounding box center [732, 463] width 121 height 27
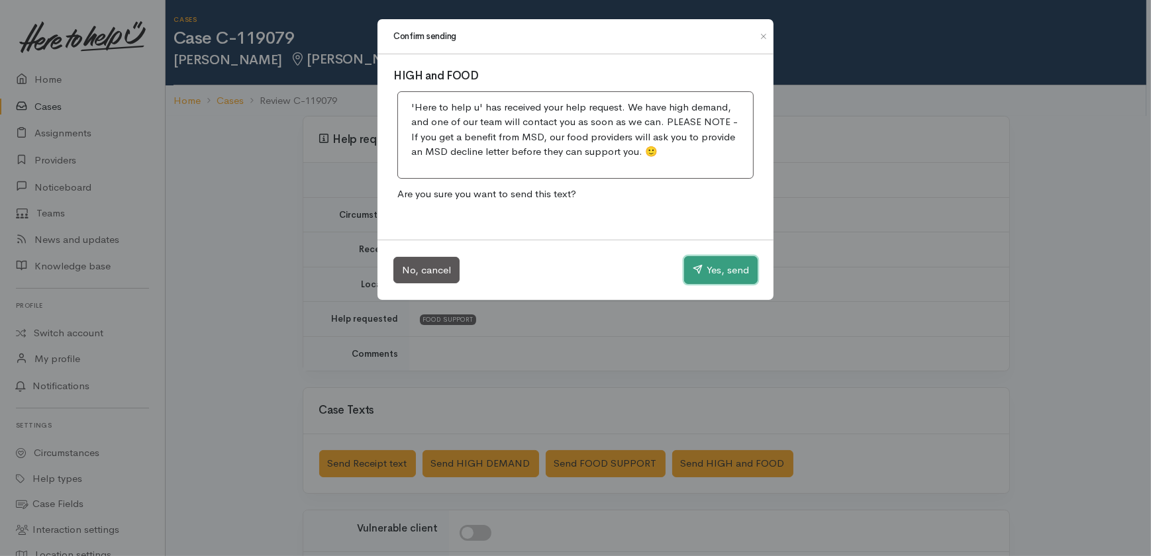
click at [740, 256] on button "Yes, send" at bounding box center [720, 270] width 73 height 28
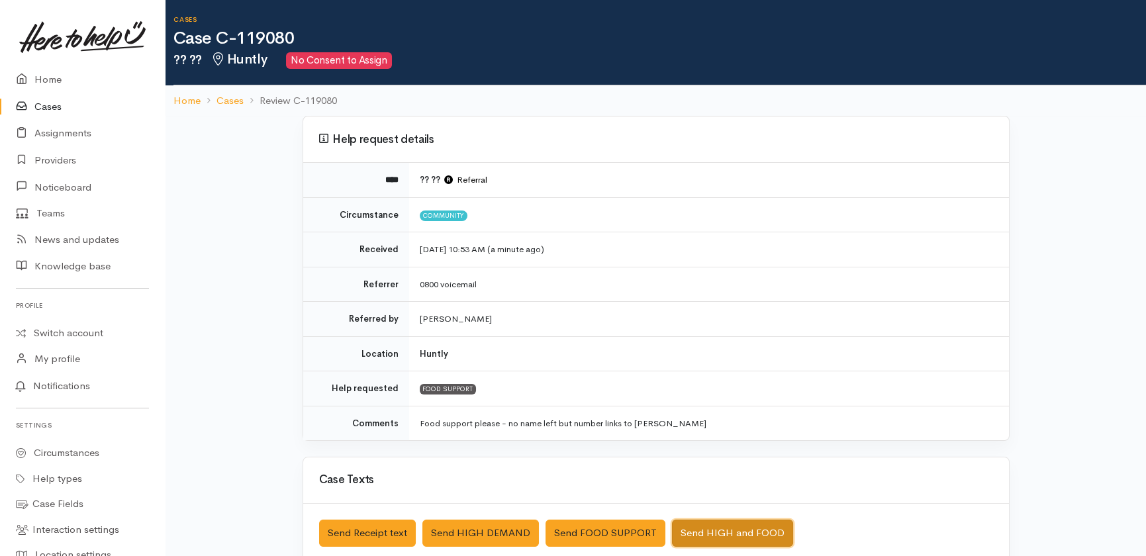
click at [725, 527] on button "Send HIGH and FOOD" at bounding box center [732, 533] width 121 height 27
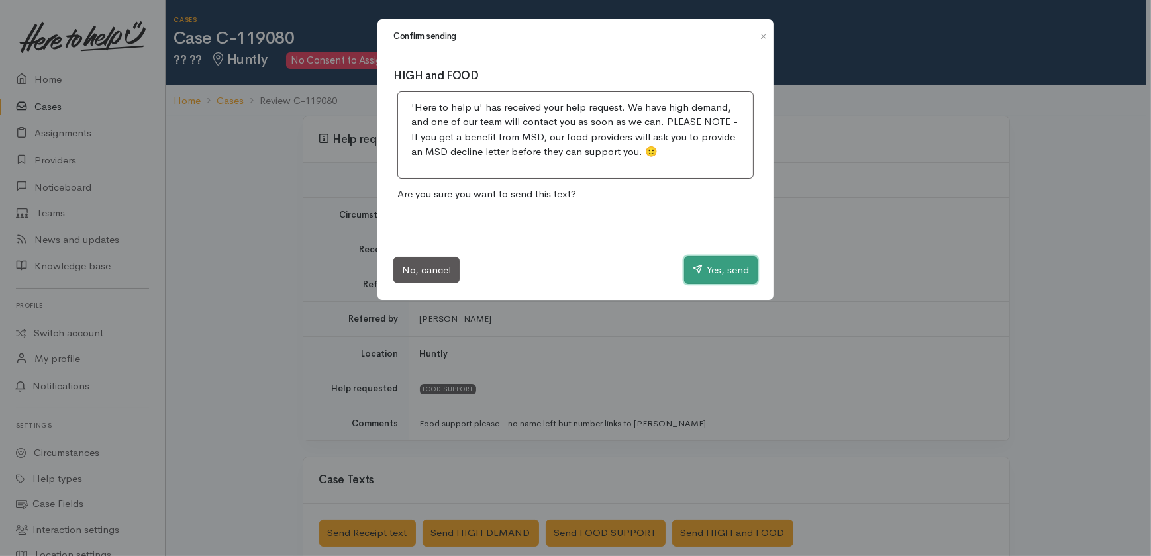
click at [706, 267] on button "Yes, send" at bounding box center [720, 270] width 73 height 28
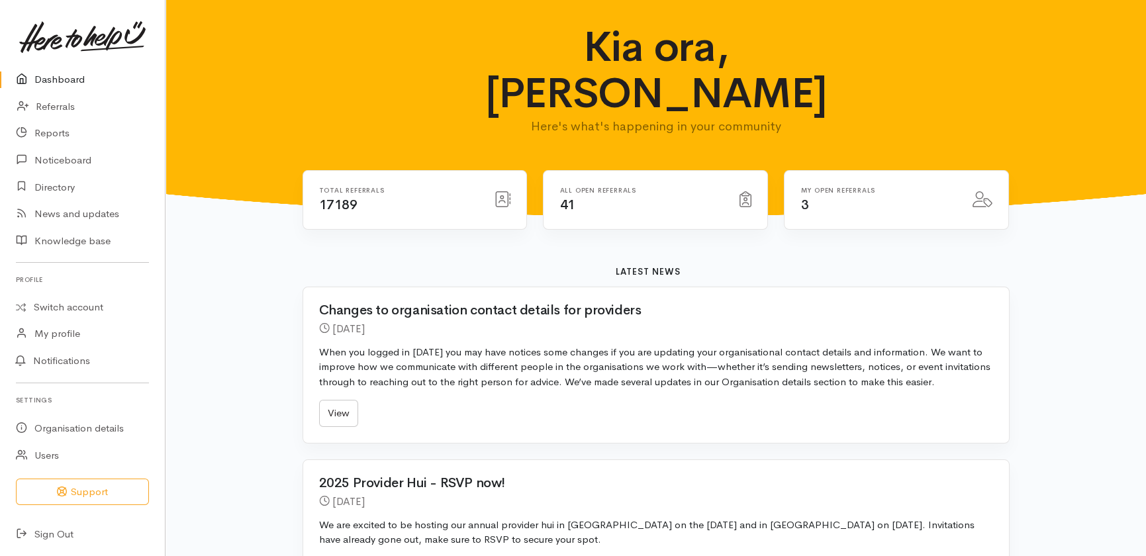
click at [60, 84] on link "Dashboard" at bounding box center [82, 79] width 165 height 27
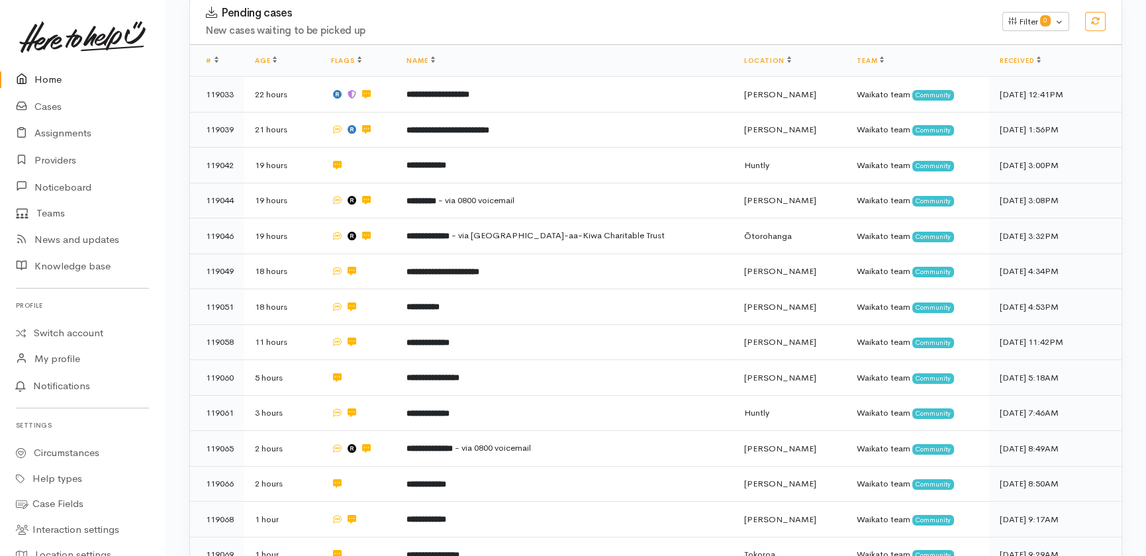
scroll to position [112, 0]
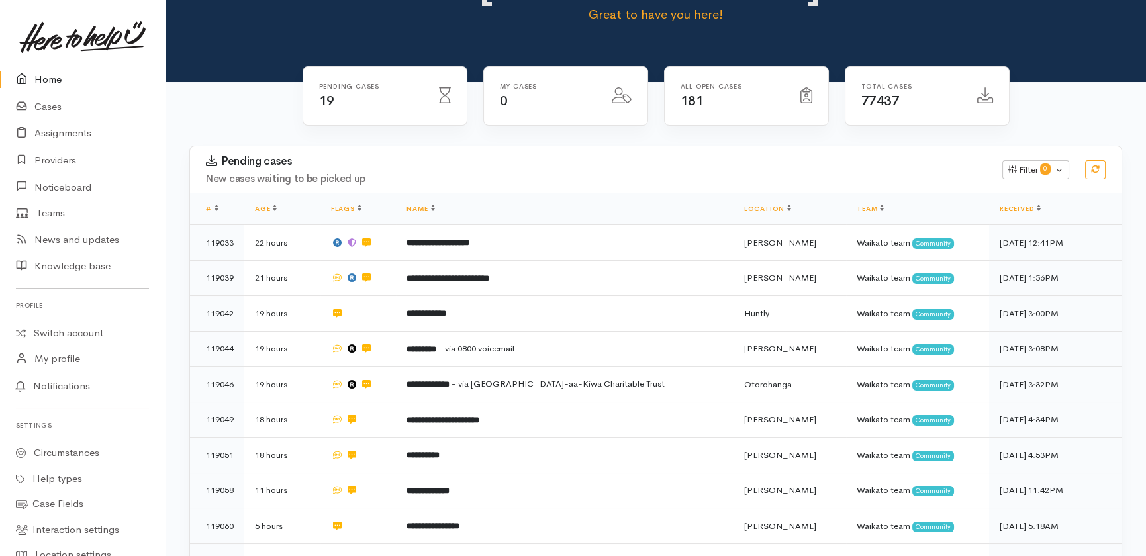
click at [36, 78] on link "Home" at bounding box center [82, 79] width 165 height 27
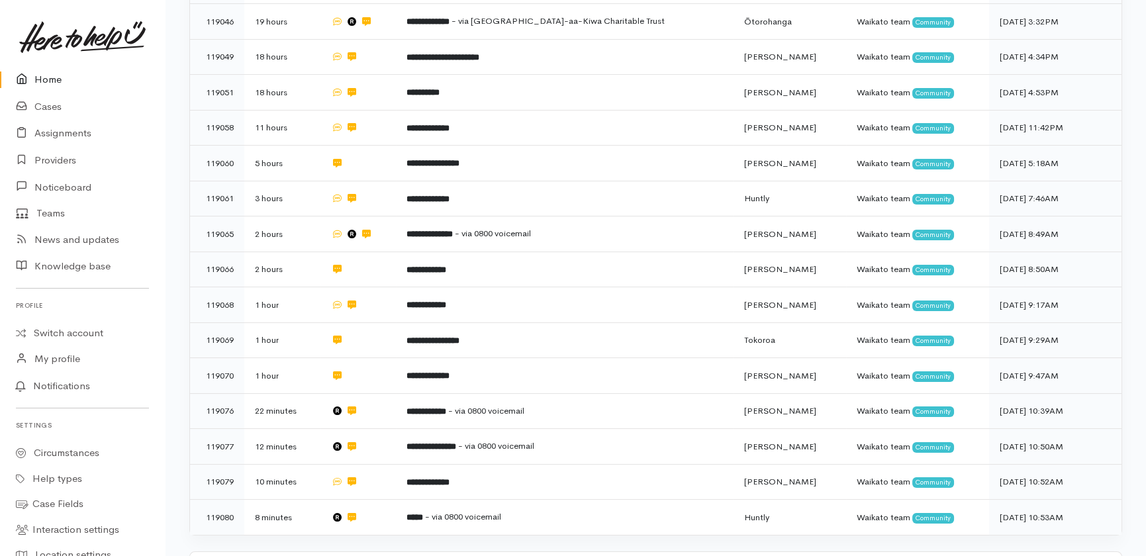
scroll to position [552, 0]
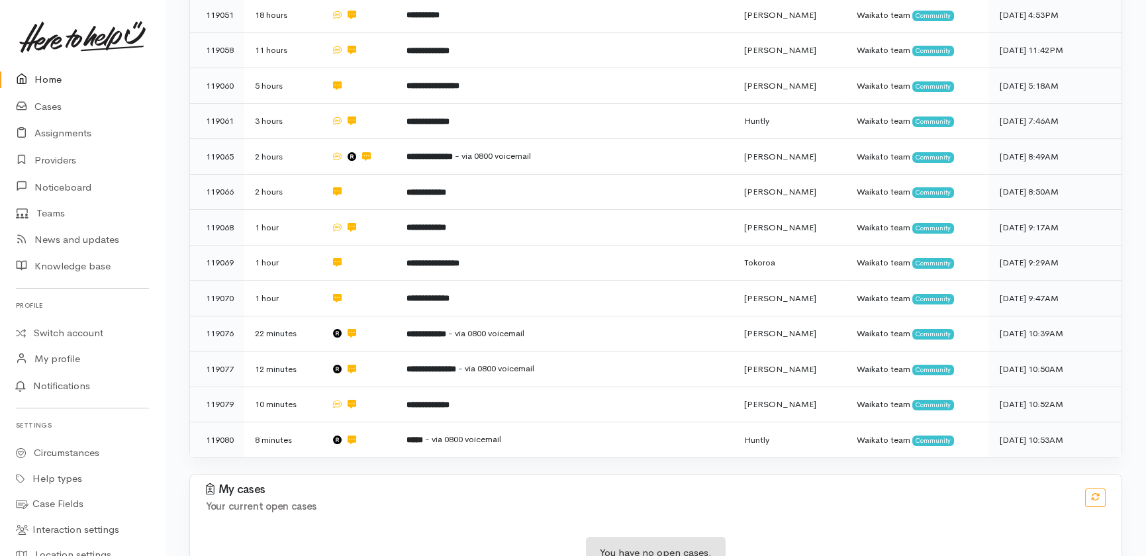
drag, startPoint x: 806, startPoint y: 413, endPoint x: 796, endPoint y: 424, distance: 15.0
click at [796, 475] on div "My cases Your current open cases" at bounding box center [655, 498] width 947 height 46
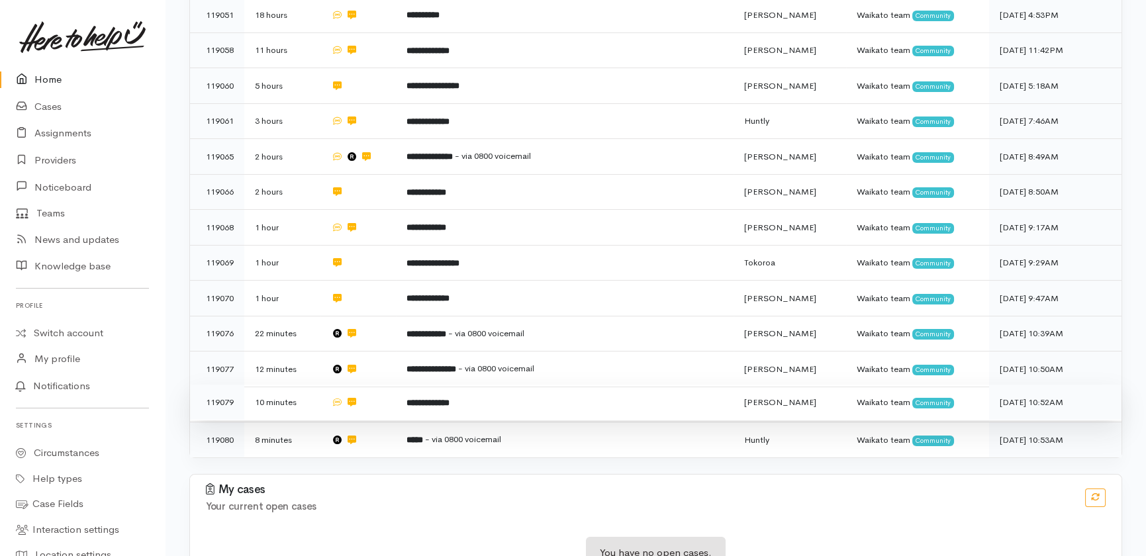
click at [450, 399] on b "**********" at bounding box center [428, 403] width 43 height 9
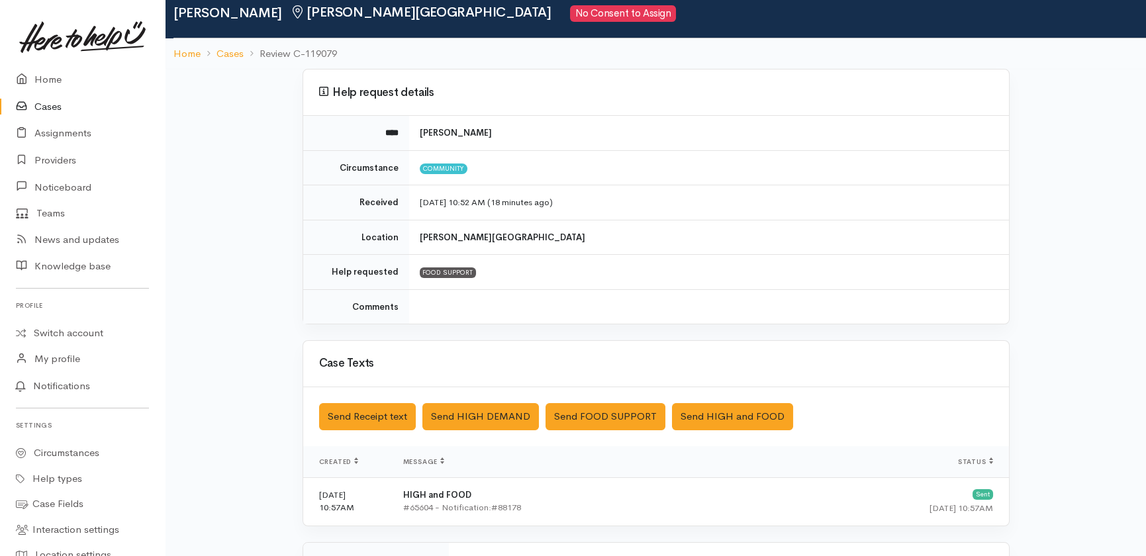
scroll to position [46, 0]
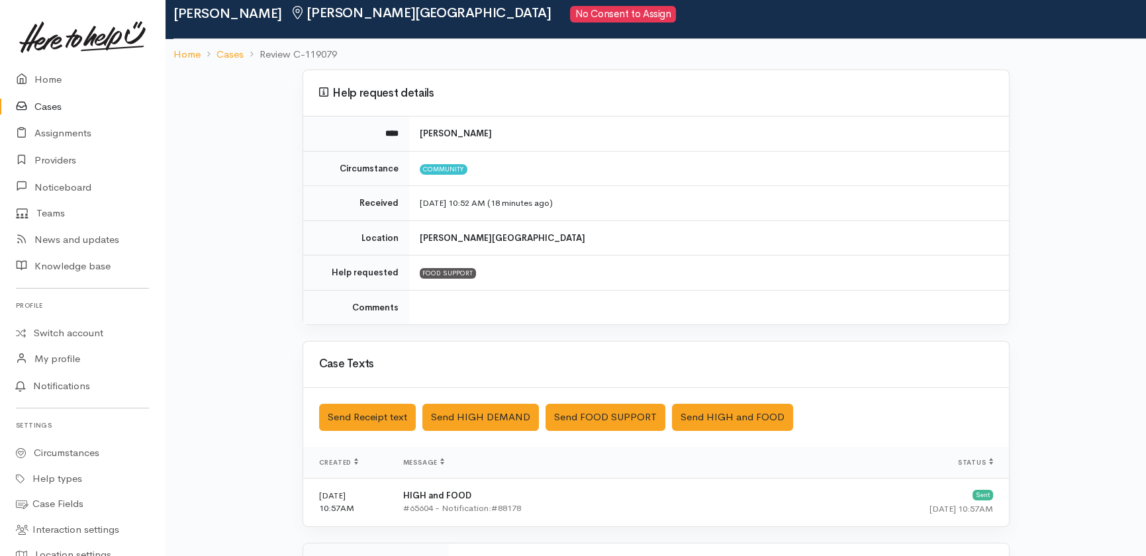
click at [50, 103] on link "Cases" at bounding box center [82, 106] width 165 height 27
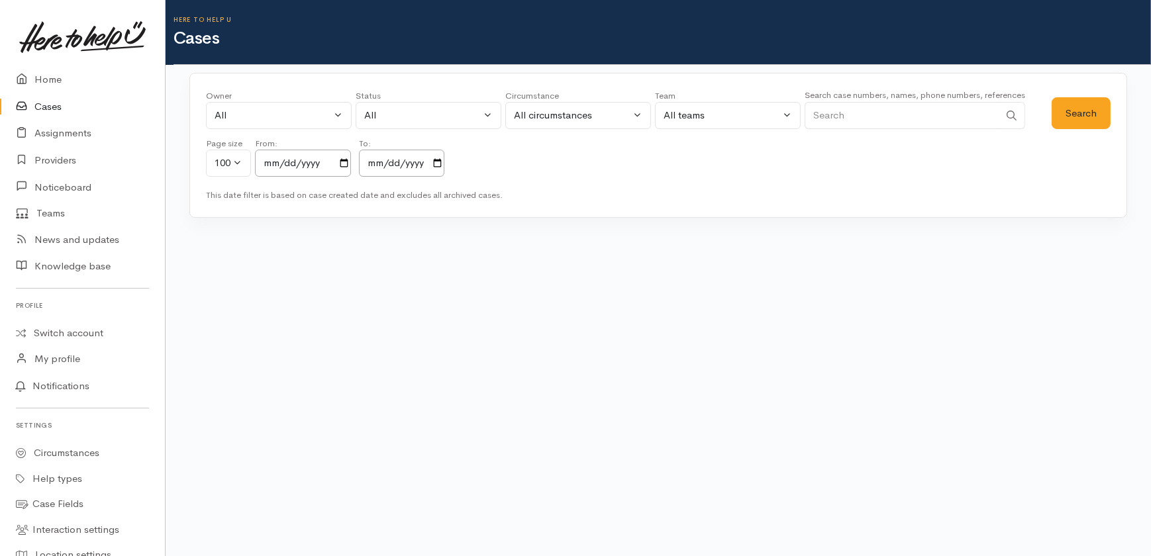
click at [859, 109] on input "Search" at bounding box center [901, 115] width 195 height 27
type input "peter holland"
click at [1079, 106] on button "Search" at bounding box center [1080, 113] width 59 height 32
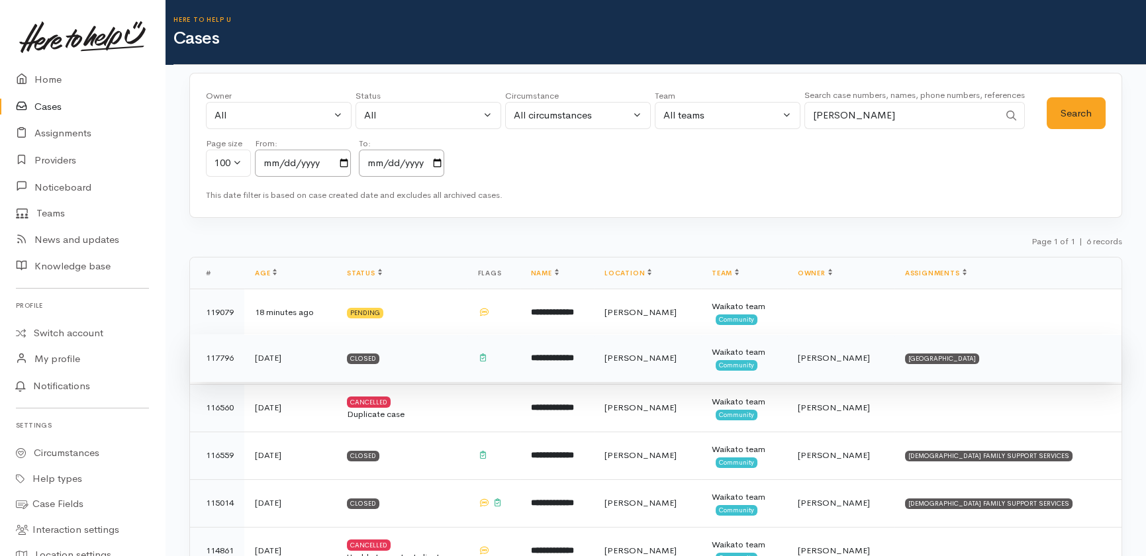
click at [566, 362] on b "**********" at bounding box center [552, 358] width 43 height 9
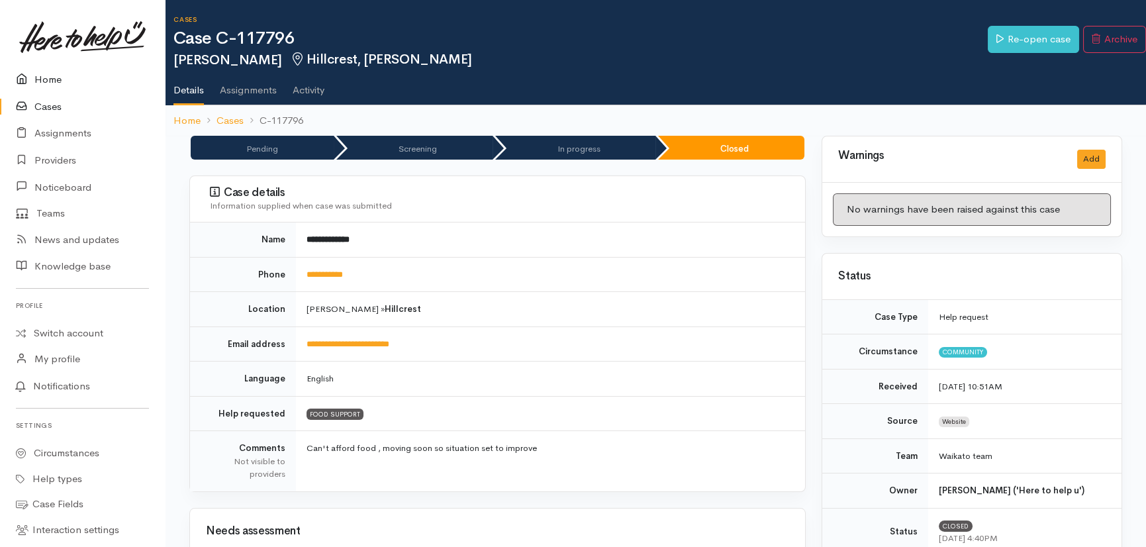
click at [48, 74] on link "Home" at bounding box center [82, 79] width 165 height 27
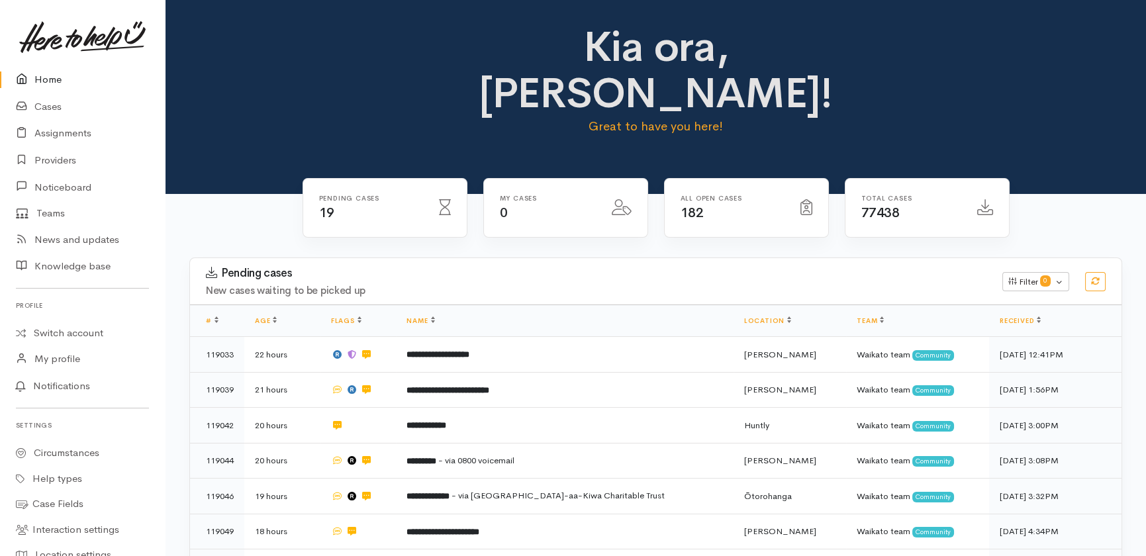
click at [52, 79] on link "Home" at bounding box center [82, 79] width 165 height 27
click at [58, 108] on link "Cases" at bounding box center [82, 106] width 165 height 27
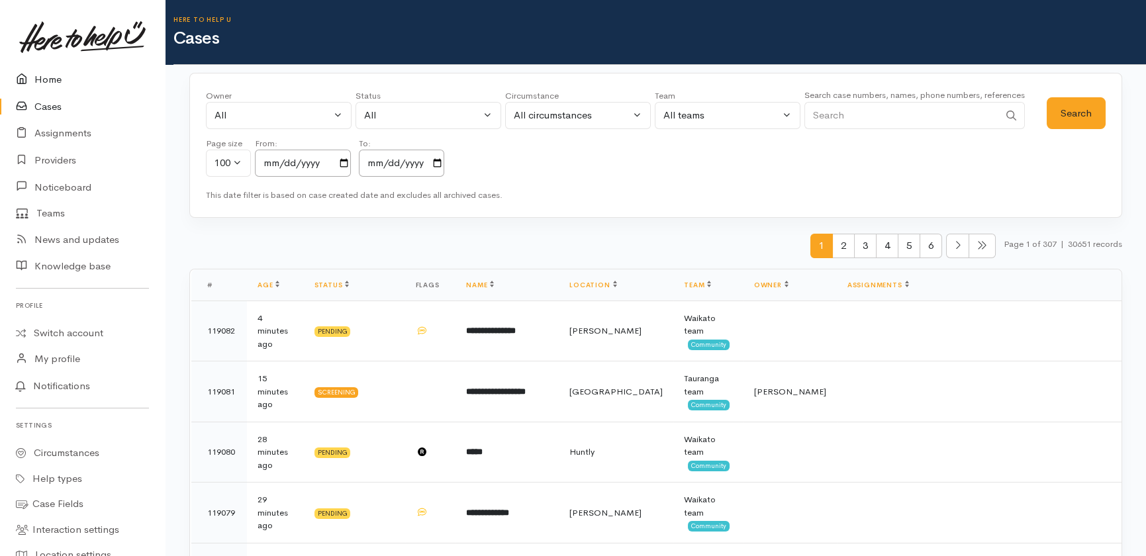
click at [47, 75] on link "Home" at bounding box center [82, 79] width 165 height 27
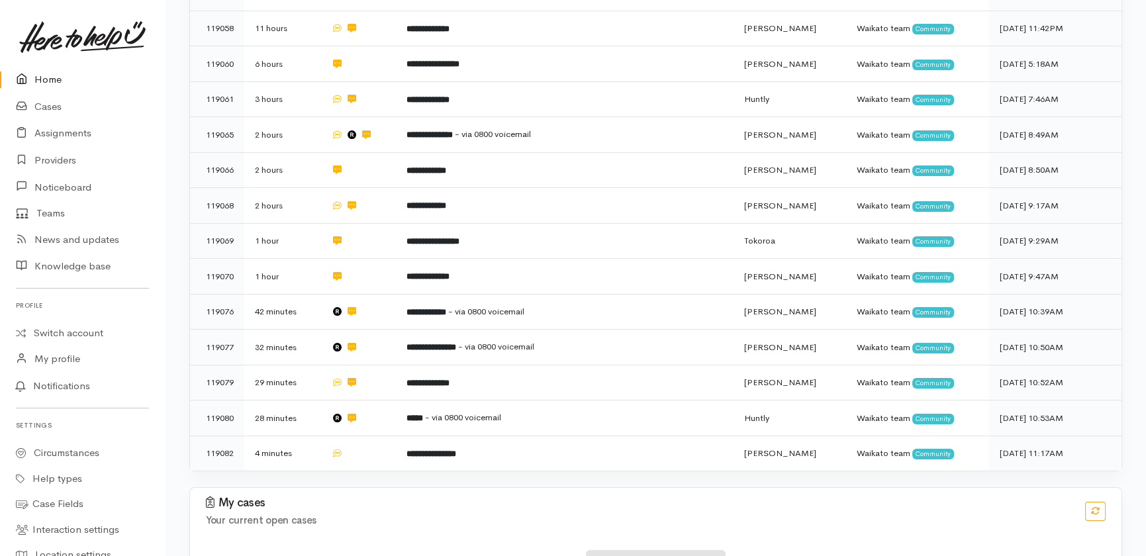
scroll to position [518, 0]
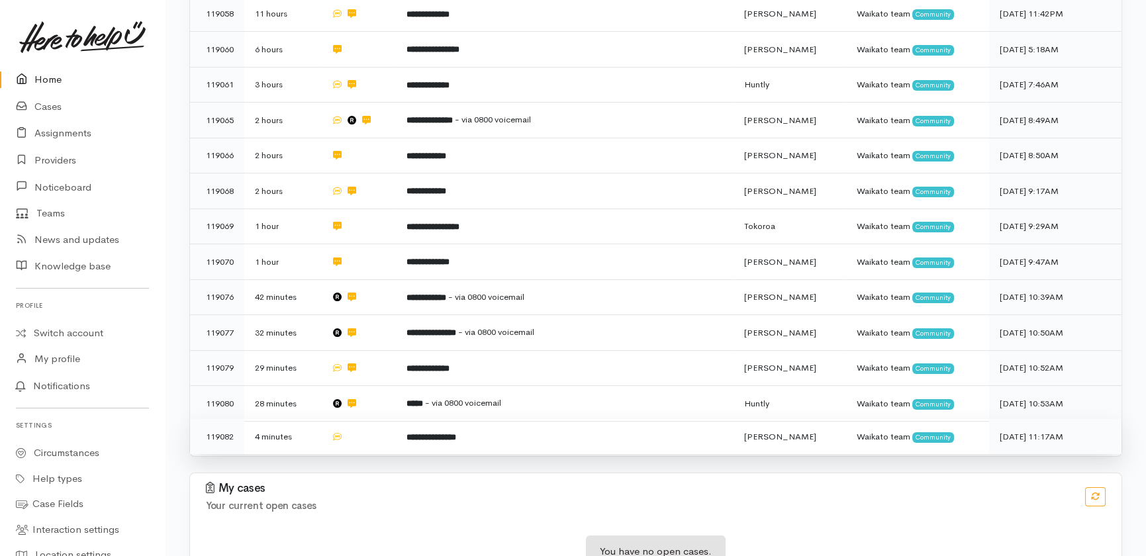
click at [373, 419] on td at bounding box center [358, 436] width 76 height 35
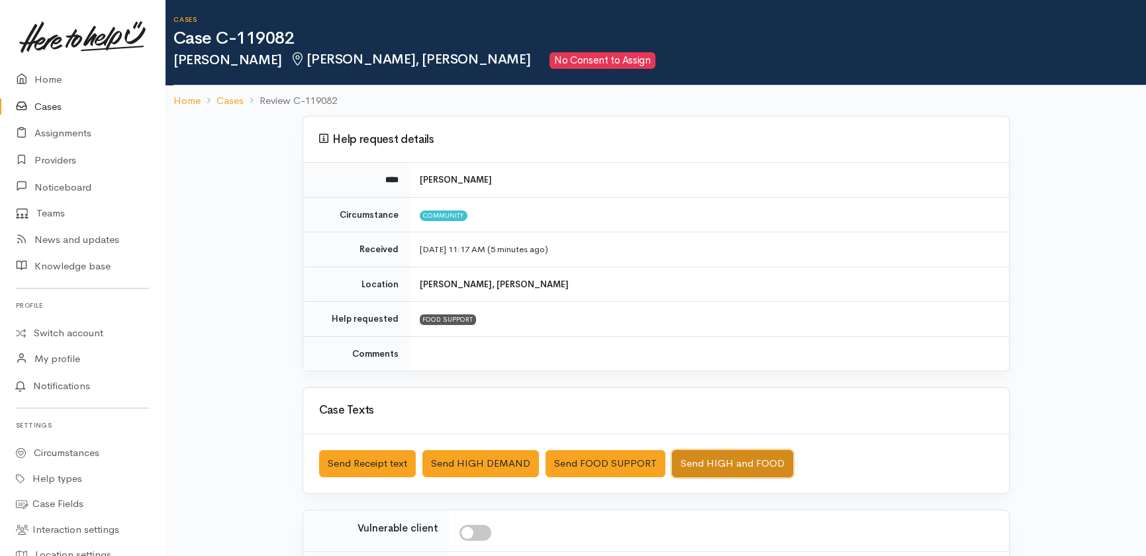
click at [715, 460] on button "Send HIGH and FOOD" at bounding box center [732, 463] width 121 height 27
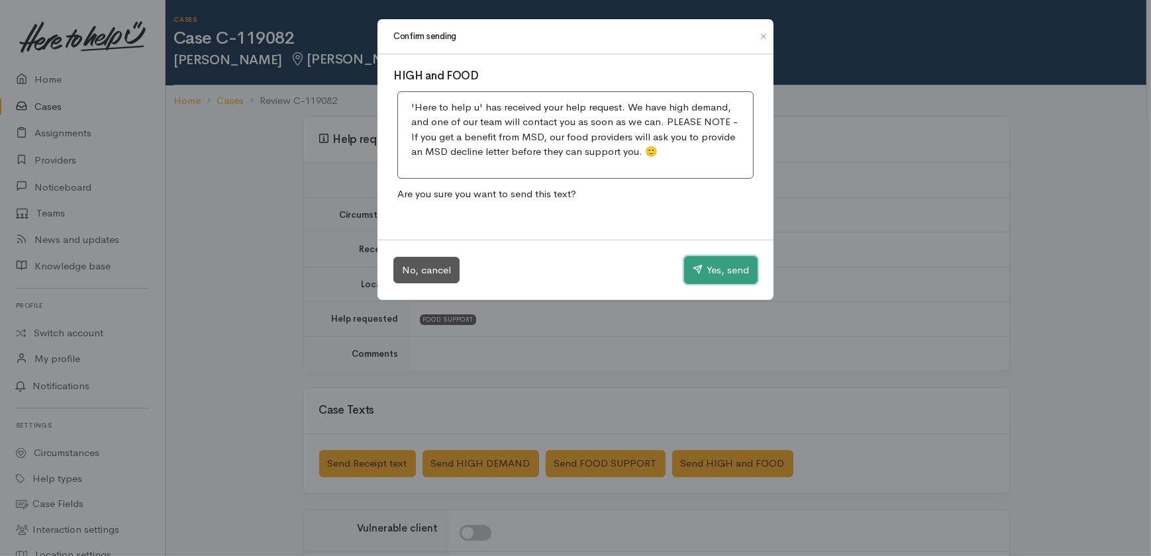
click at [716, 265] on button "Yes, send" at bounding box center [720, 270] width 73 height 28
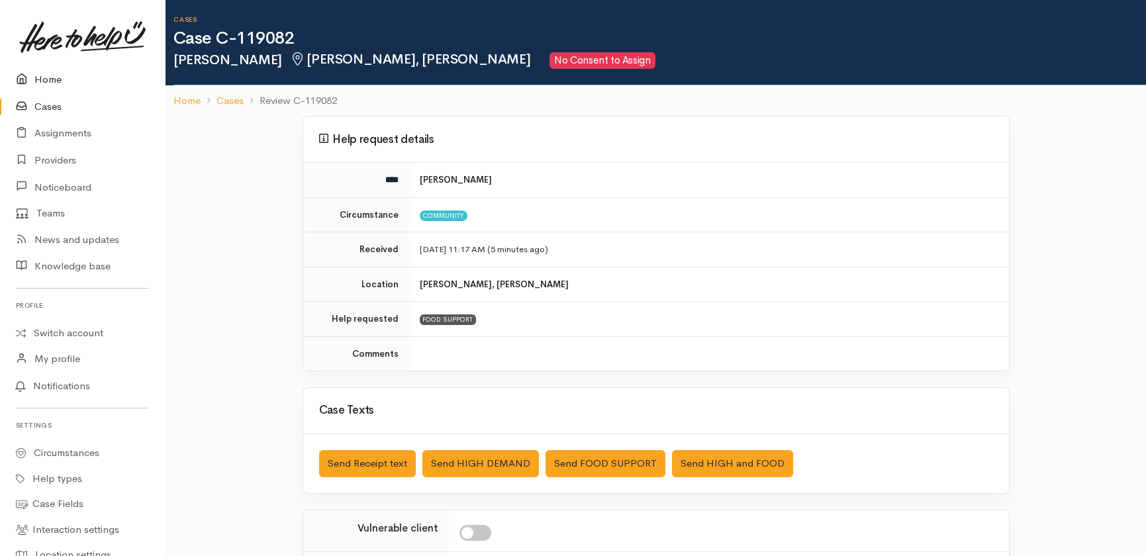
click at [49, 84] on link "Home" at bounding box center [82, 79] width 165 height 27
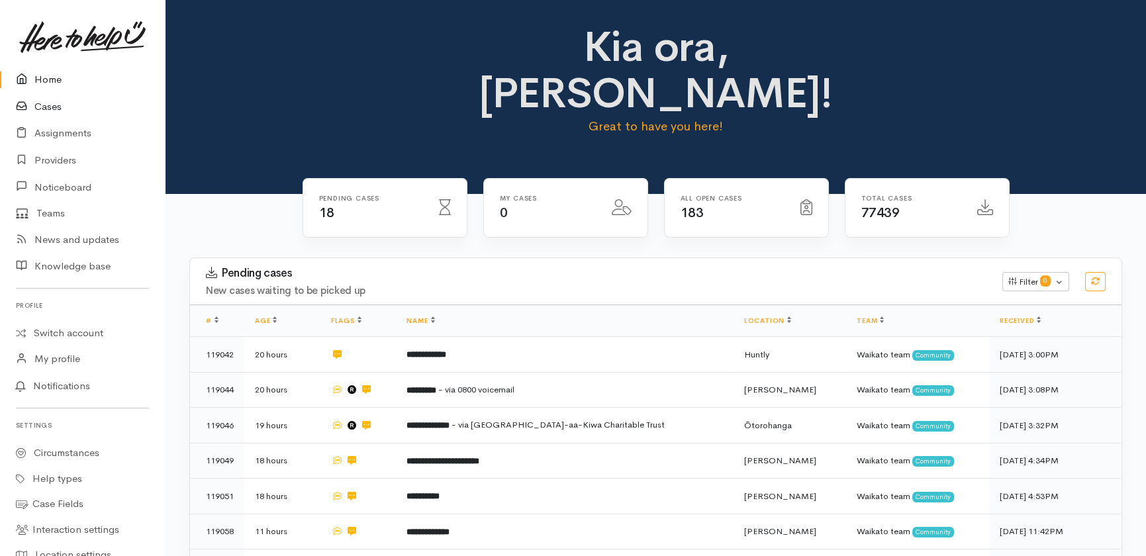
click at [57, 102] on link "Cases" at bounding box center [82, 106] width 165 height 27
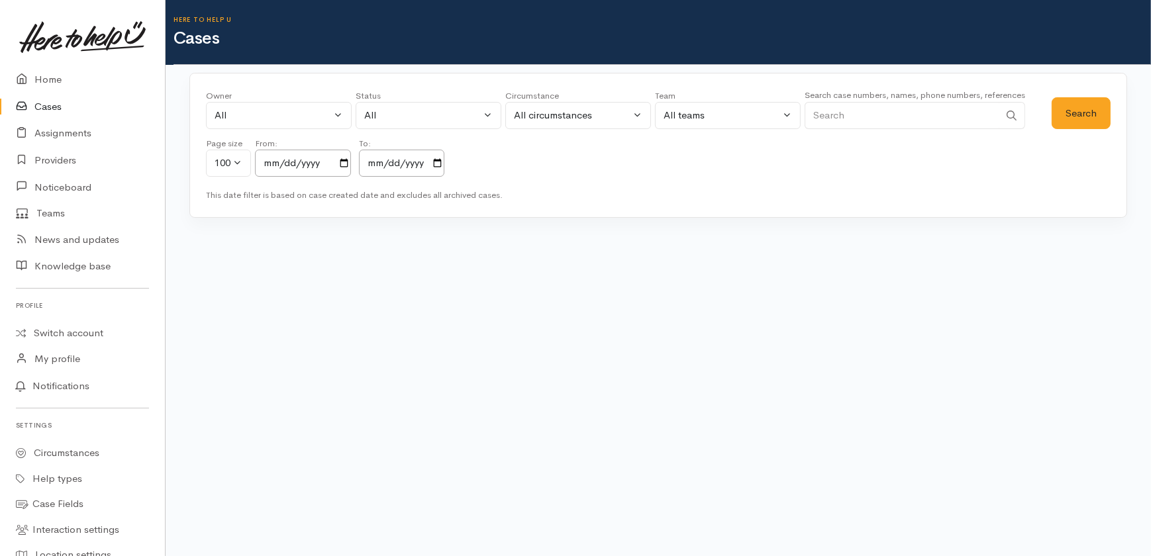
click at [921, 109] on input "Search" at bounding box center [901, 115] width 195 height 27
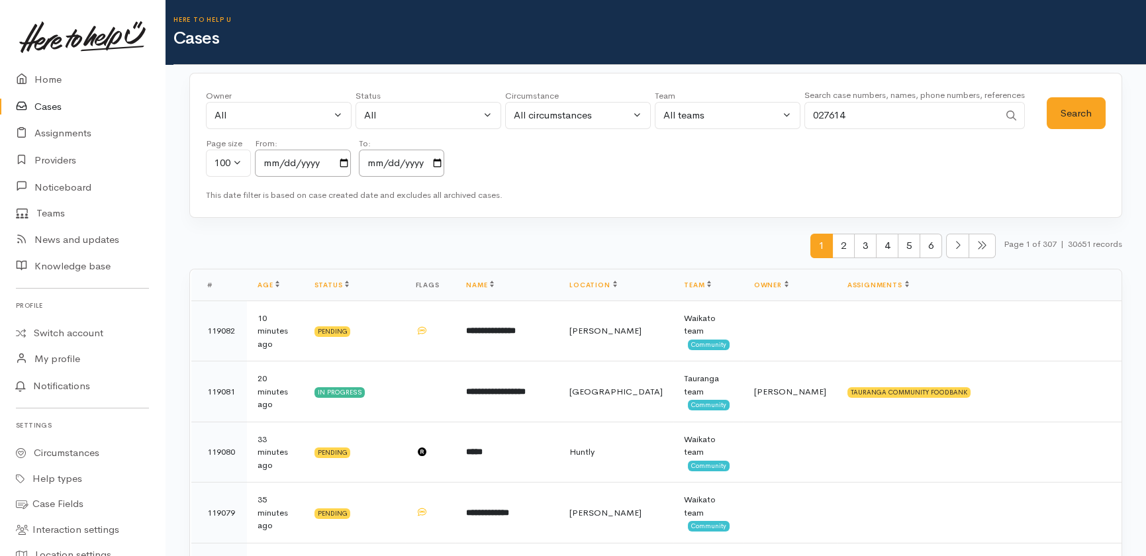
click at [886, 111] on input "027614" at bounding box center [901, 115] width 195 height 27
click at [1060, 117] on button "Search" at bounding box center [1076, 113] width 59 height 32
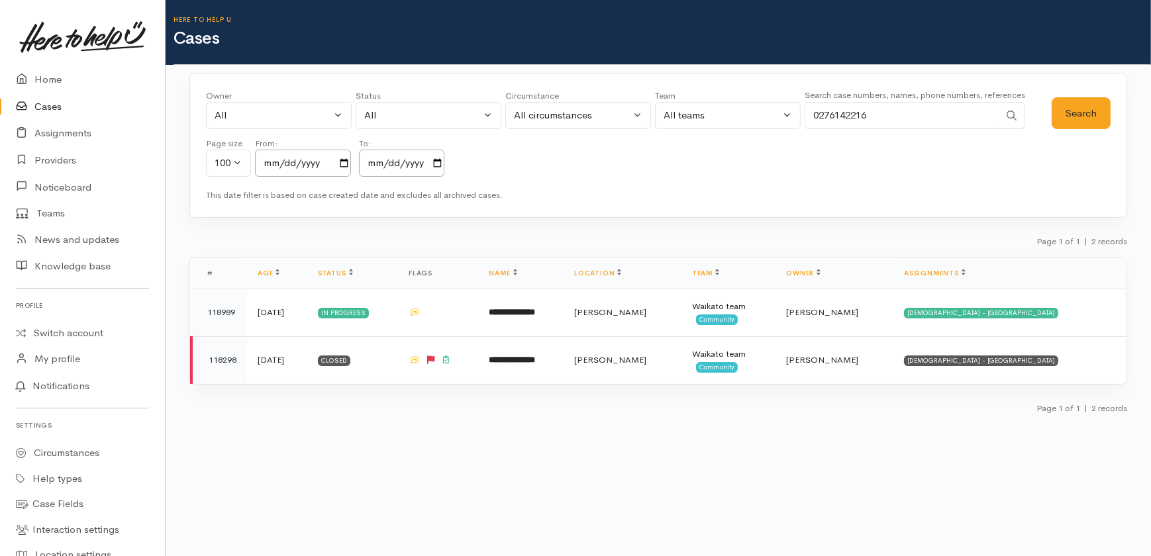
drag, startPoint x: 898, startPoint y: 117, endPoint x: 774, endPoint y: 124, distance: 124.0
click at [774, 124] on div "Owner All My cases 2Alice1 Faye Davies ('Here to help u') Aandrea Murray ('Here…" at bounding box center [629, 136] width 846 height 95
paste input "223902359"
type input "223902359"
click at [1073, 110] on button "Search" at bounding box center [1080, 113] width 59 height 32
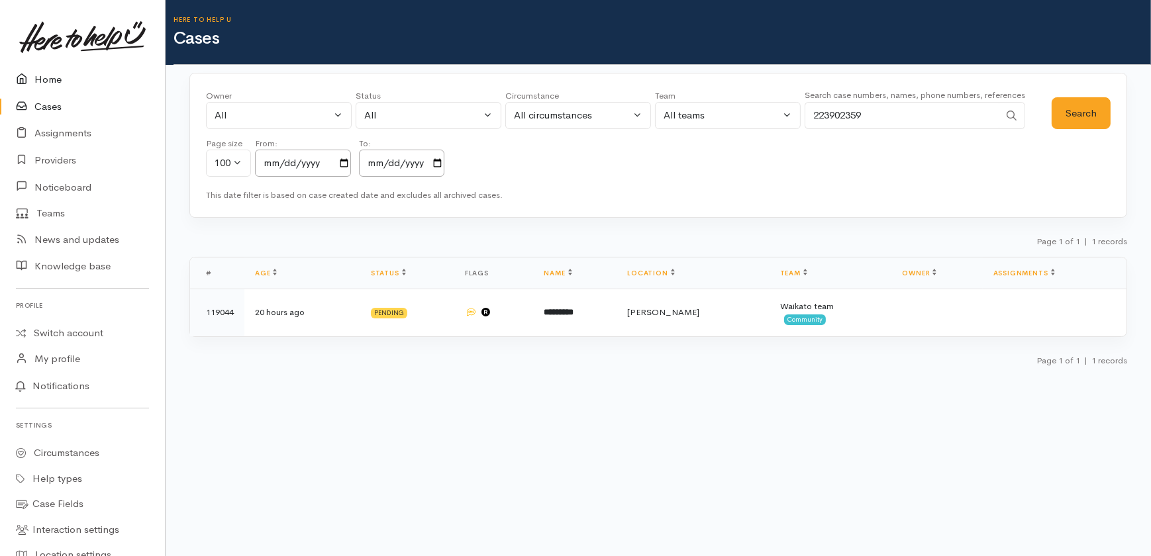
click at [28, 83] on icon at bounding box center [25, 80] width 19 height 17
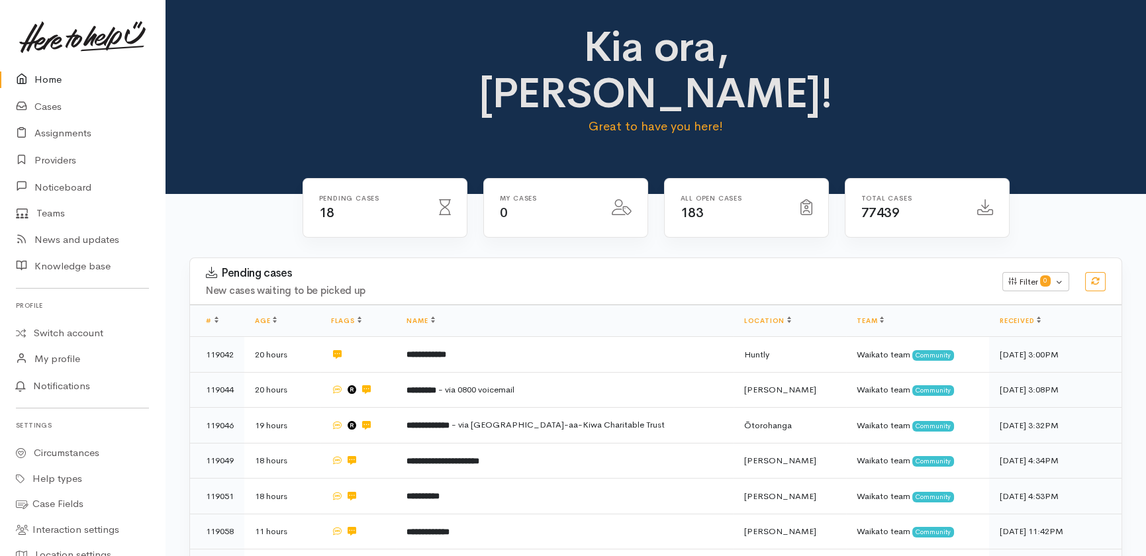
click at [44, 74] on link "Home" at bounding box center [82, 79] width 165 height 27
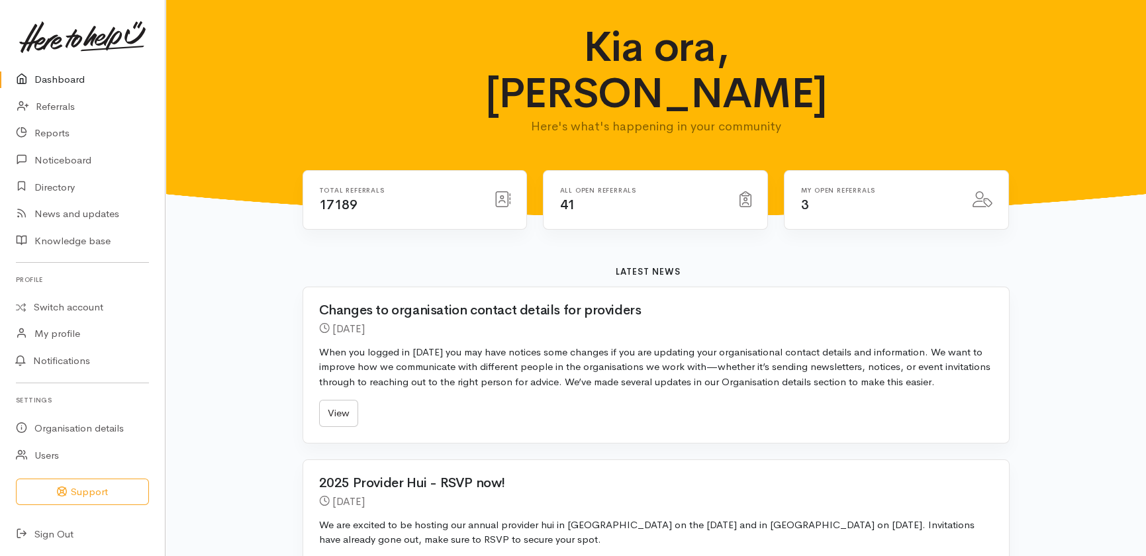
click at [59, 83] on link "Dashboard" at bounding box center [82, 79] width 165 height 27
click at [510, 195] on div "Total referrals 17189 All open referrals 41 3" at bounding box center [656, 210] width 723 height 80
click at [268, 319] on div "Kia ora, Heather Here's what's happening in your community Total referrals 1718…" at bounding box center [656, 561] width 981 height 1122
click at [44, 83] on link "Dashboard" at bounding box center [82, 79] width 165 height 27
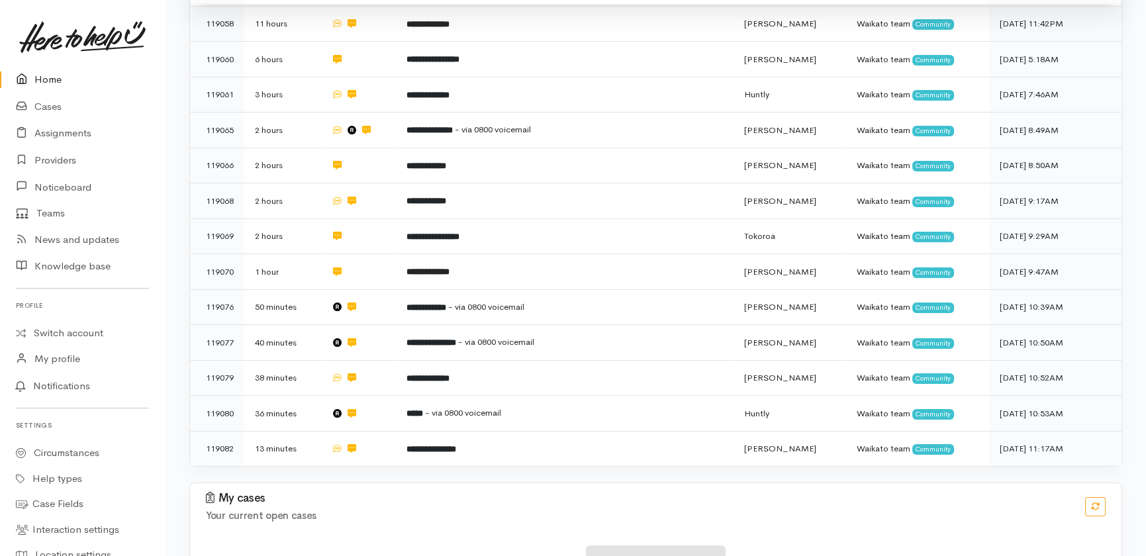
scroll to position [518, 0]
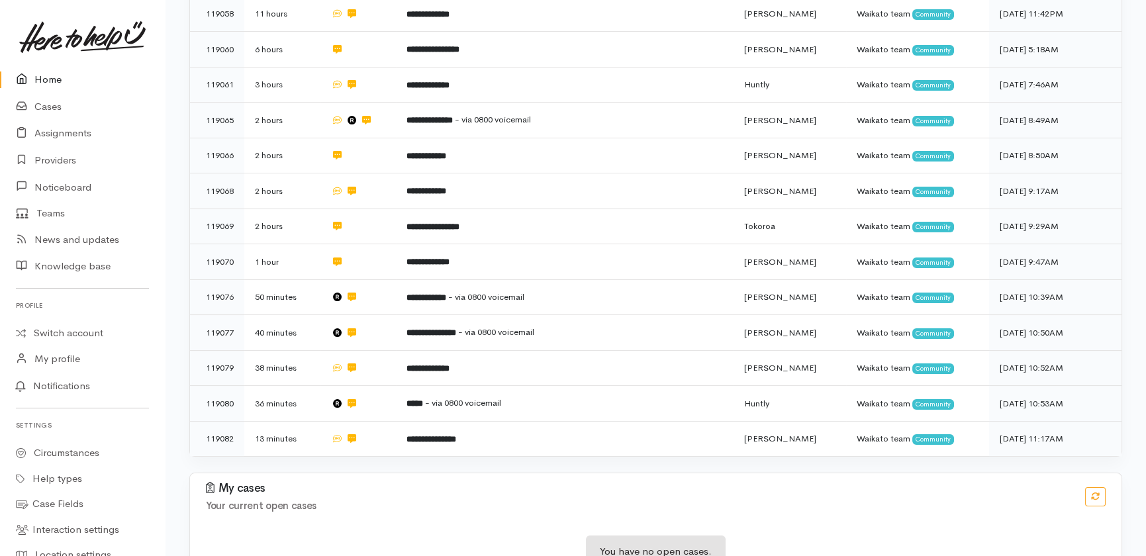
click at [39, 77] on link "Home" at bounding box center [82, 79] width 165 height 27
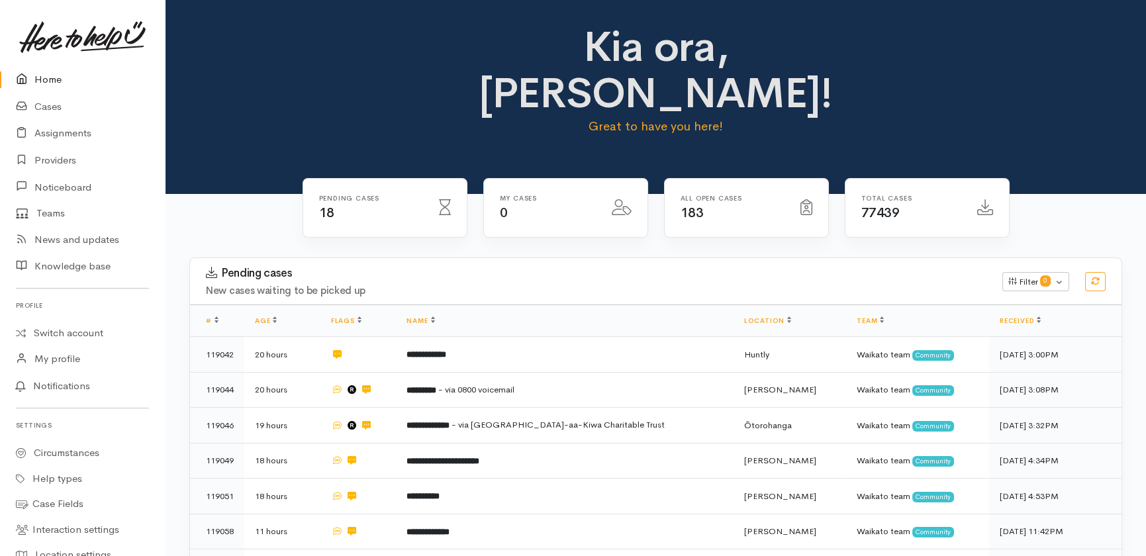
click at [44, 75] on link "Home" at bounding box center [82, 79] width 165 height 27
click at [42, 106] on link "Cases" at bounding box center [82, 106] width 165 height 27
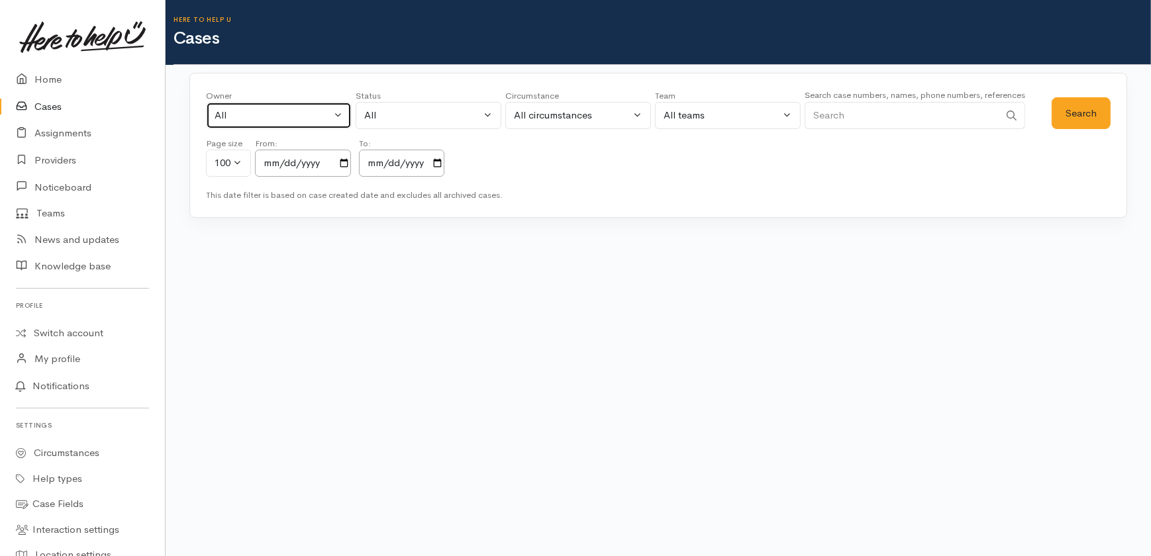
click at [291, 109] on div "All" at bounding box center [273, 115] width 117 height 15
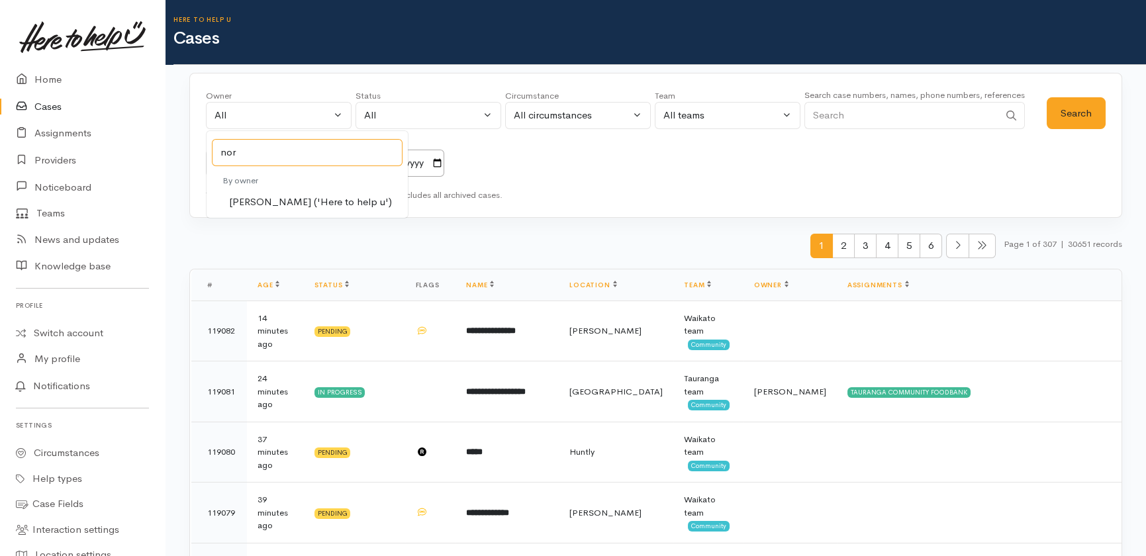
type input "nor"
click at [279, 200] on span "Nor Hashim ('Here to help u')" at bounding box center [310, 202] width 163 height 15
select select "1920"
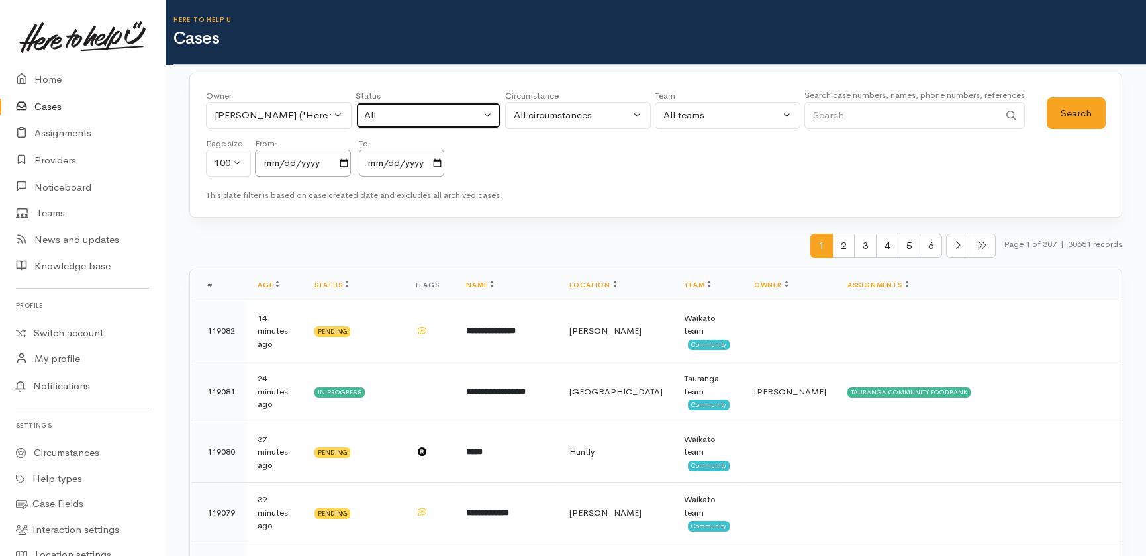
click at [437, 115] on div "All" at bounding box center [422, 115] width 117 height 15
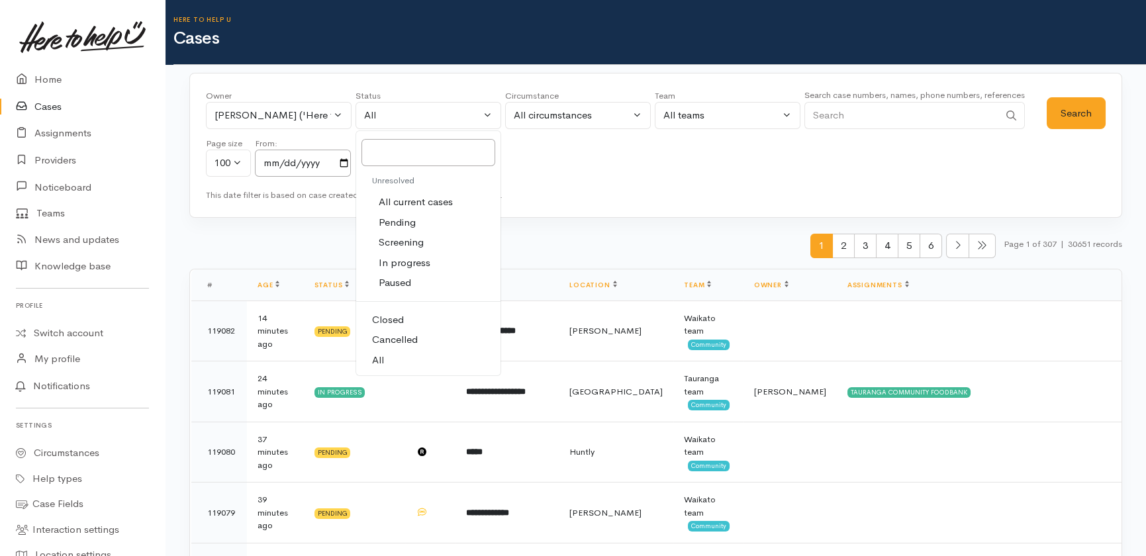
click at [423, 205] on span "All current cases" at bounding box center [416, 202] width 74 height 15
select select "Unresolved"
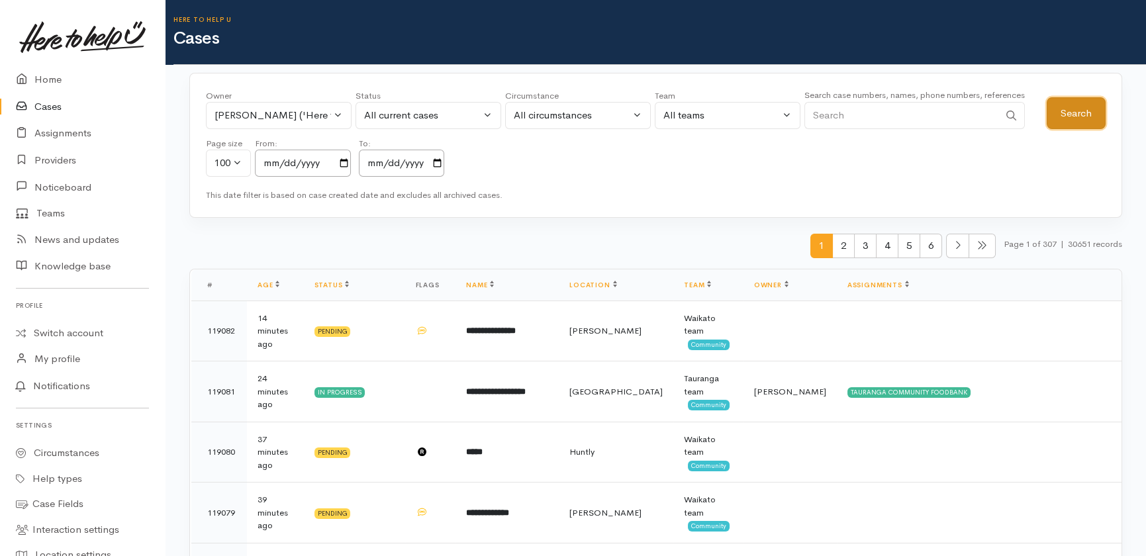
click at [1072, 106] on button "Search" at bounding box center [1076, 113] width 59 height 32
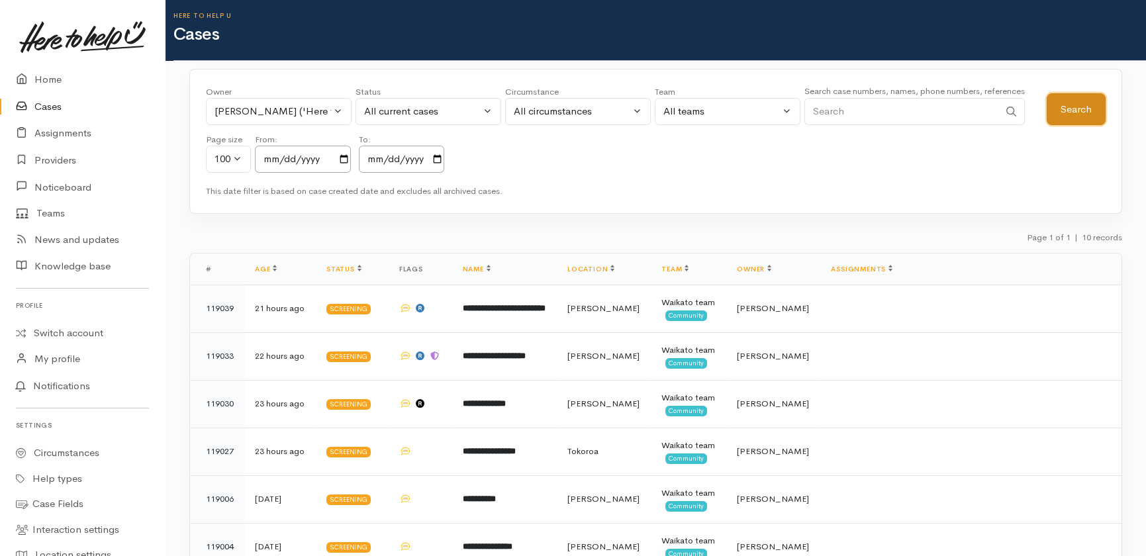
scroll to position [3, 0]
click at [40, 75] on link "Home" at bounding box center [82, 79] width 165 height 27
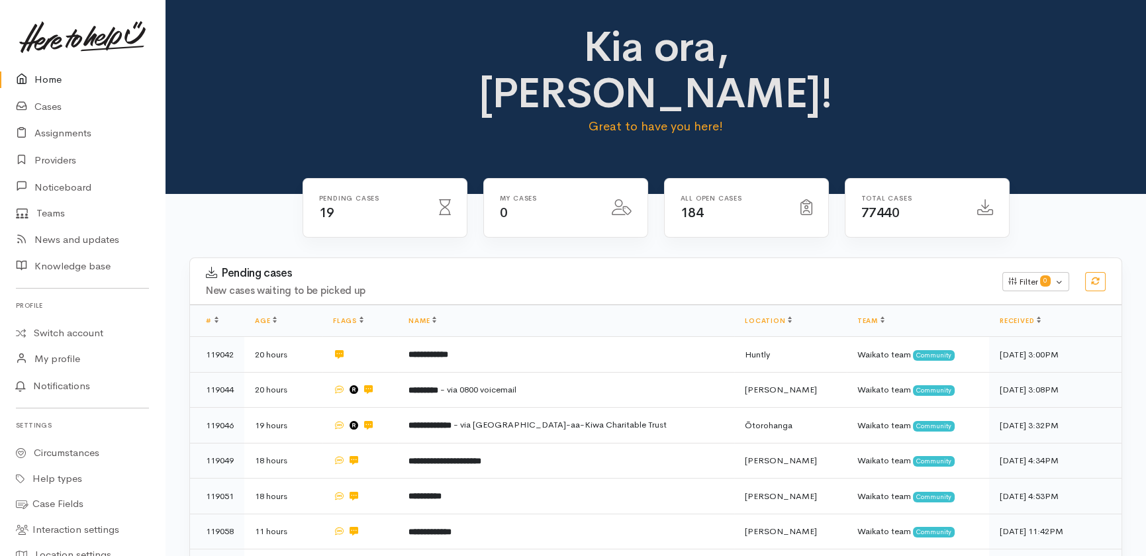
click at [44, 82] on link "Home" at bounding box center [82, 79] width 165 height 27
click at [48, 81] on link "Home" at bounding box center [82, 79] width 165 height 27
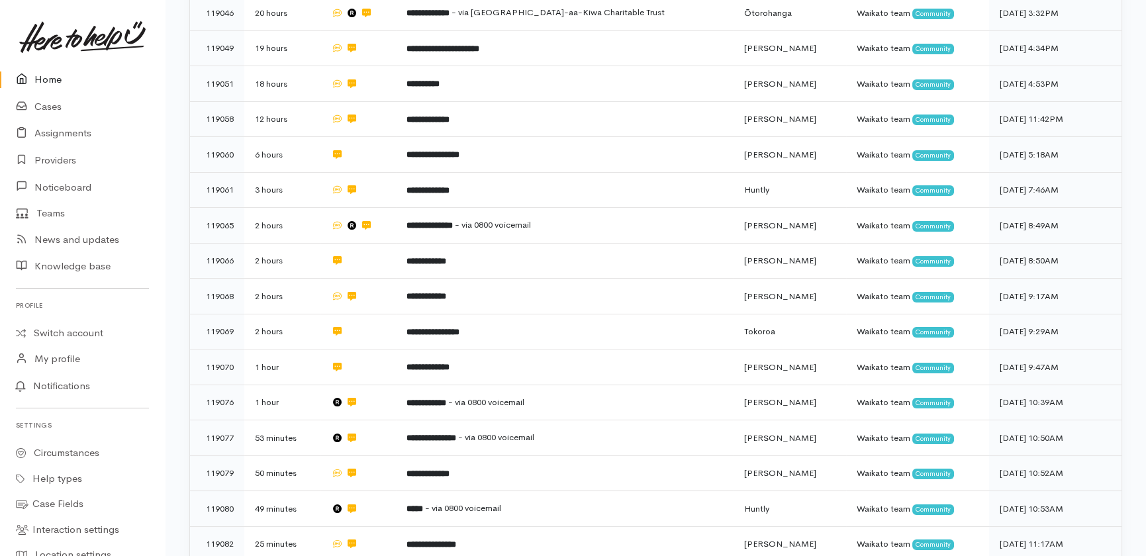
scroll to position [552, 0]
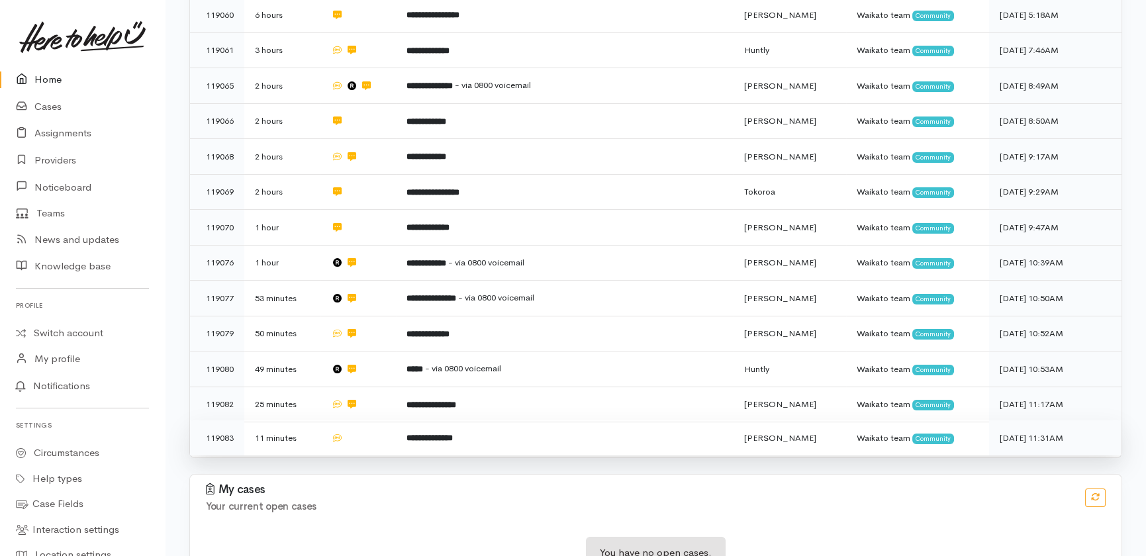
click at [371, 420] on td at bounding box center [358, 437] width 76 height 35
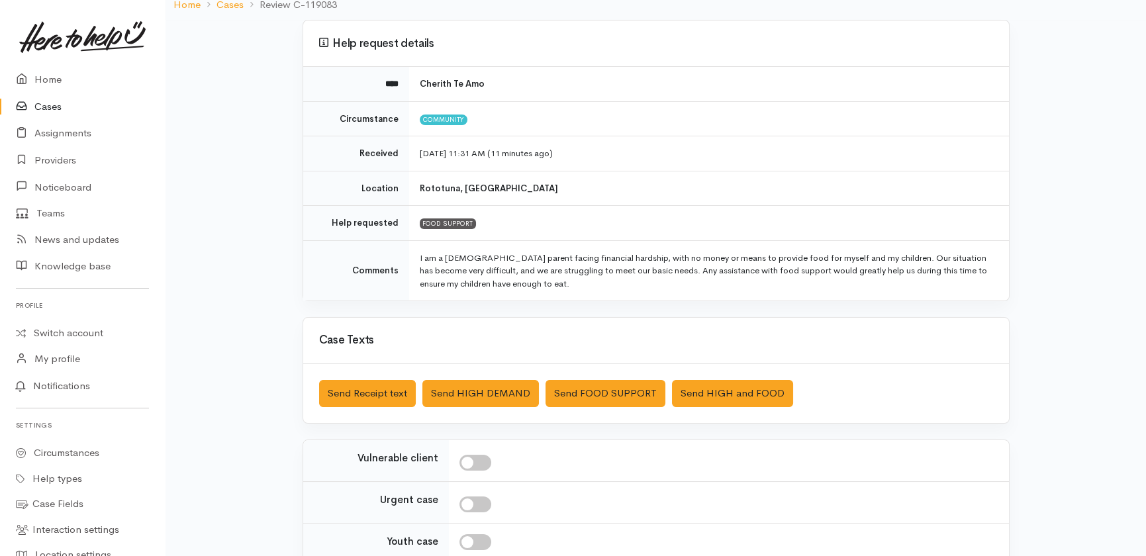
scroll to position [97, 0]
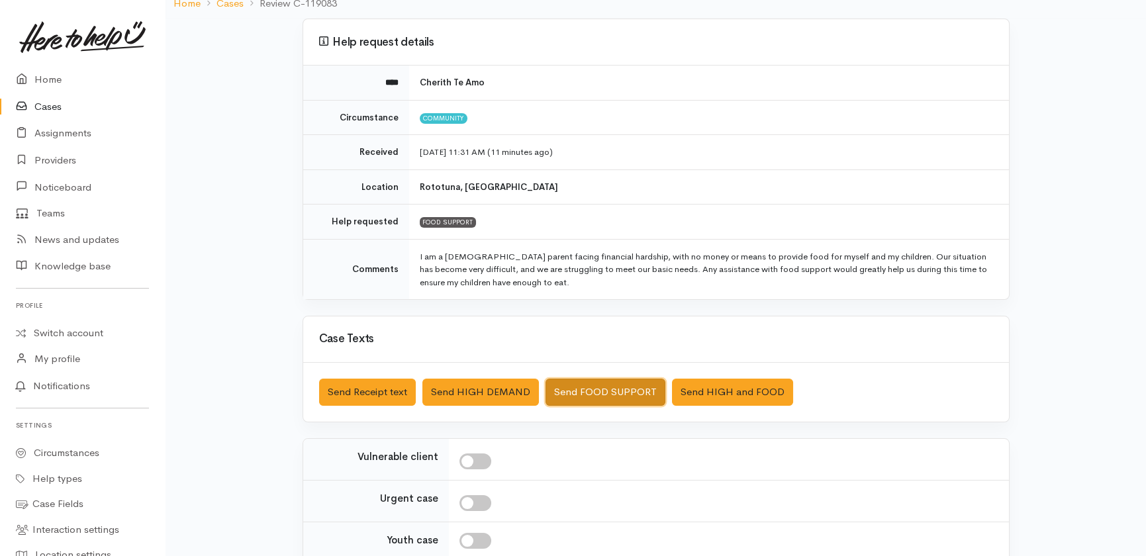
click at [582, 391] on button "Send FOOD SUPPORT" at bounding box center [606, 392] width 120 height 27
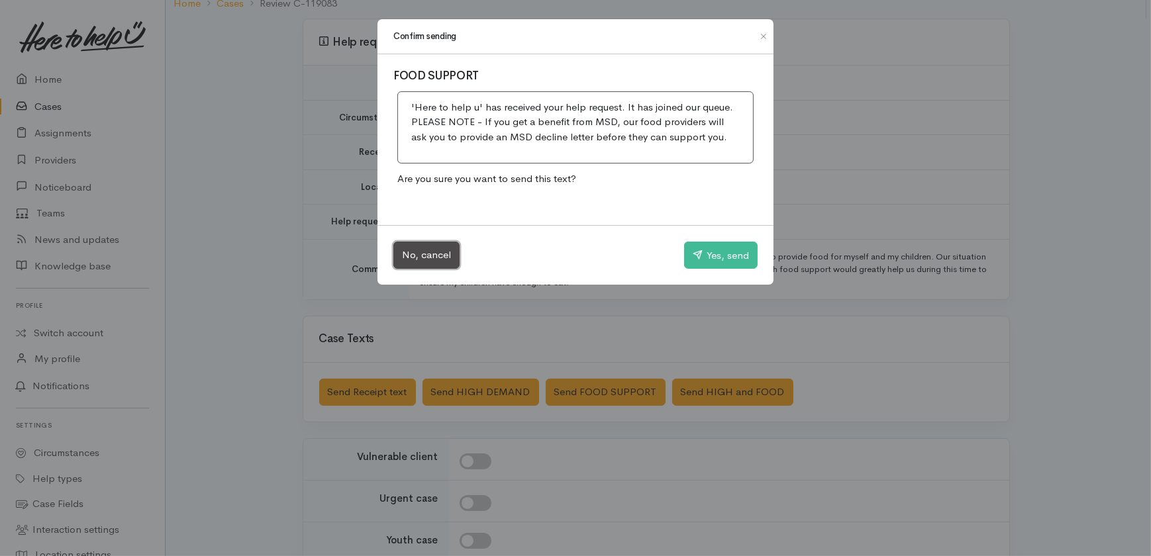
click at [406, 248] on button "No, cancel" at bounding box center [426, 255] width 66 height 27
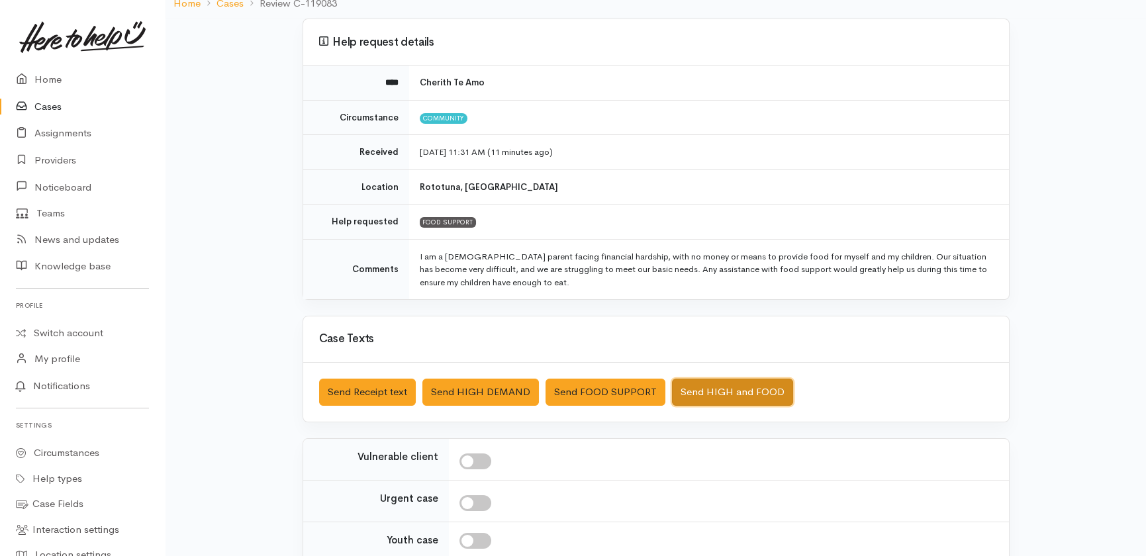
click at [746, 392] on button "Send HIGH and FOOD" at bounding box center [732, 392] width 121 height 27
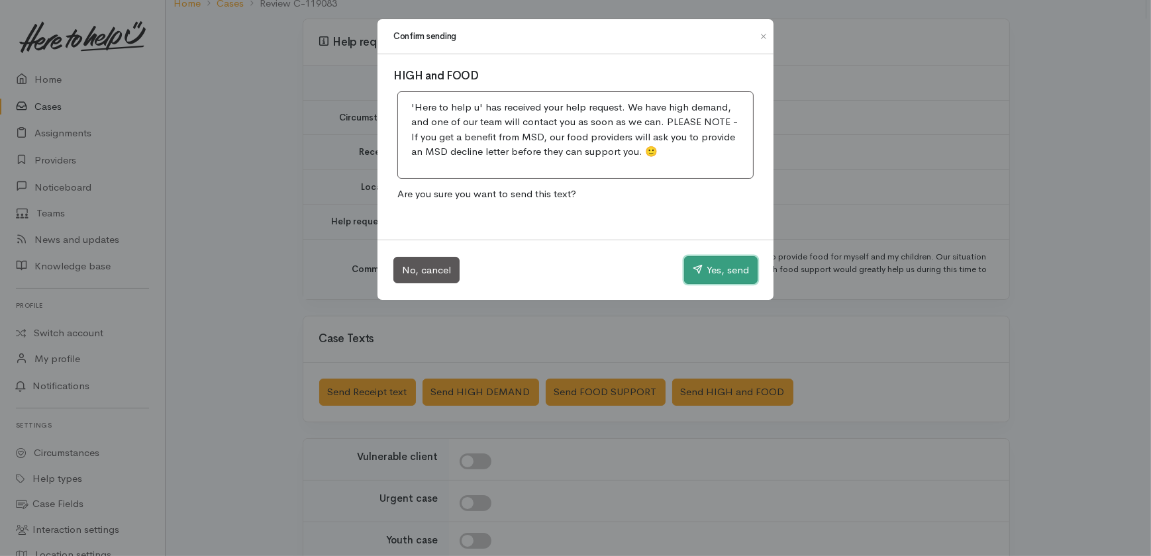
click at [732, 269] on button "Yes, send" at bounding box center [720, 270] width 73 height 28
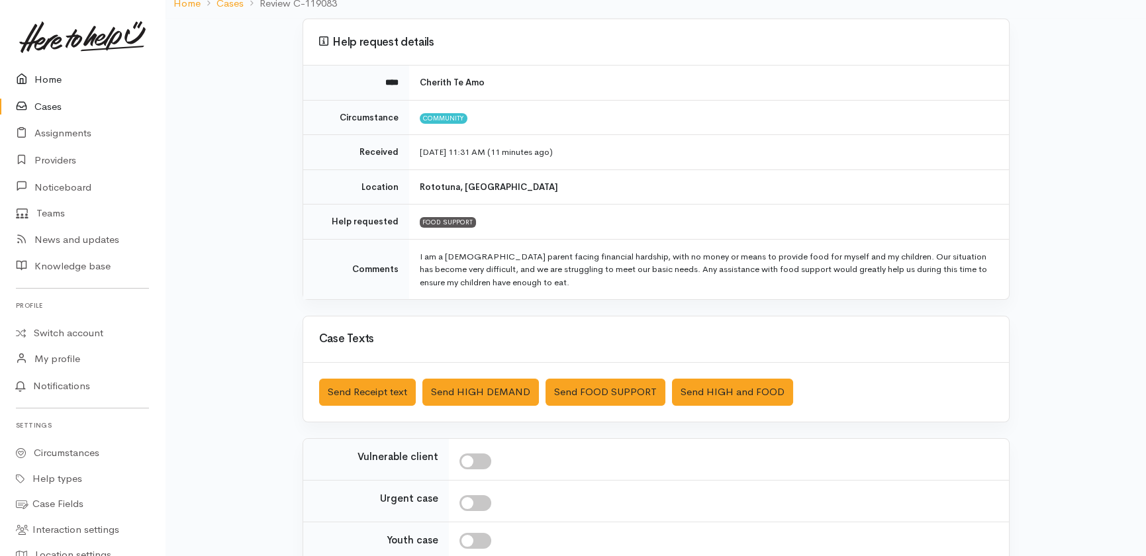
click at [54, 75] on link "Home" at bounding box center [82, 79] width 165 height 27
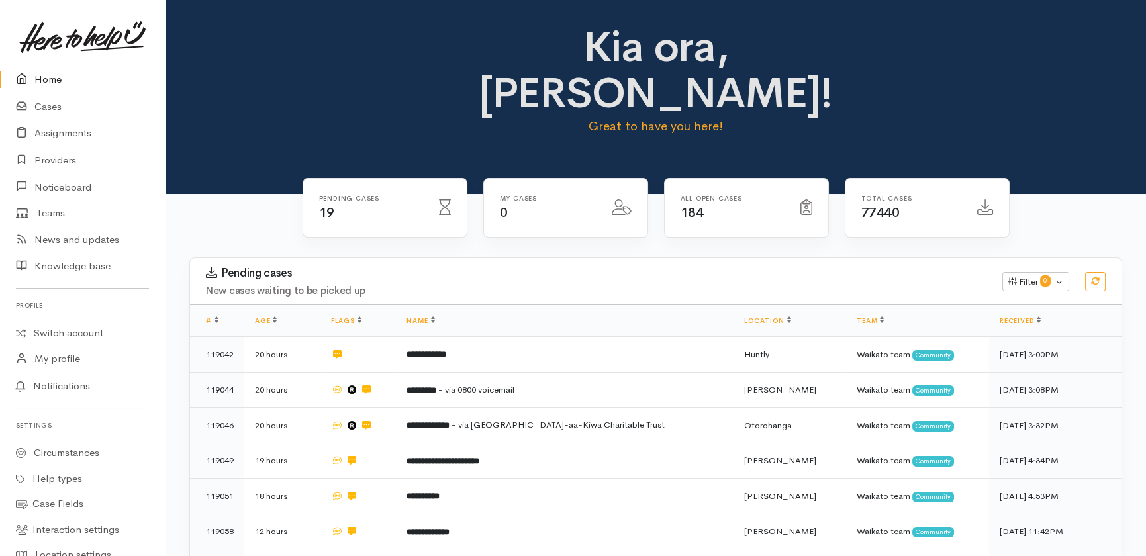
click at [49, 85] on link "Home" at bounding box center [82, 79] width 165 height 27
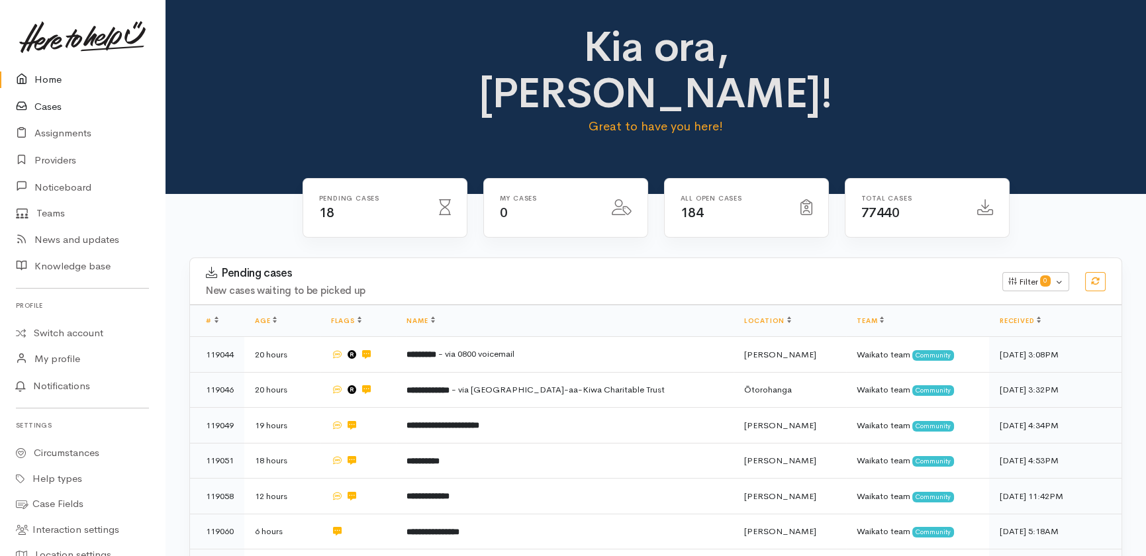
click at [46, 105] on link "Cases" at bounding box center [82, 106] width 165 height 27
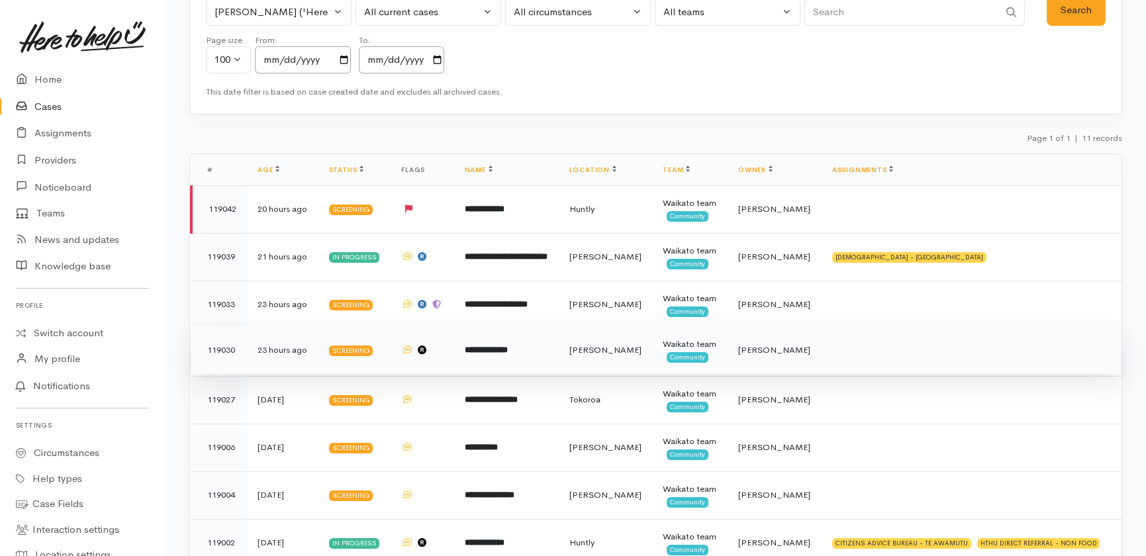
scroll to position [105, 0]
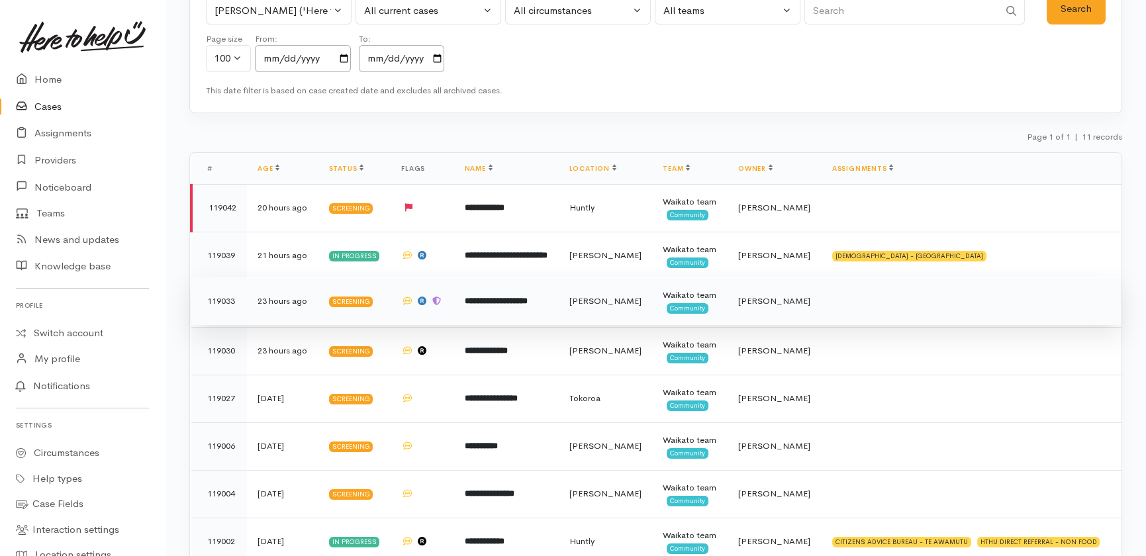
click at [514, 309] on td "**********" at bounding box center [506, 301] width 105 height 48
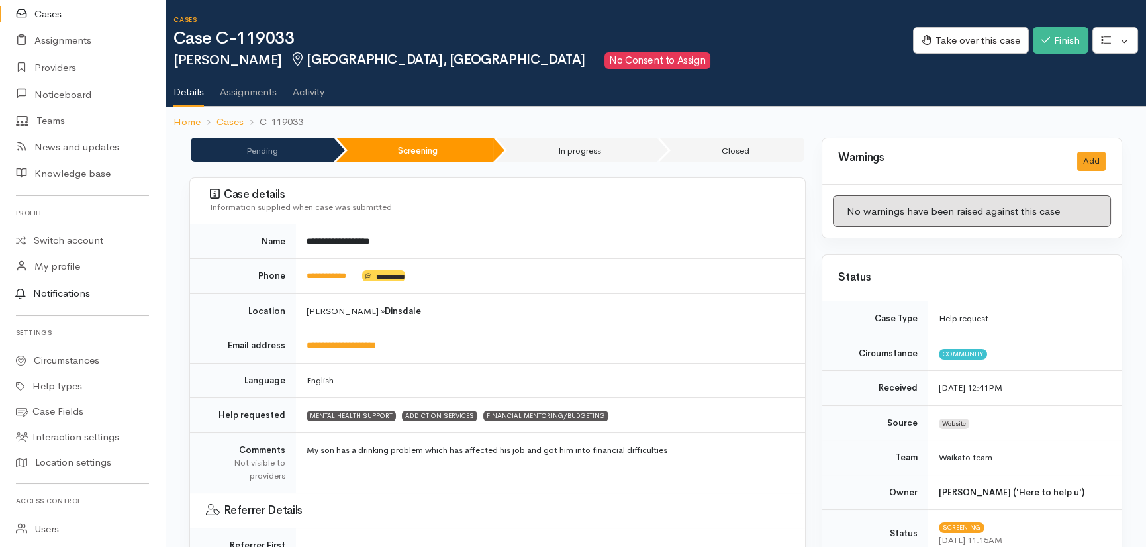
scroll to position [259, 0]
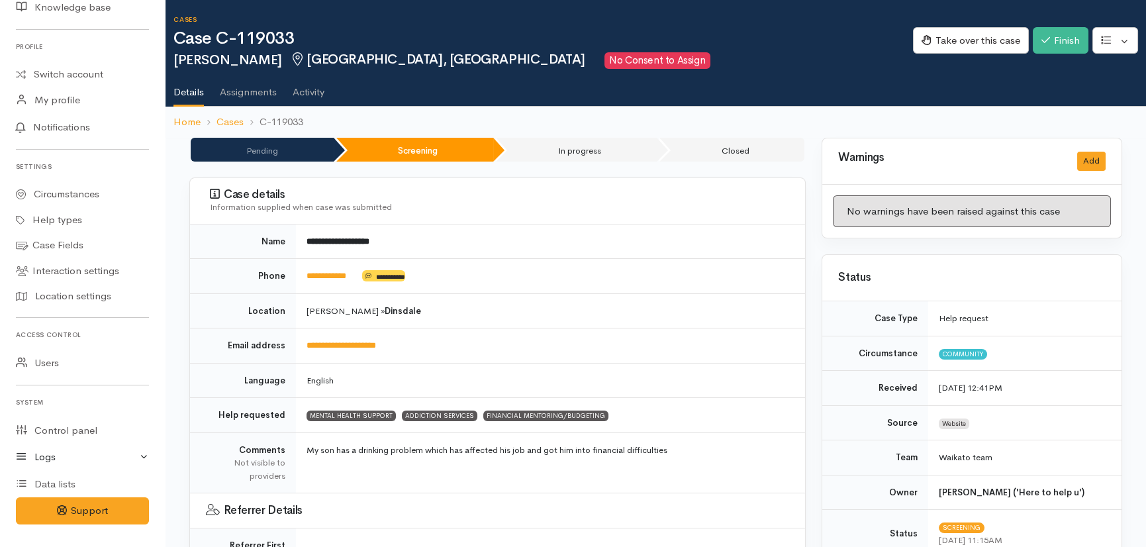
click at [36, 462] on link "Logs" at bounding box center [82, 457] width 165 height 27
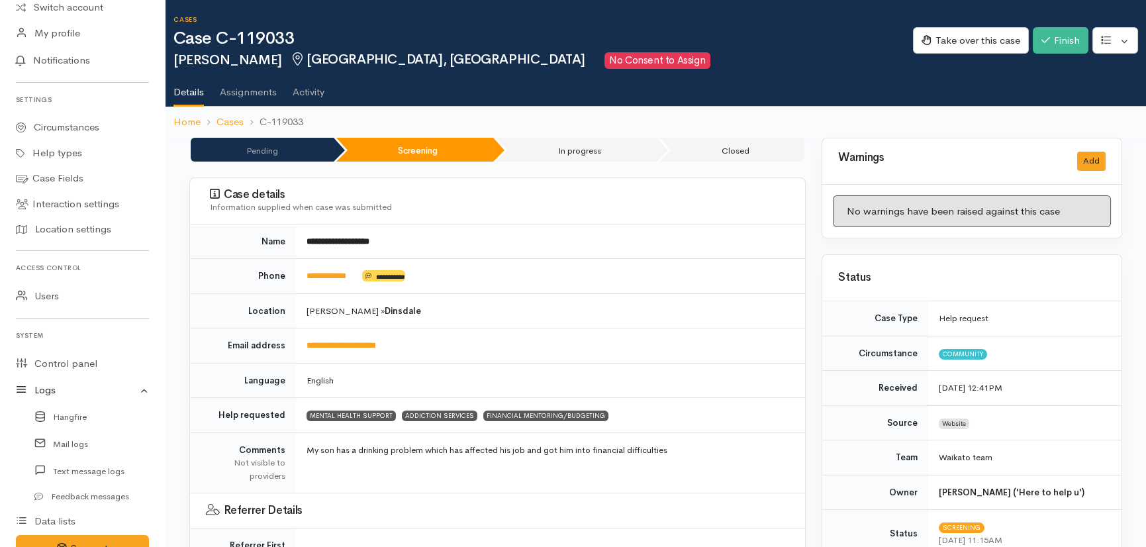
scroll to position [328, 0]
click at [68, 438] on link "Mail logs" at bounding box center [82, 441] width 165 height 27
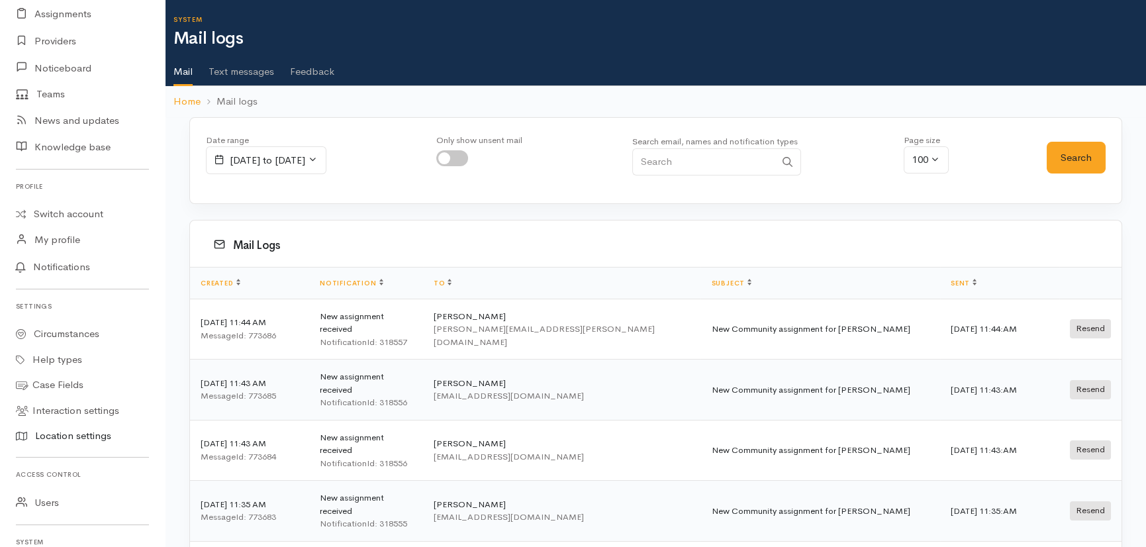
scroll to position [286, 0]
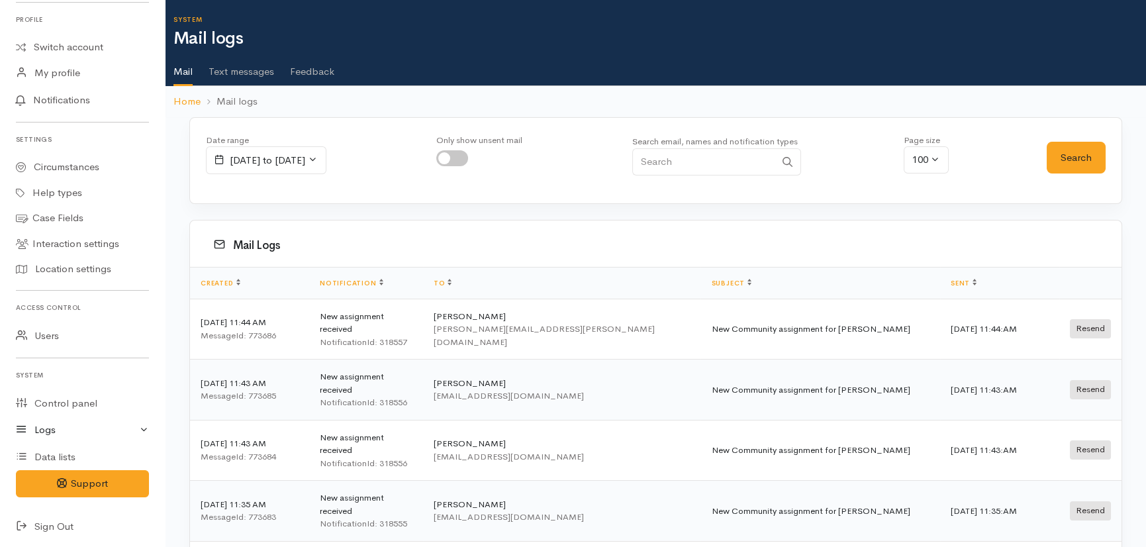
click at [46, 427] on link "Logs" at bounding box center [82, 429] width 165 height 27
click at [78, 510] on link "Text message logs" at bounding box center [82, 510] width 165 height 27
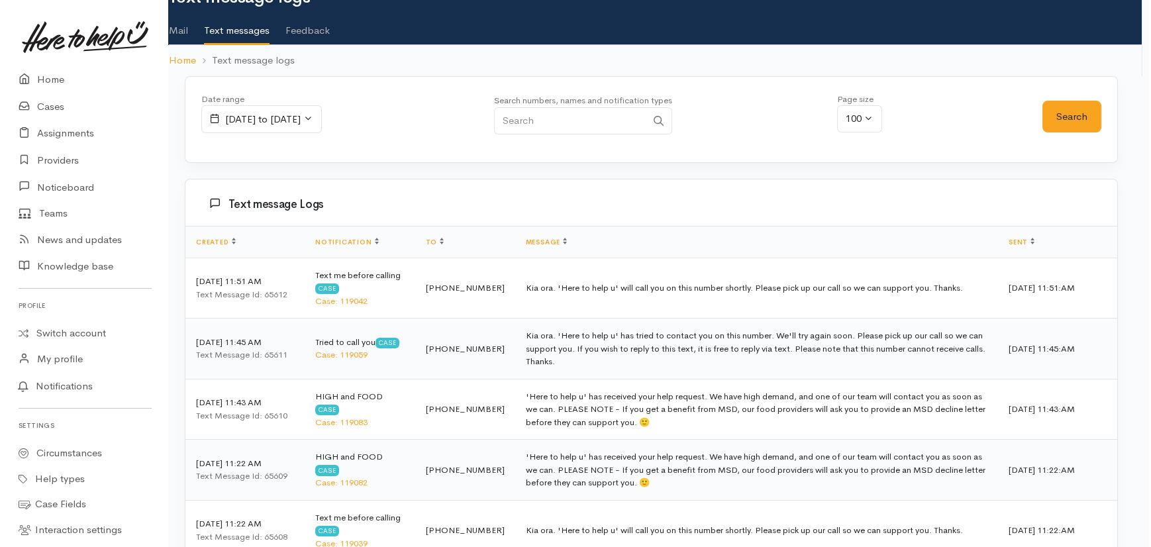
scroll to position [0, 7]
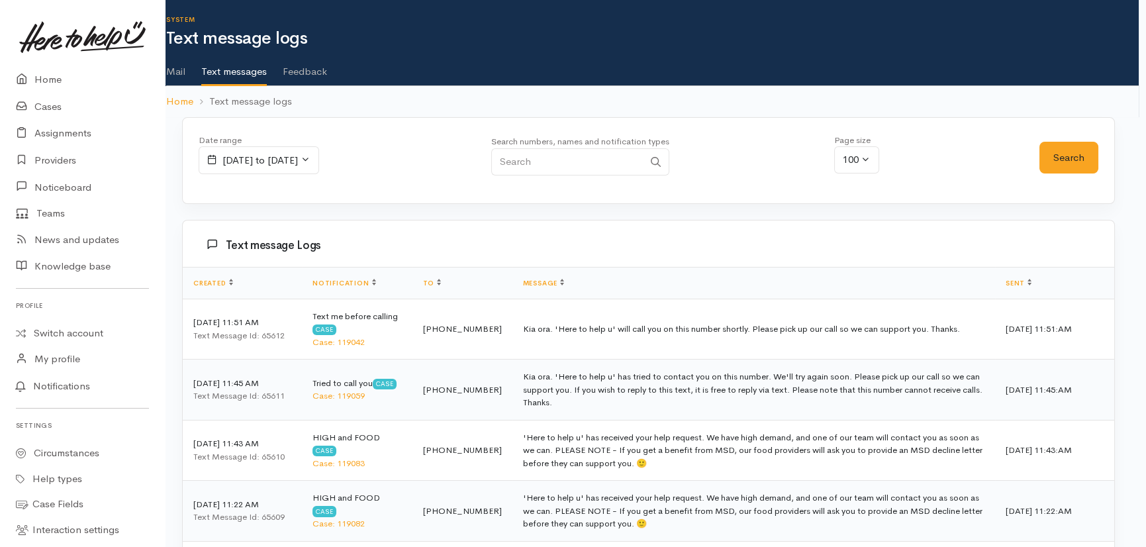
click at [618, 159] on input "Search" at bounding box center [567, 161] width 152 height 27
type input "02723451768"
click at [1044, 149] on button "Search" at bounding box center [1069, 158] width 59 height 32
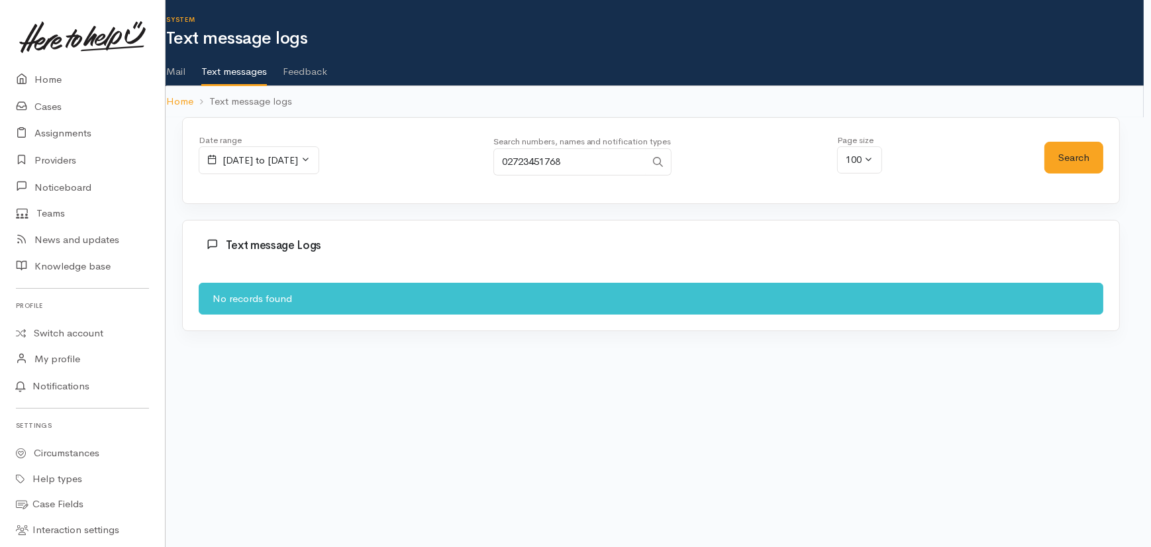
click at [319, 166] on span "16 October, 2025 to 16 October, 2025" at bounding box center [259, 160] width 121 height 28
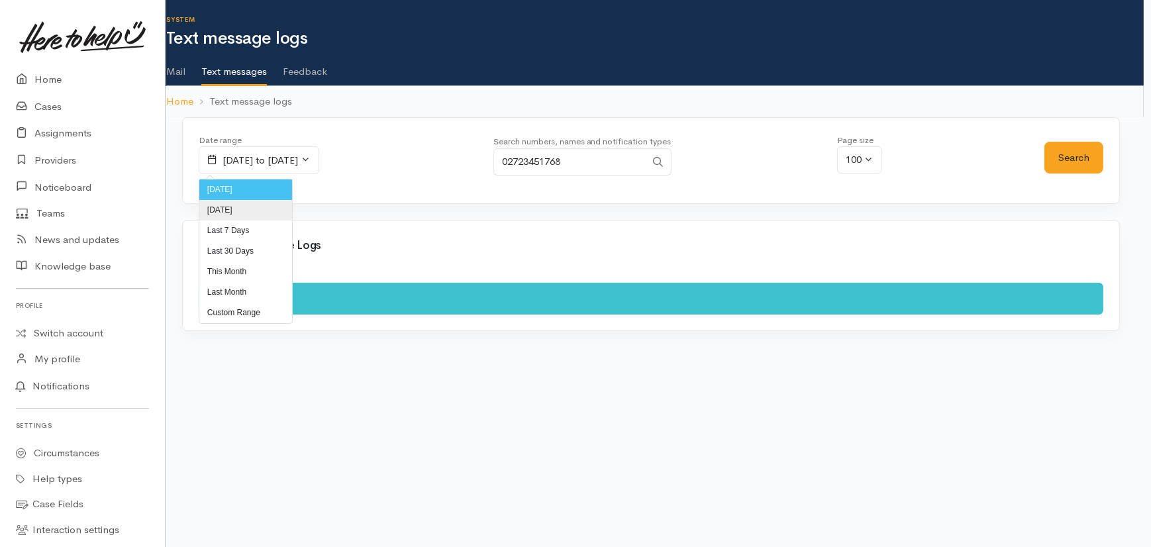
click at [251, 215] on li "Yesterday" at bounding box center [245, 210] width 93 height 21
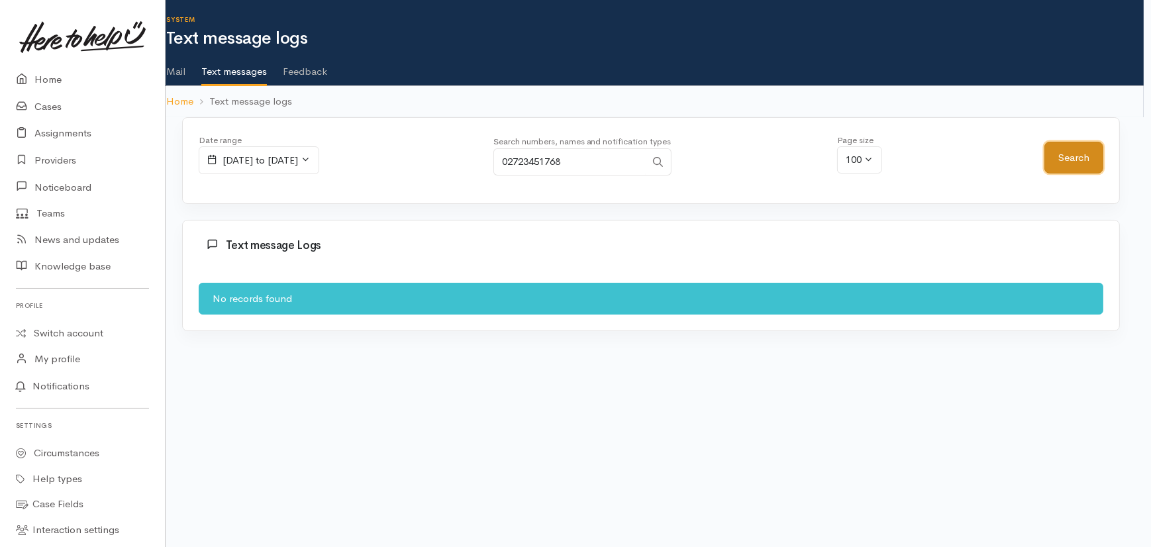
click at [1065, 158] on button "Search" at bounding box center [1073, 158] width 59 height 32
click at [311, 156] on icon at bounding box center [306, 159] width 10 height 10
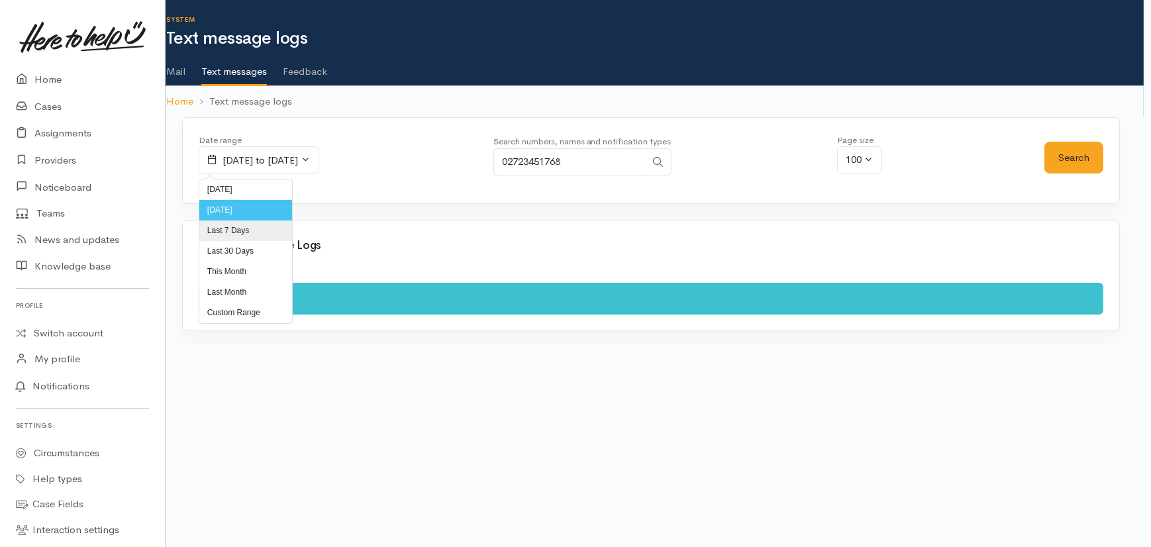
click at [244, 229] on li "Last 7 Days" at bounding box center [245, 230] width 93 height 21
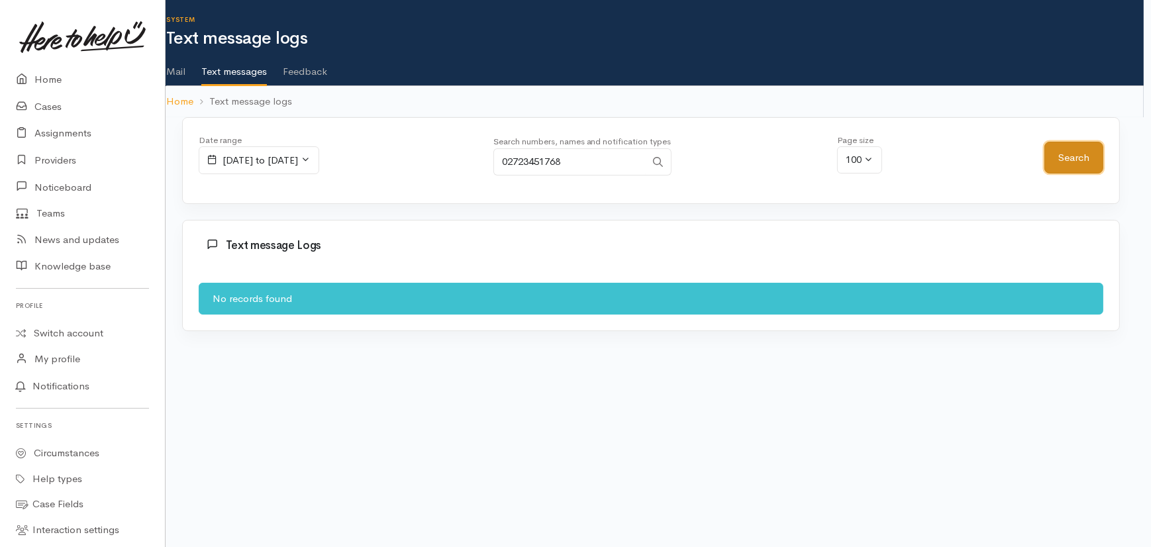
click at [1079, 153] on button "Search" at bounding box center [1073, 158] width 59 height 32
click at [42, 107] on link "Cases" at bounding box center [82, 106] width 165 height 27
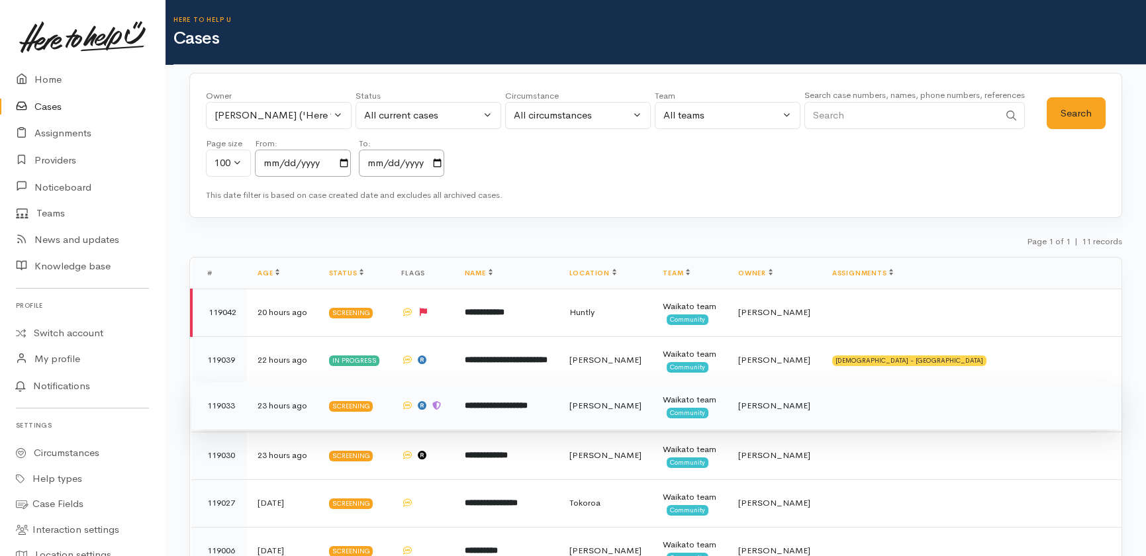
click at [528, 409] on b "**********" at bounding box center [496, 405] width 63 height 9
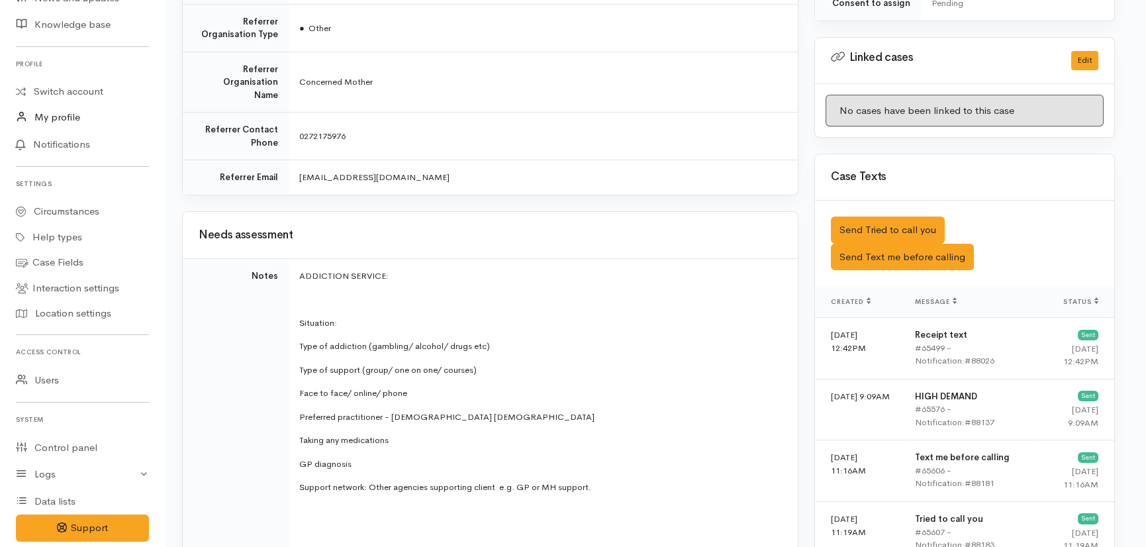
scroll to position [286, 0]
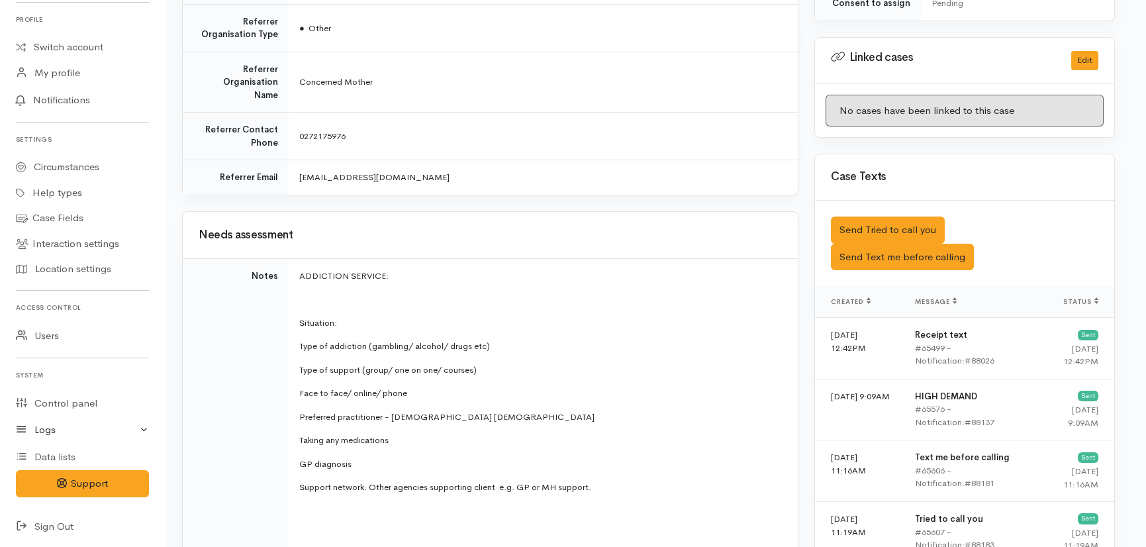
click at [39, 433] on link "Logs" at bounding box center [82, 429] width 165 height 27
click at [75, 454] on link "Hangfire" at bounding box center [82, 457] width 165 height 27
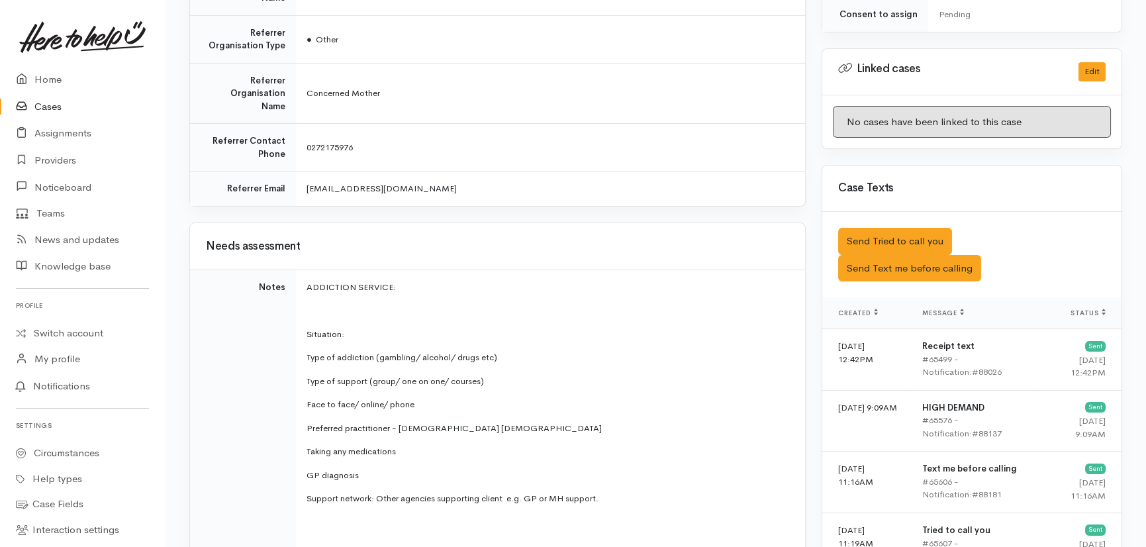
scroll to position [286, 0]
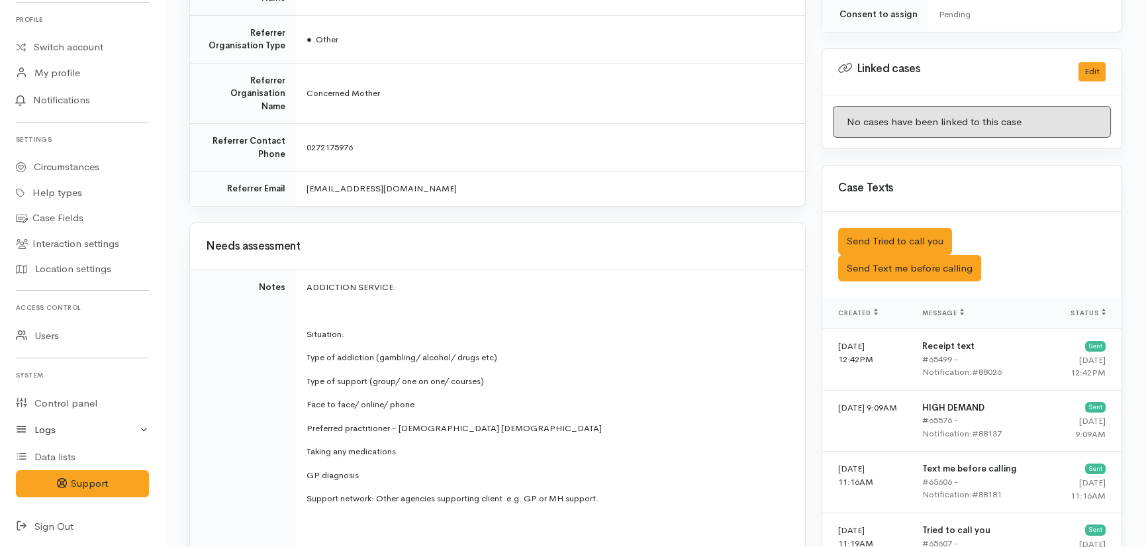
click at [39, 430] on link "Logs" at bounding box center [82, 429] width 165 height 27
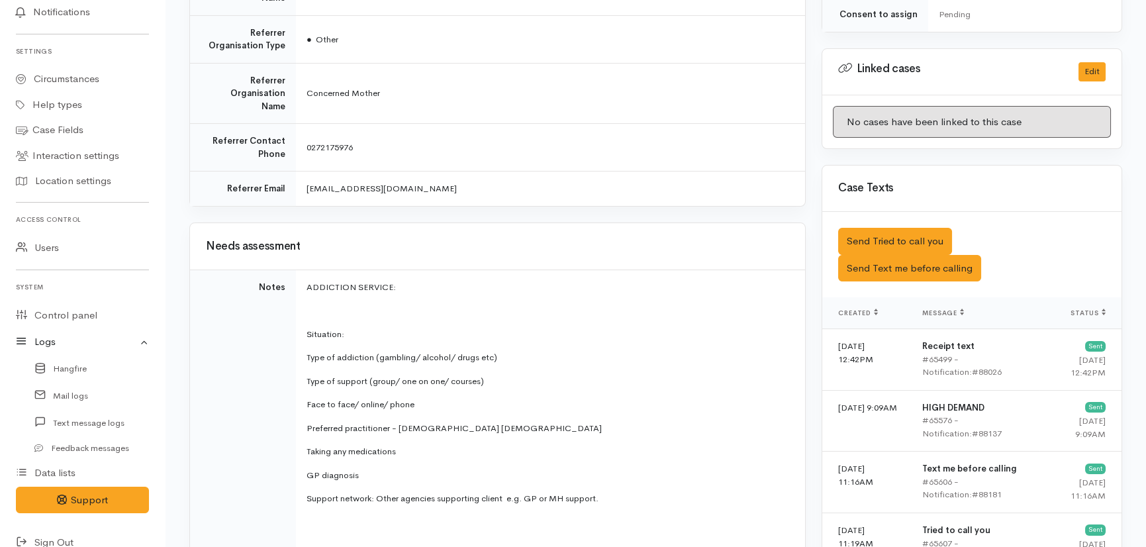
scroll to position [391, 0]
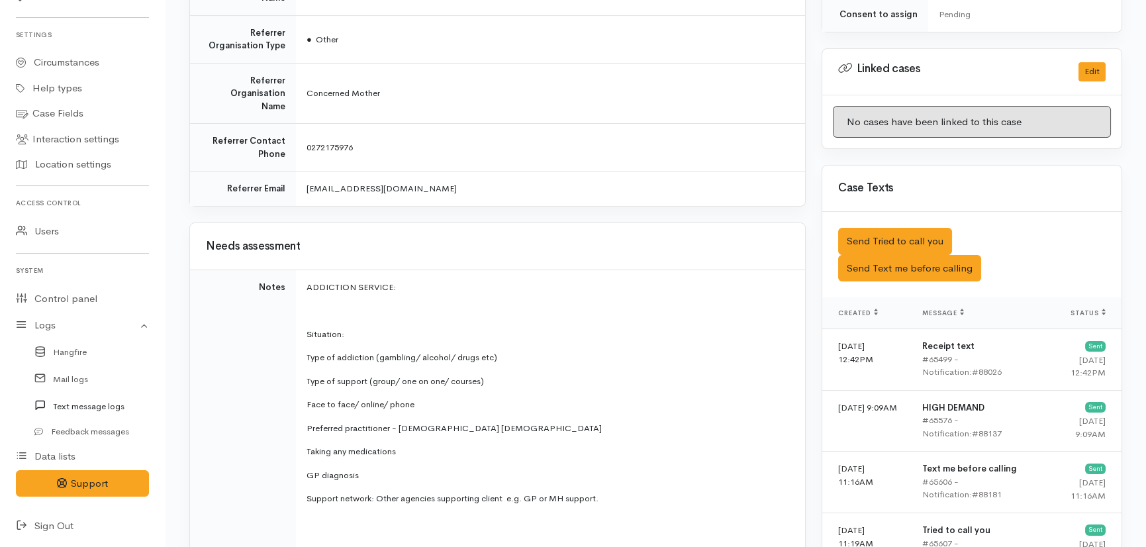
click at [75, 404] on link "Text message logs" at bounding box center [82, 406] width 165 height 27
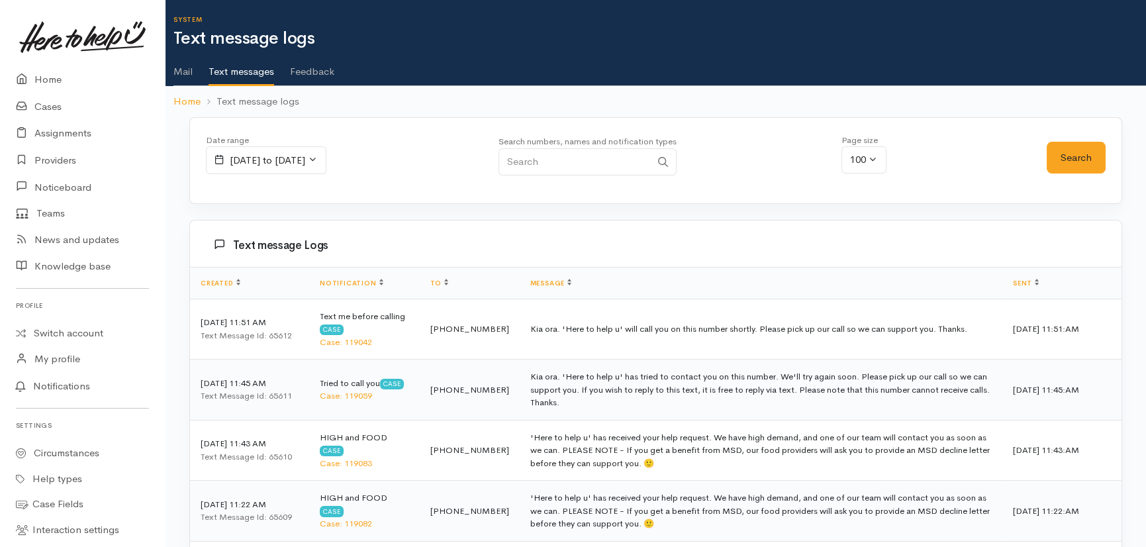
click at [634, 165] on input "Search" at bounding box center [575, 161] width 152 height 27
type input "02723451768"
click at [1079, 156] on button "Search" at bounding box center [1076, 158] width 59 height 32
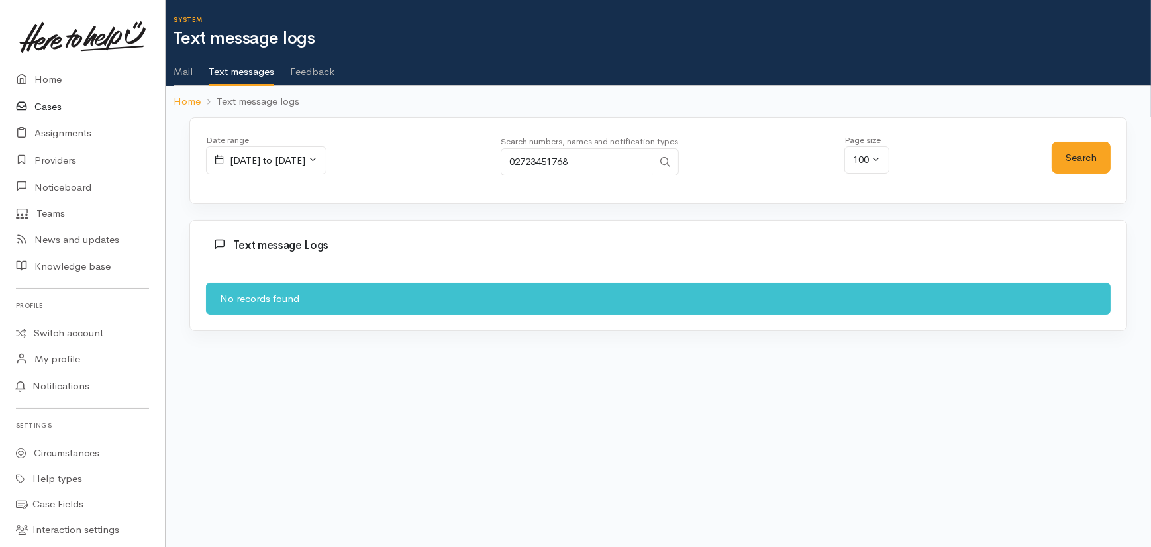
click at [42, 103] on link "Cases" at bounding box center [82, 106] width 165 height 27
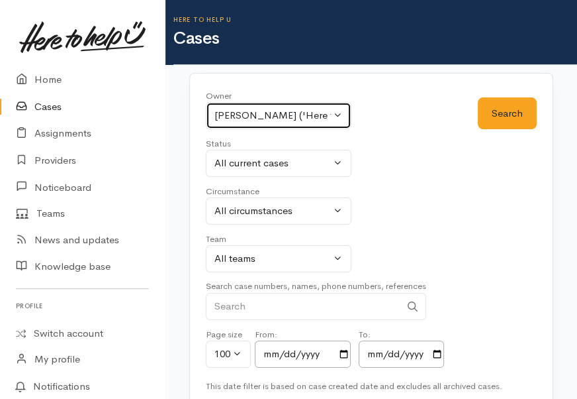
click at [334, 110] on button "Nor Hashim ('Here to help u')" at bounding box center [279, 115] width 146 height 27
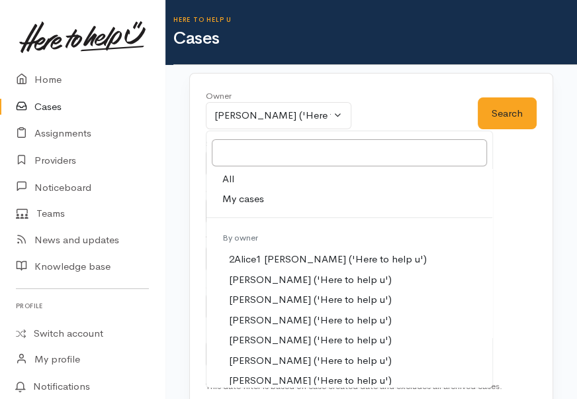
click at [218, 177] on link "All" at bounding box center [350, 179] width 286 height 21
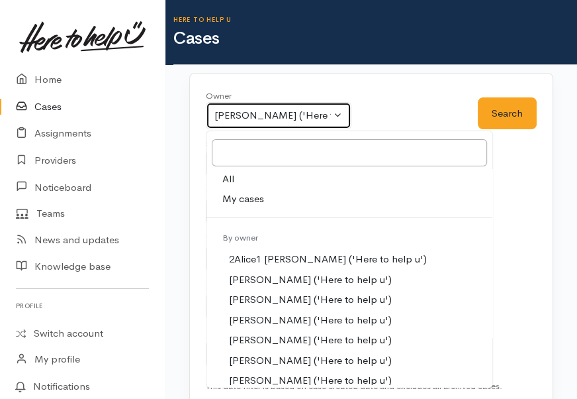
select select "-1"
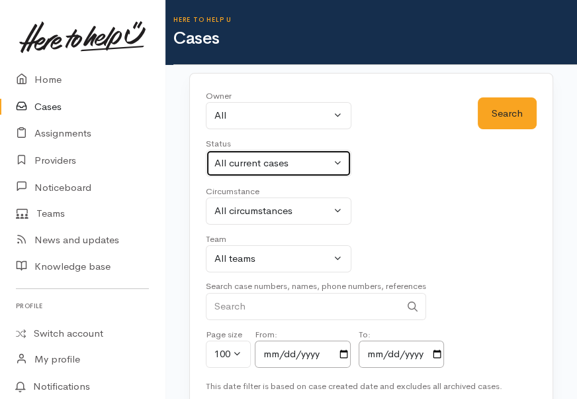
click at [316, 172] on button "All current cases" at bounding box center [279, 163] width 146 height 27
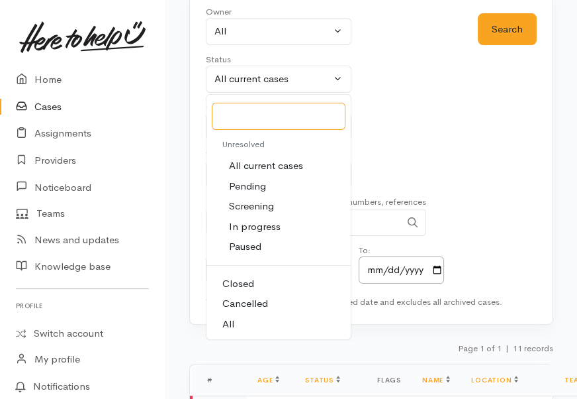
scroll to position [85, 0]
click at [234, 323] on link "All" at bounding box center [279, 323] width 144 height 21
select select "All"
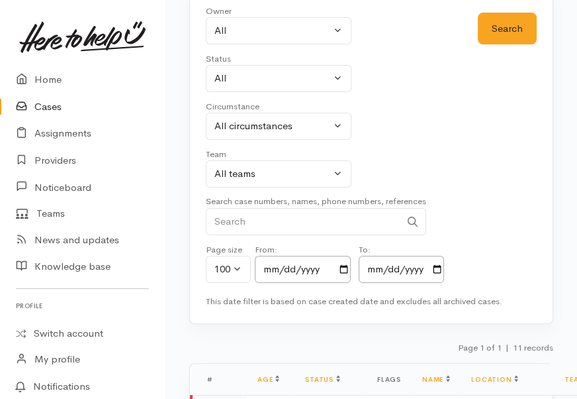
click at [271, 224] on input "Search" at bounding box center [303, 221] width 195 height 27
type input "0210416570"
click at [511, 32] on button "Search" at bounding box center [507, 29] width 59 height 32
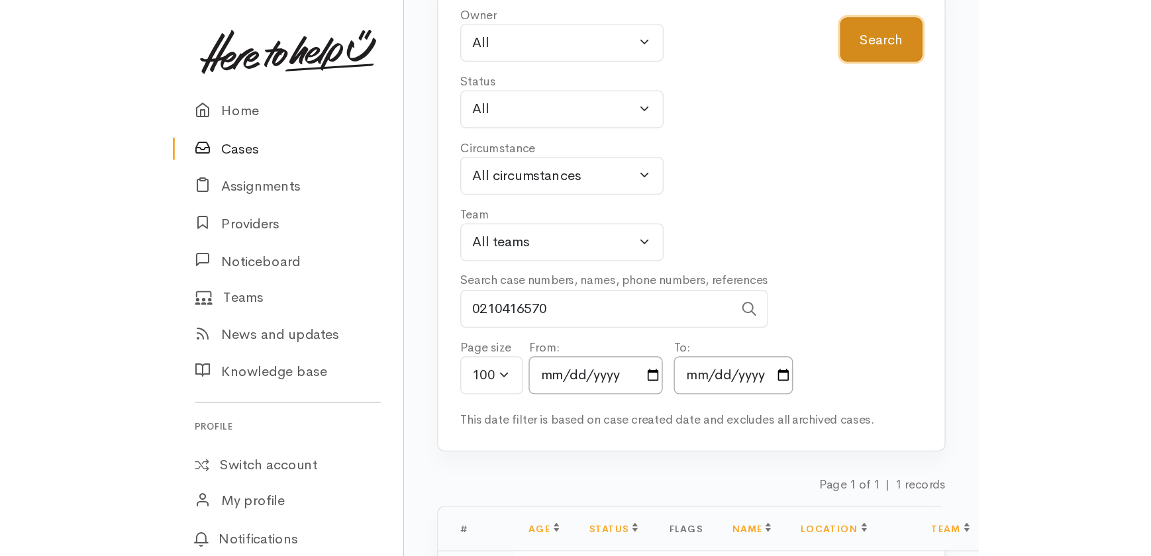
scroll to position [0, 0]
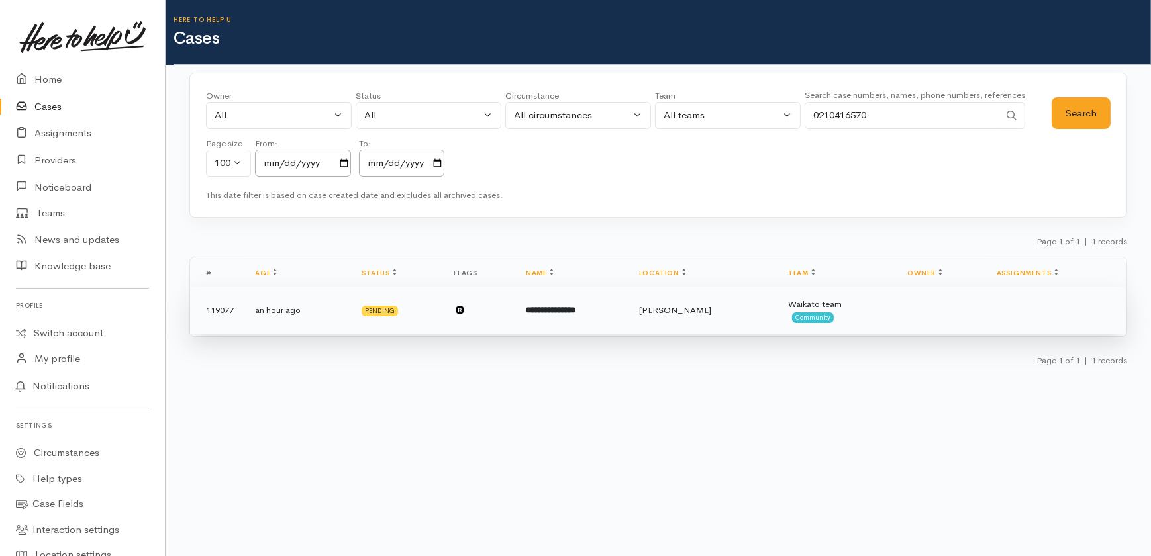
click at [567, 311] on b "**********" at bounding box center [551, 310] width 50 height 9
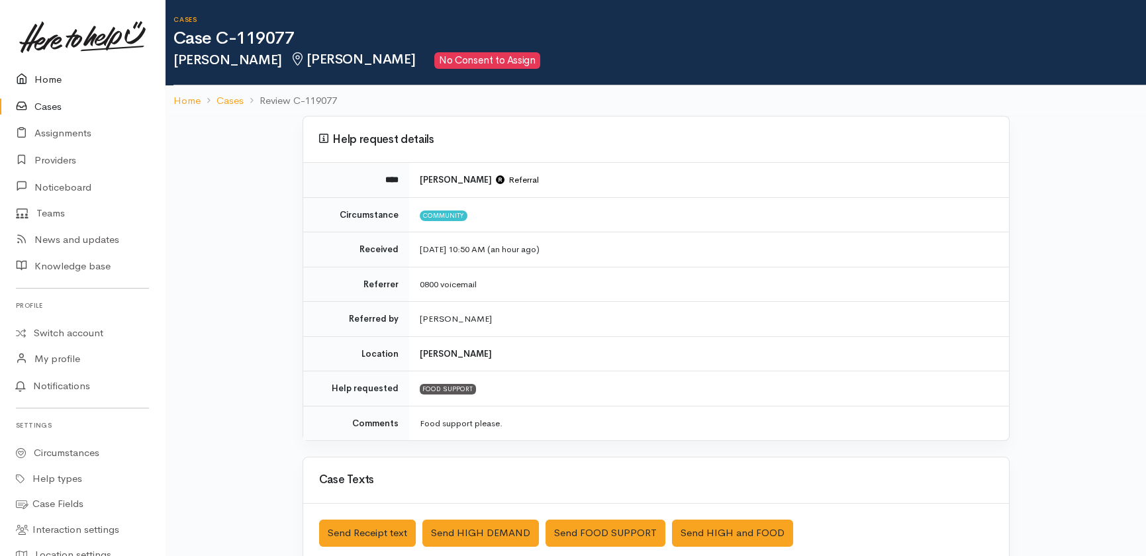
click at [43, 76] on link "Home" at bounding box center [82, 79] width 165 height 27
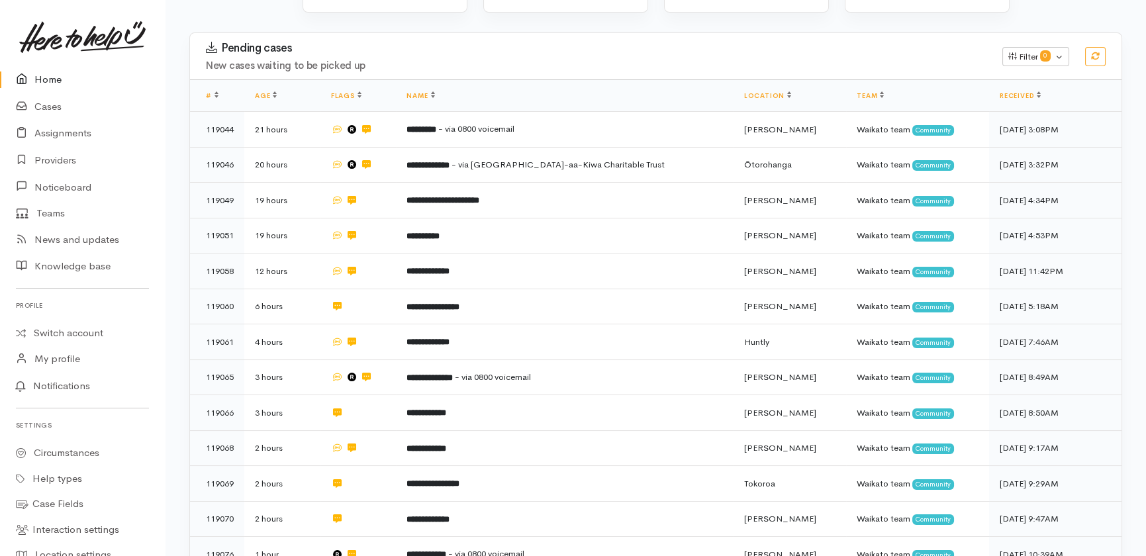
scroll to position [518, 0]
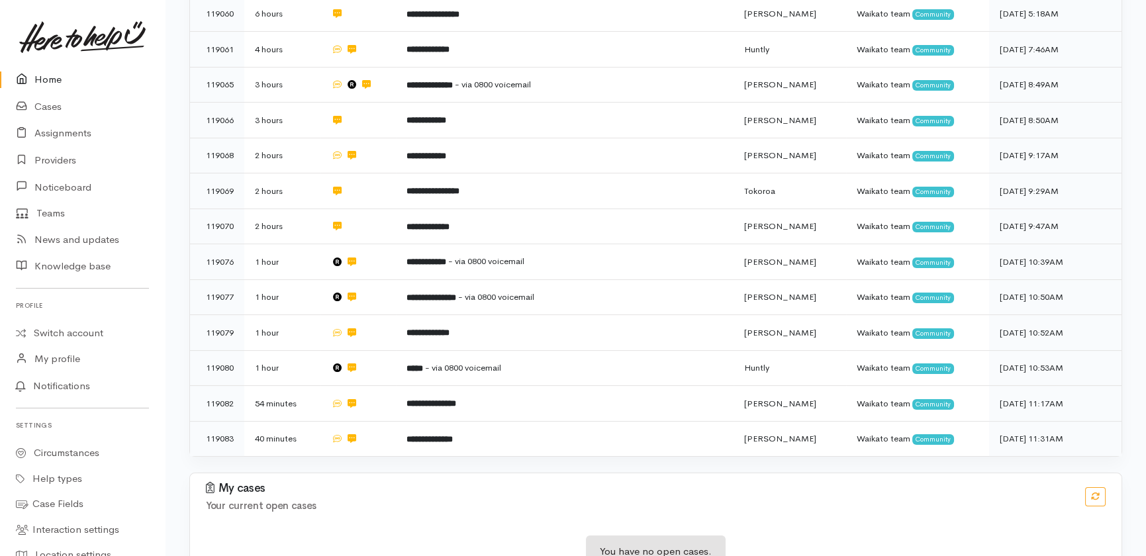
click at [52, 81] on link "Home" at bounding box center [82, 79] width 165 height 27
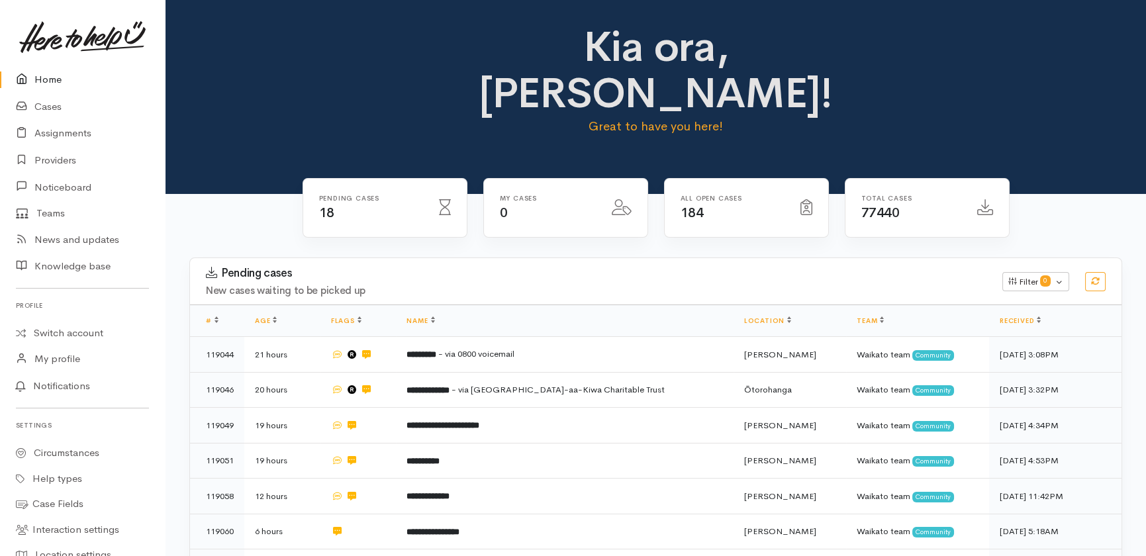
click at [53, 83] on link "Home" at bounding box center [82, 79] width 165 height 27
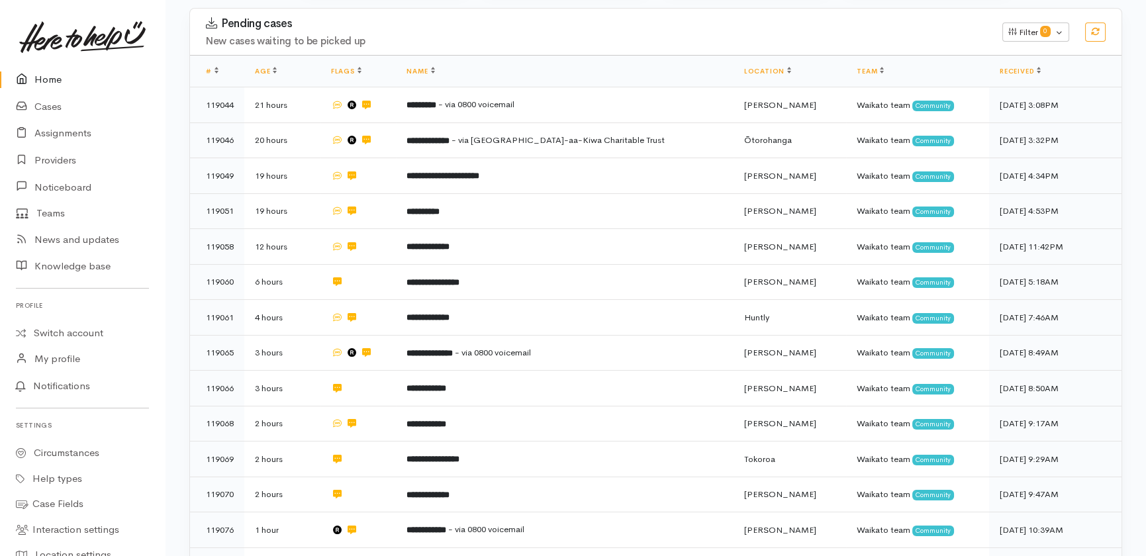
scroll to position [518, 0]
